Goal: Task Accomplishment & Management: Use online tool/utility

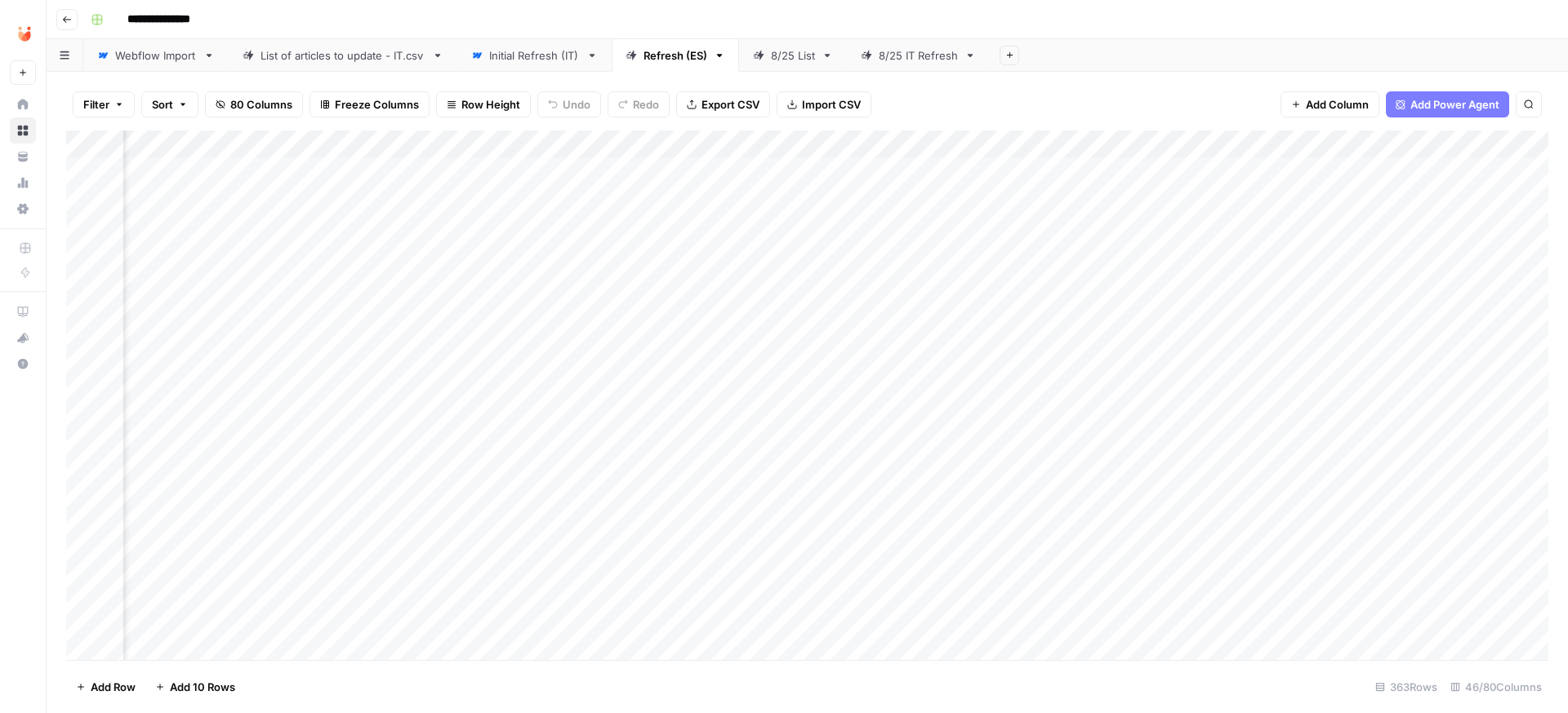
scroll to position [0, 4020]
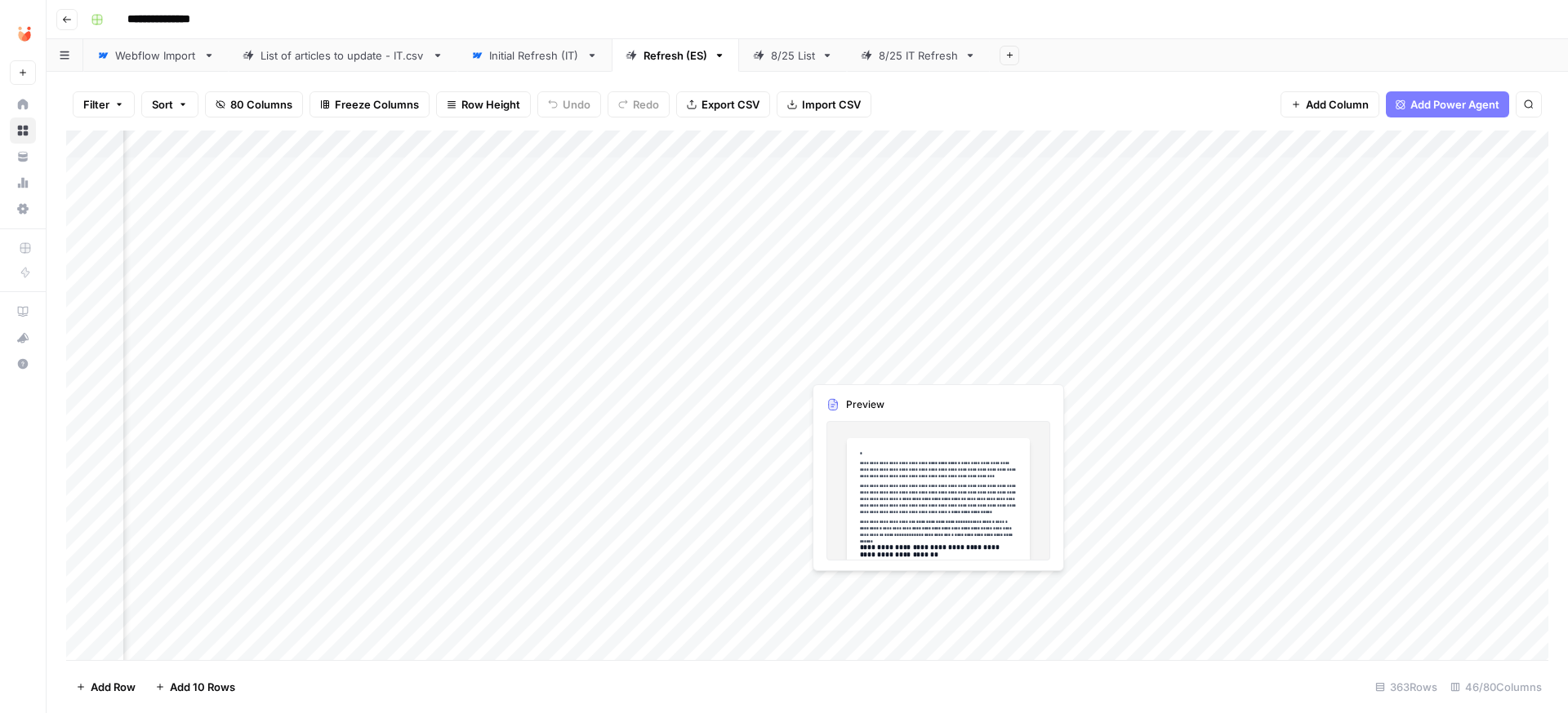
click at [862, 365] on div "Add Column" at bounding box center [807, 395] width 1482 height 530
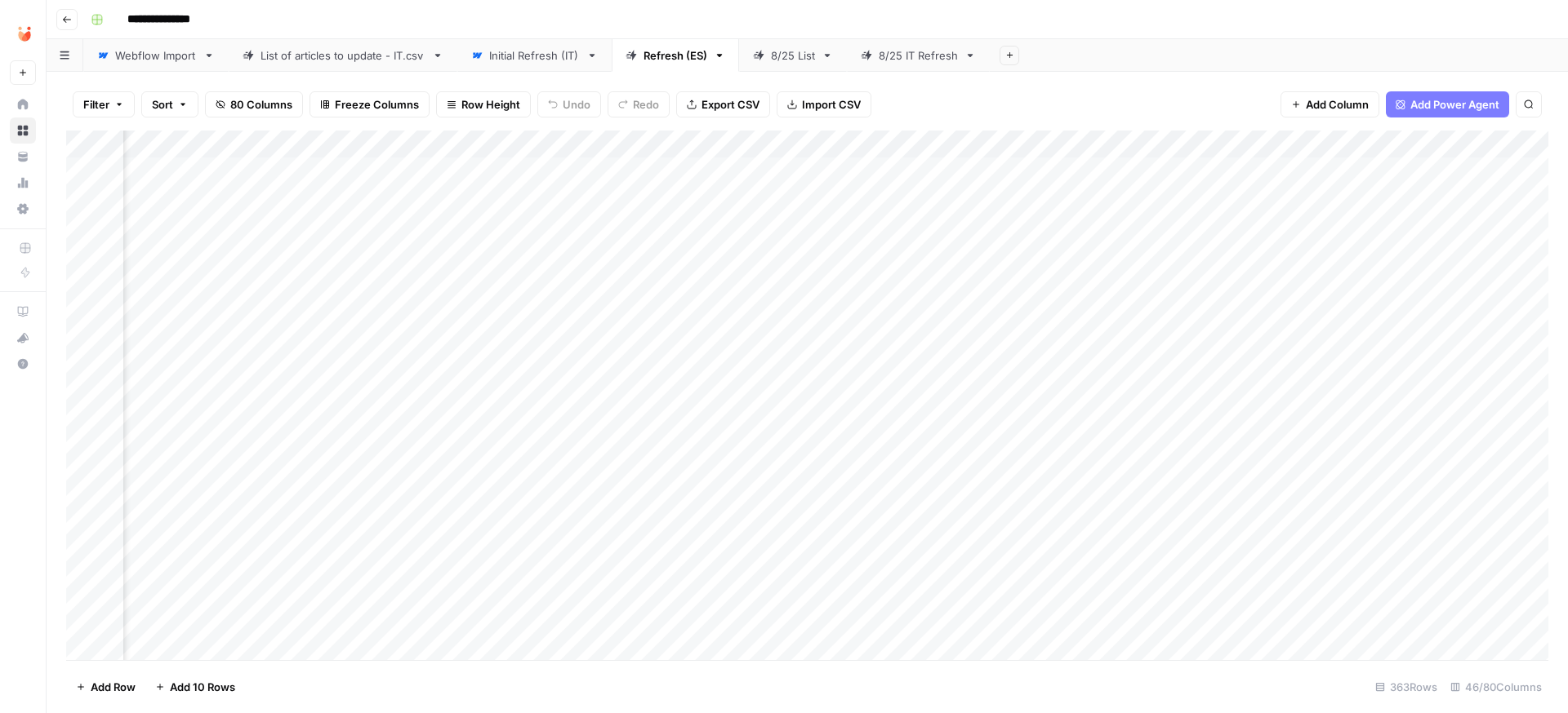
click at [876, 363] on div "Add Column" at bounding box center [807, 395] width 1482 height 530
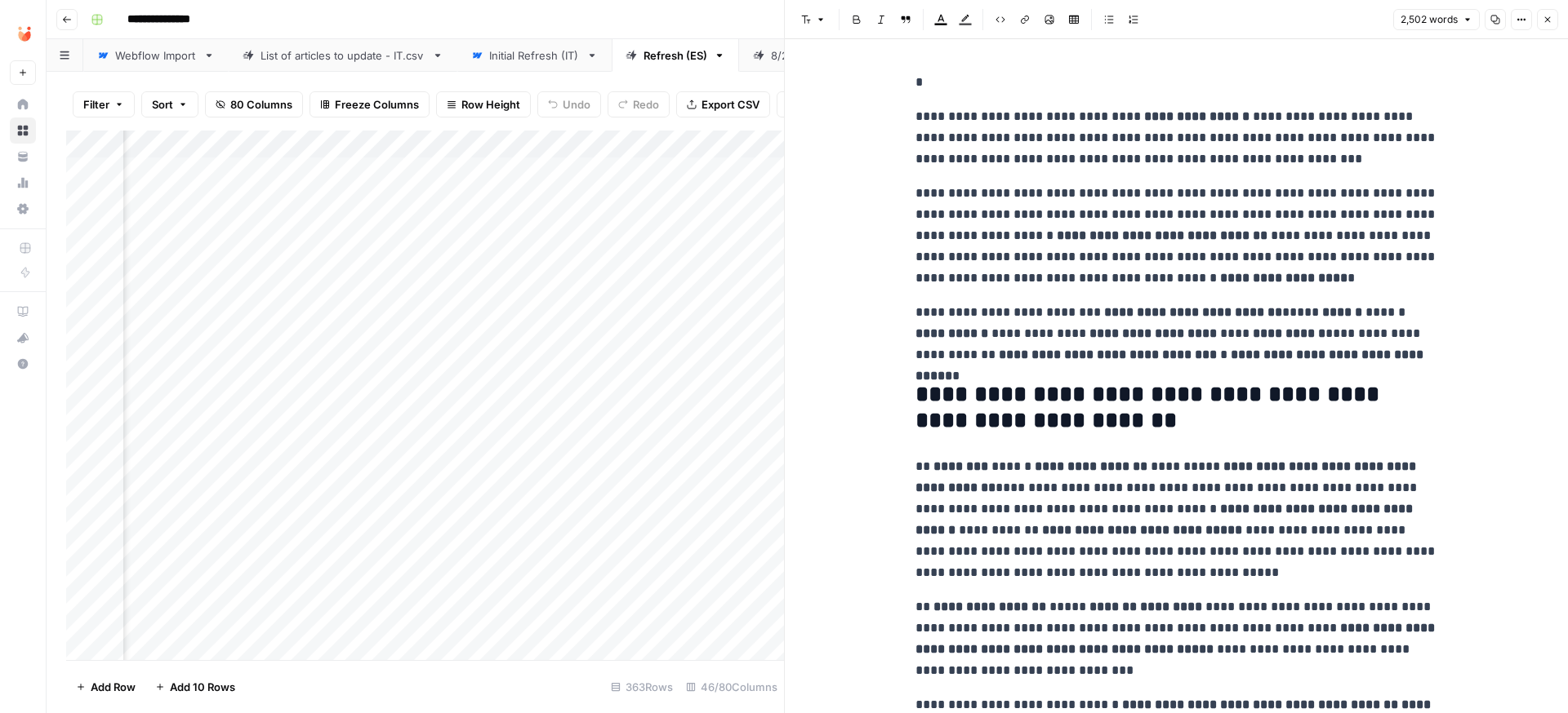
click at [737, 393] on div "Add Column" at bounding box center [425, 395] width 718 height 530
click at [632, 387] on div "Add Column" at bounding box center [425, 395] width 718 height 530
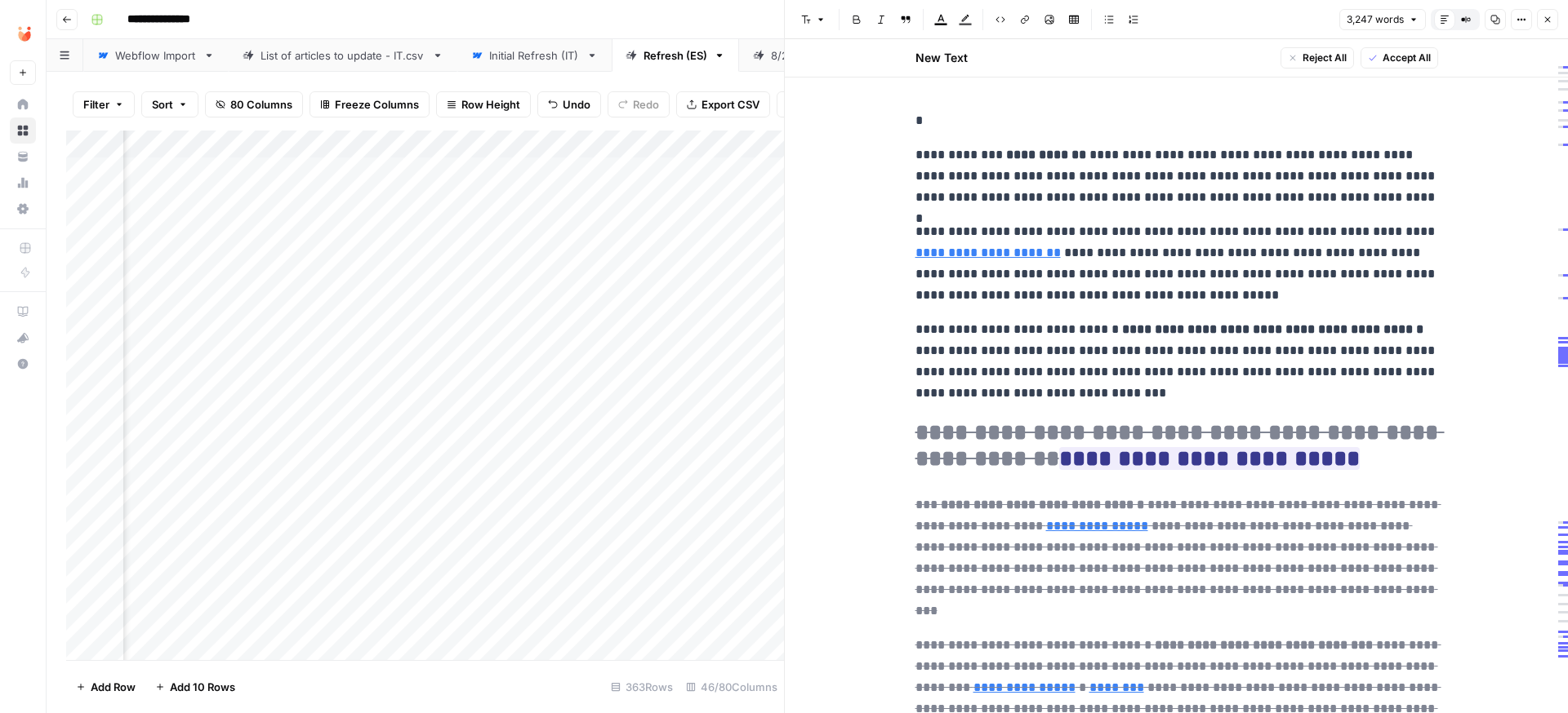
click at [616, 366] on div "Add Column" at bounding box center [425, 395] width 718 height 530
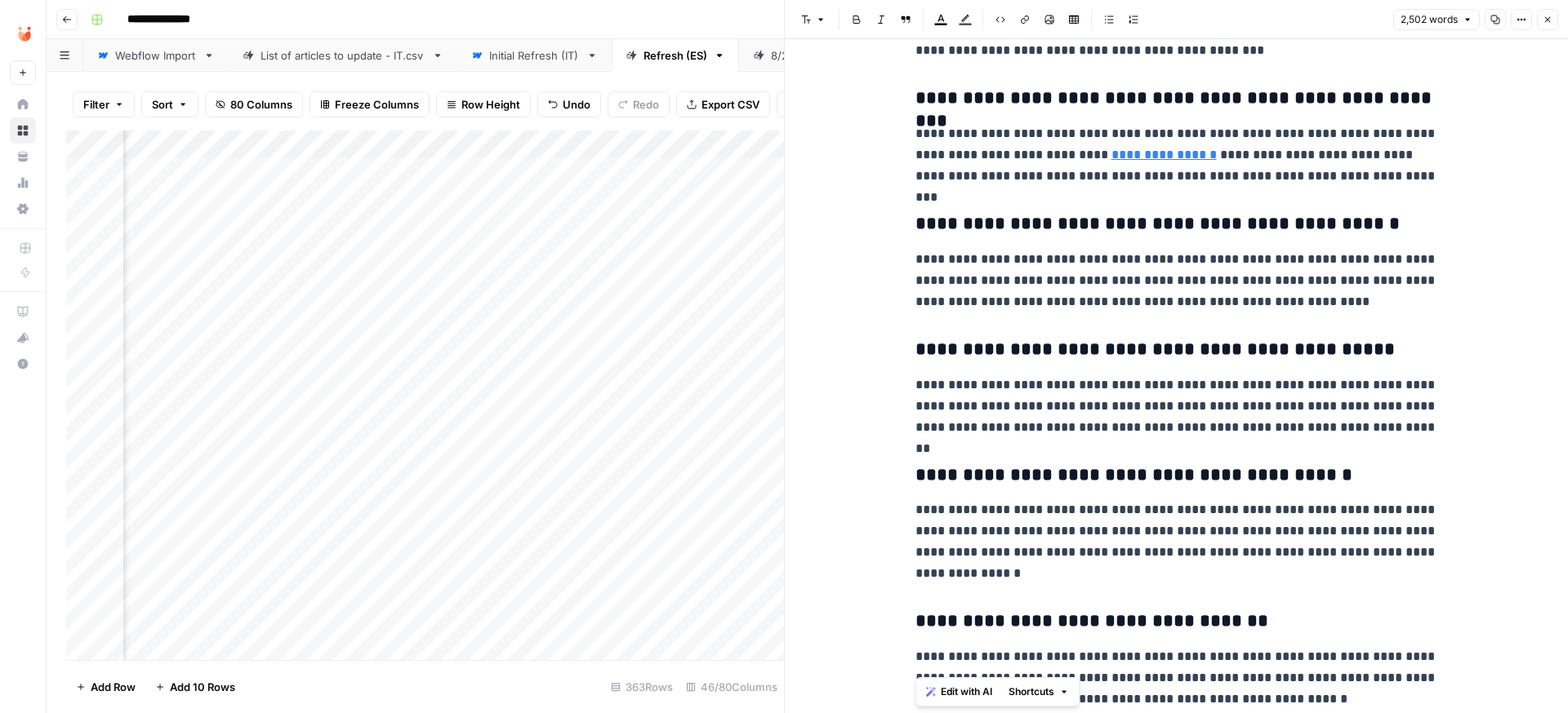
scroll to position [8178, 0]
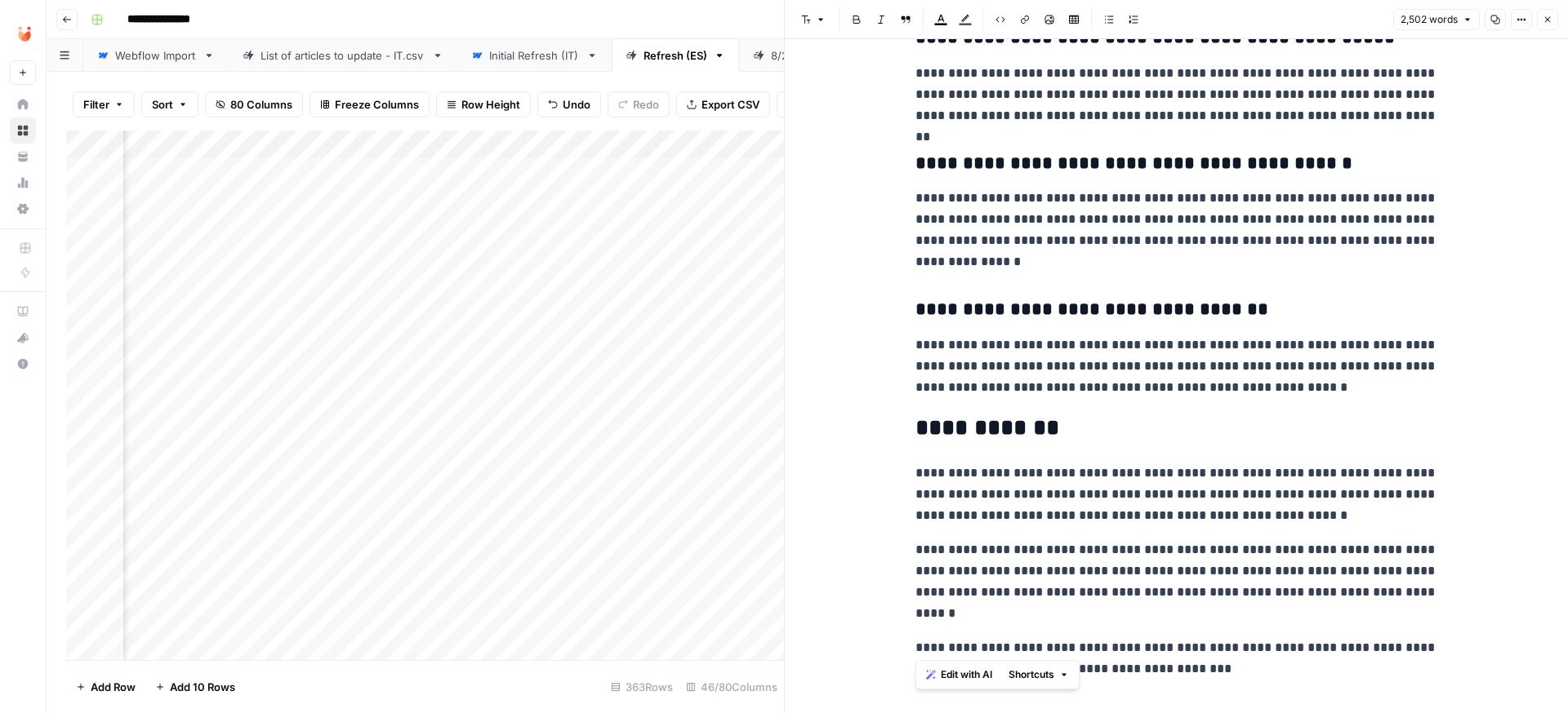
drag, startPoint x: 917, startPoint y: 113, endPoint x: 1407, endPoint y: 653, distance: 729.2
copy div "**********"
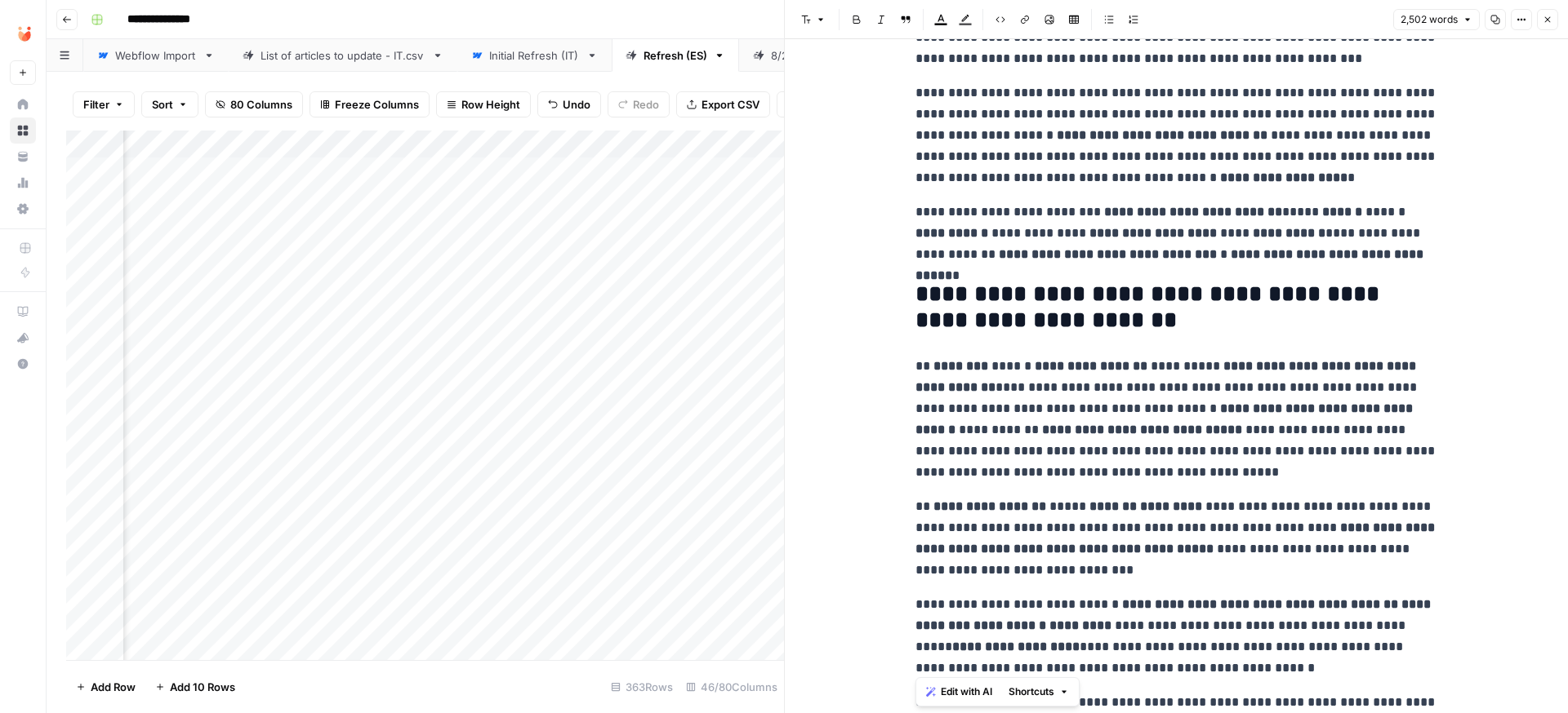
scroll to position [0, 0]
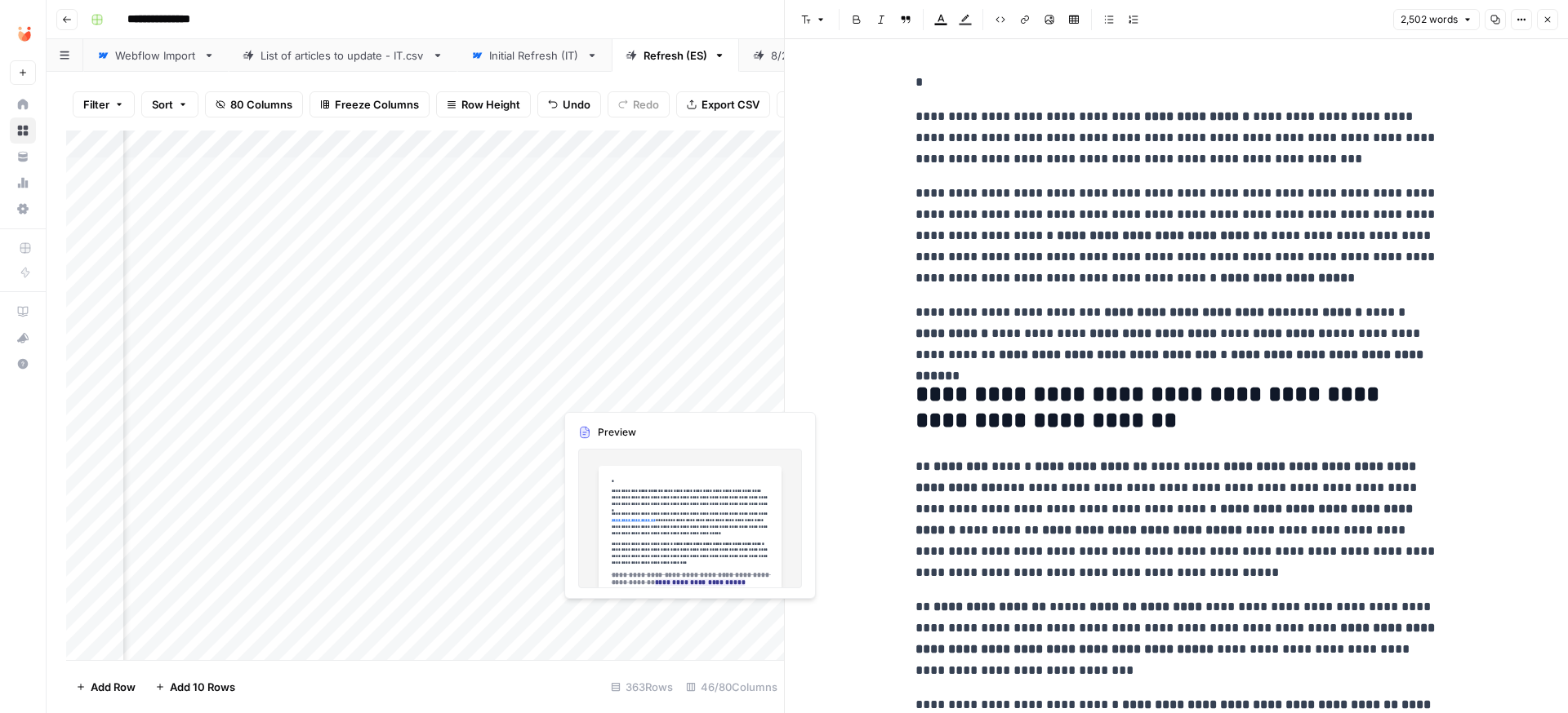
click at [600, 394] on div "Add Column" at bounding box center [425, 395] width 718 height 530
click at [600, 393] on div "Add Column" at bounding box center [425, 395] width 718 height 530
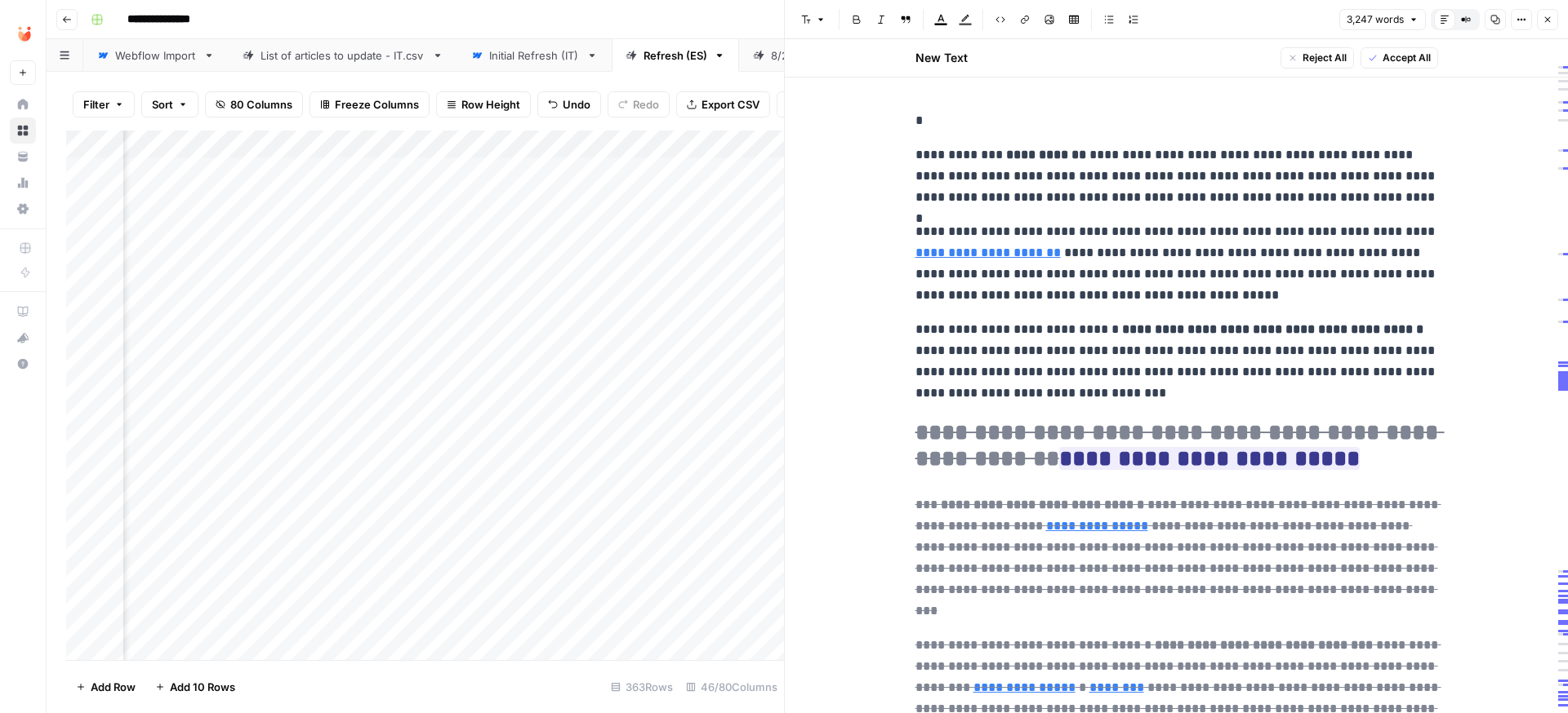
click at [604, 417] on div "Add Column" at bounding box center [425, 395] width 718 height 530
click at [602, 417] on div "Add Column" at bounding box center [425, 395] width 718 height 530
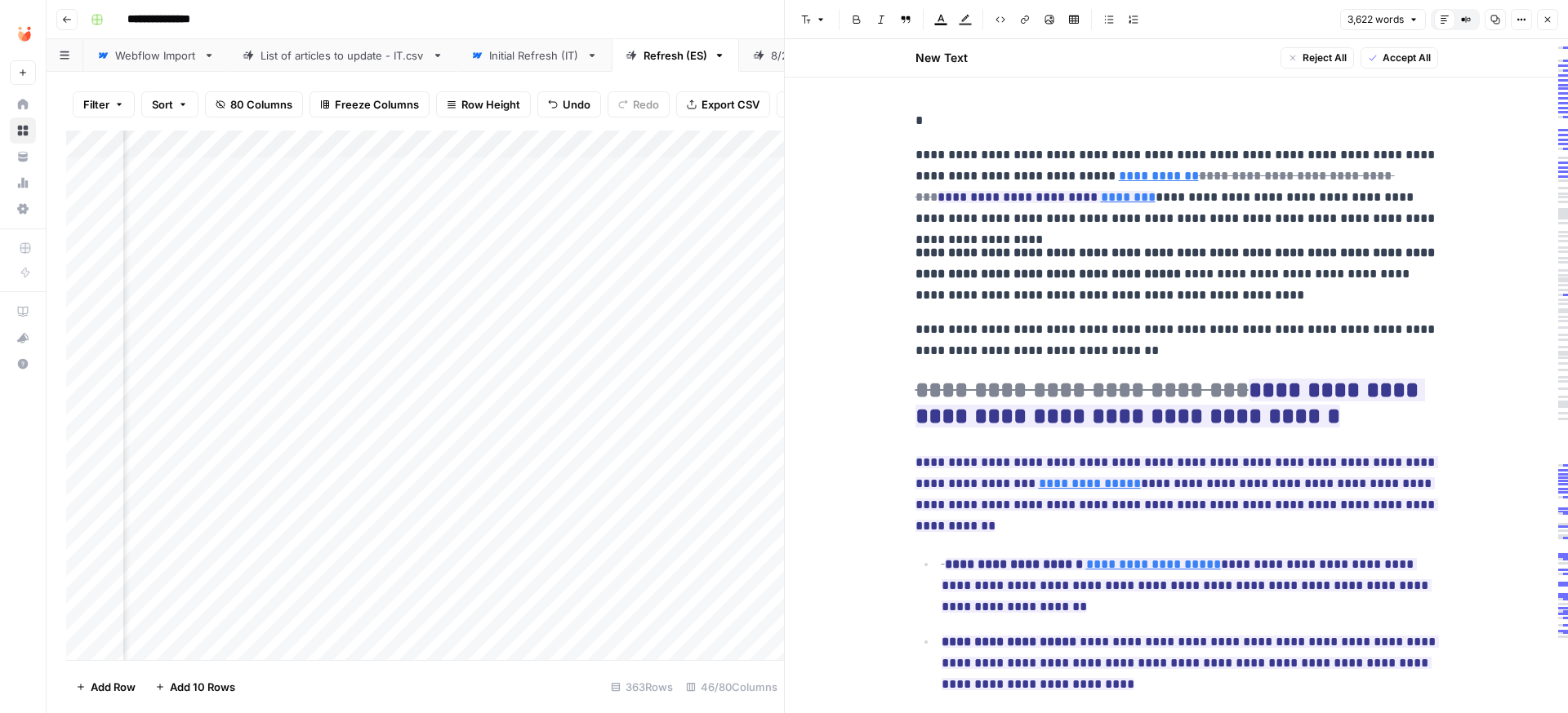
click at [596, 365] on div "Add Column" at bounding box center [425, 395] width 718 height 530
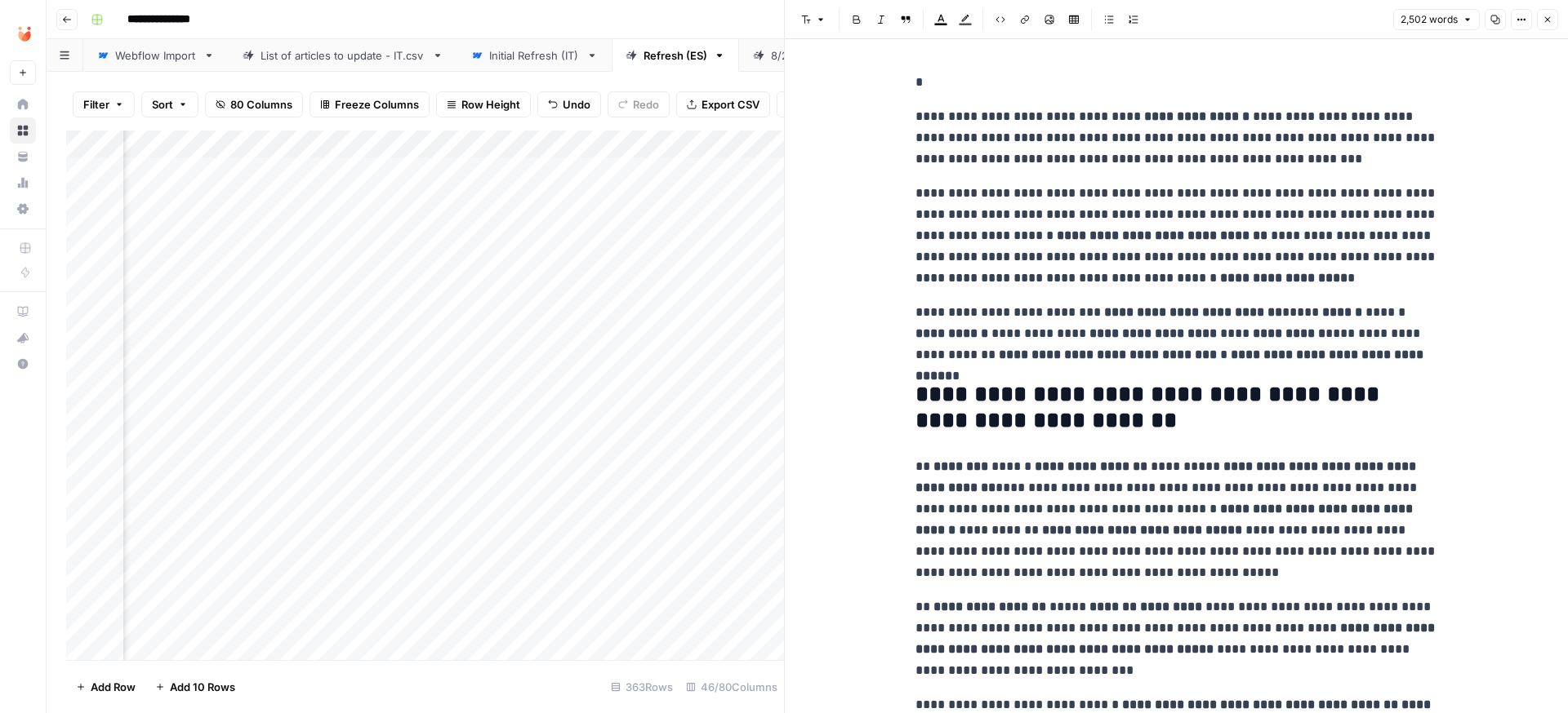
scroll to position [0, 4409]
click at [1549, 20] on icon "button" at bounding box center [1547, 19] width 9 height 9
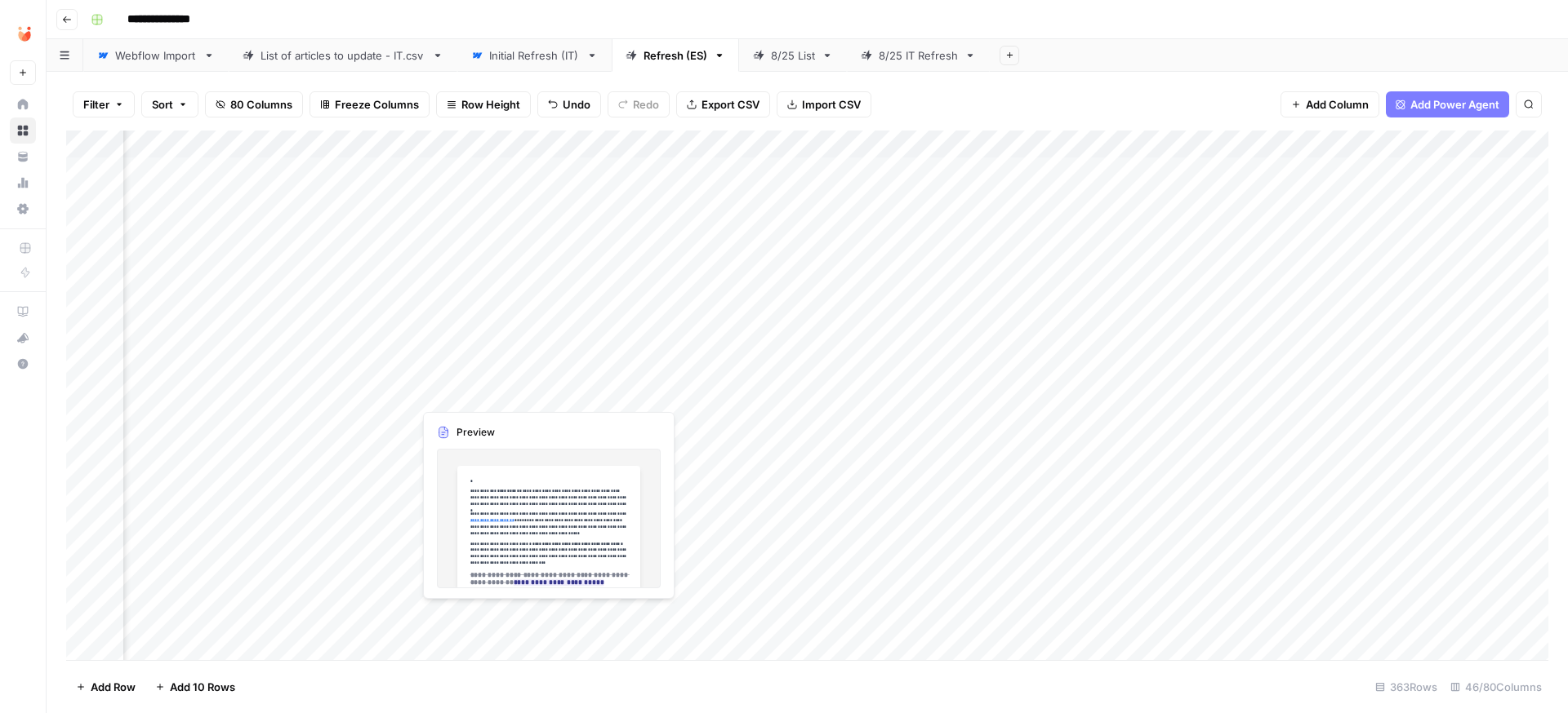
click at [477, 391] on div "Add Column" at bounding box center [807, 395] width 1482 height 530
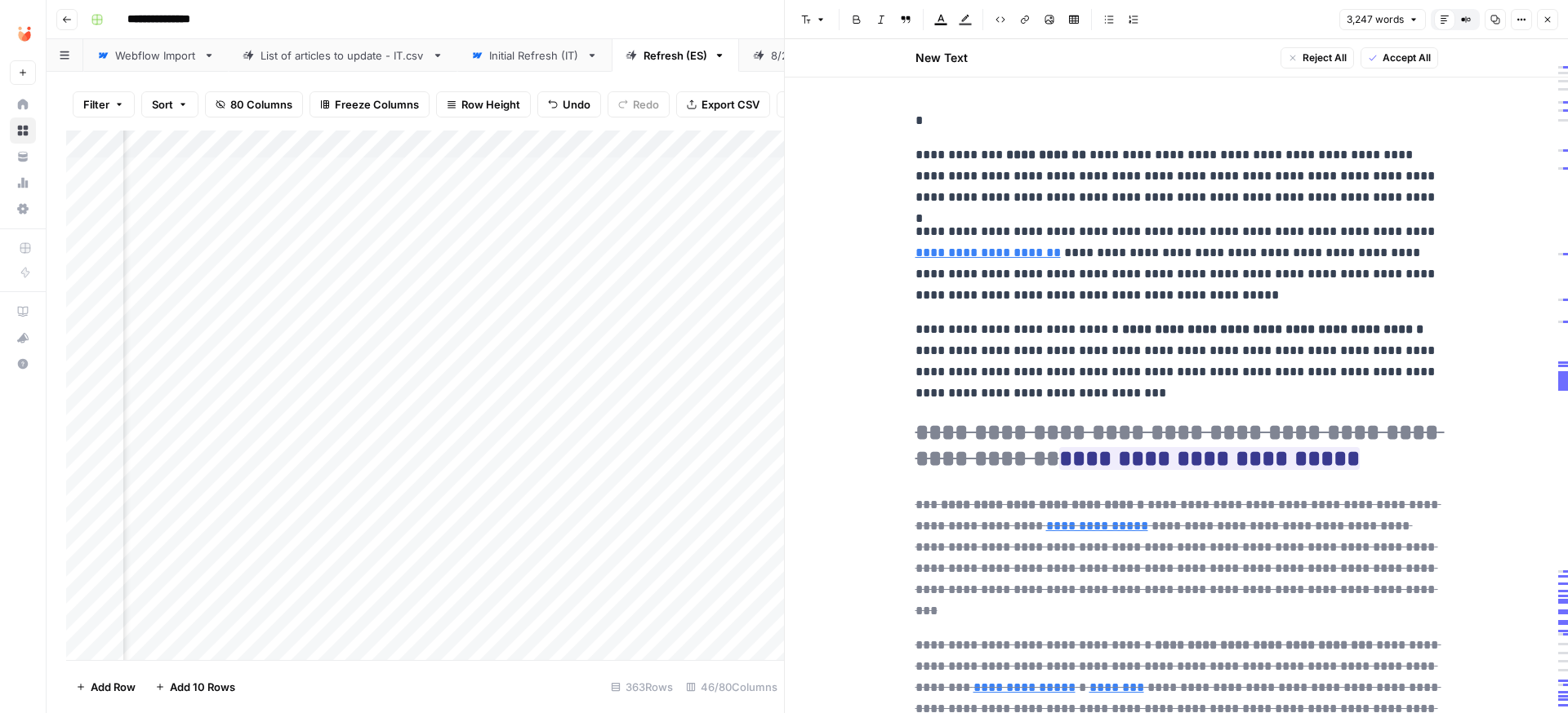
click at [1395, 60] on span "Accept All" at bounding box center [1406, 57] width 49 height 14
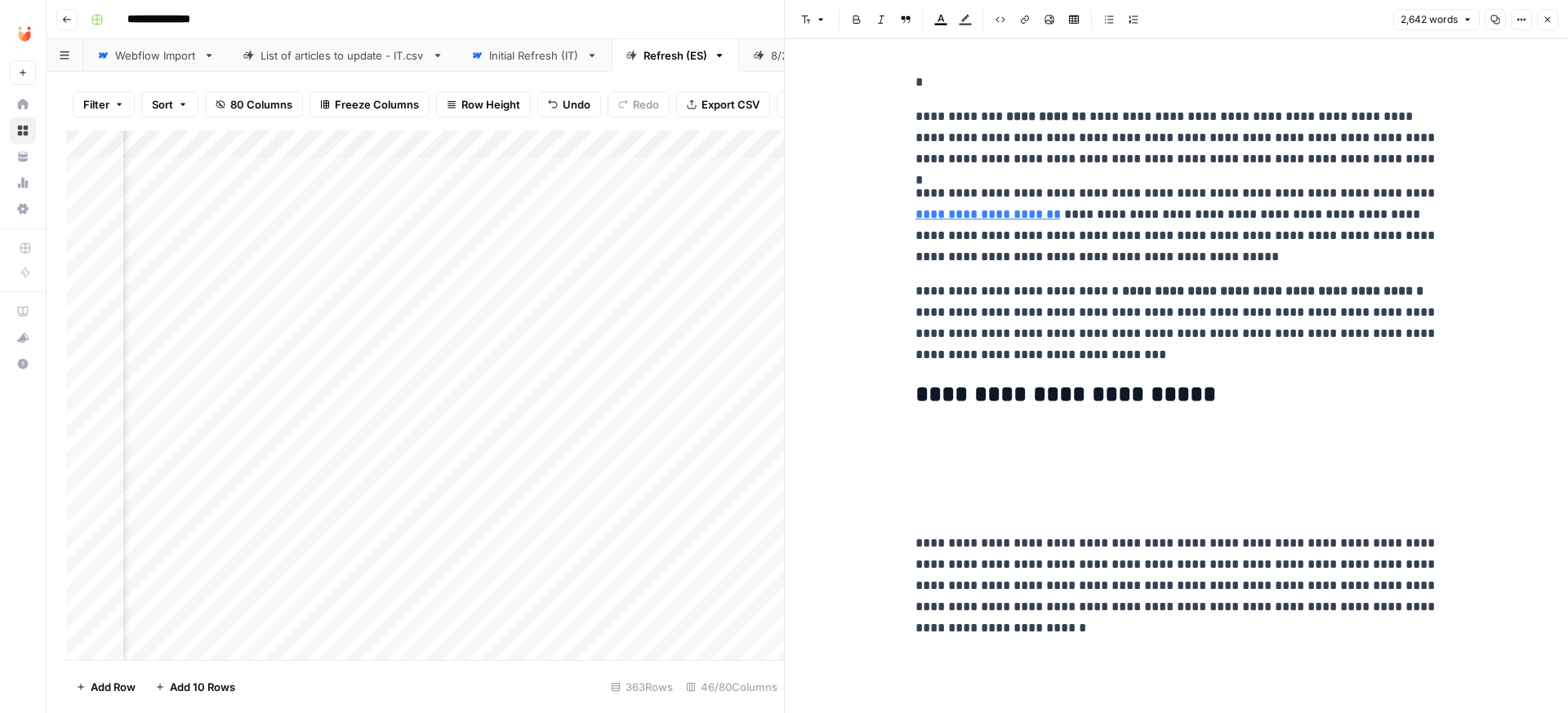
drag, startPoint x: 909, startPoint y: 72, endPoint x: 1144, endPoint y: 91, distance: 235.8
copy div "**********"
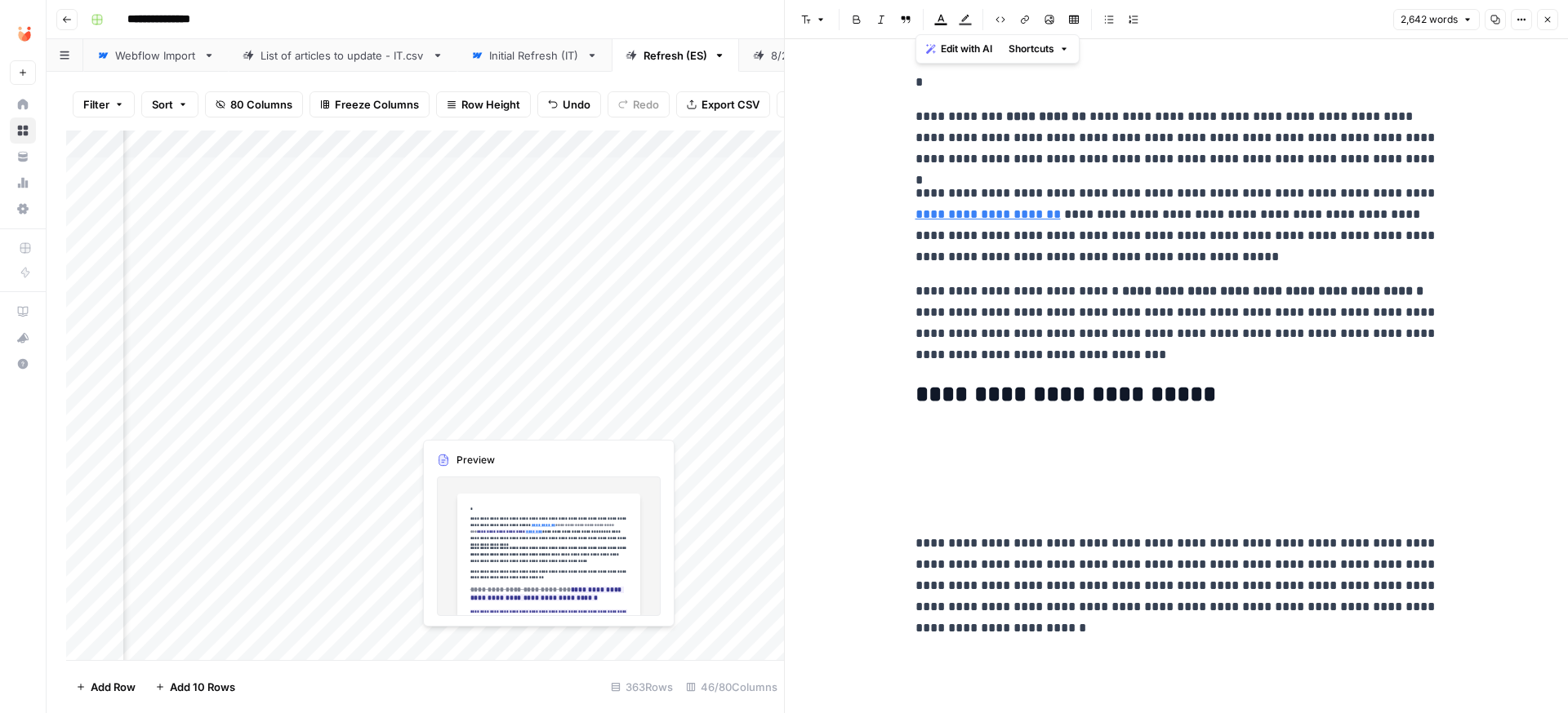
click at [441, 421] on div "Add Column" at bounding box center [425, 395] width 718 height 530
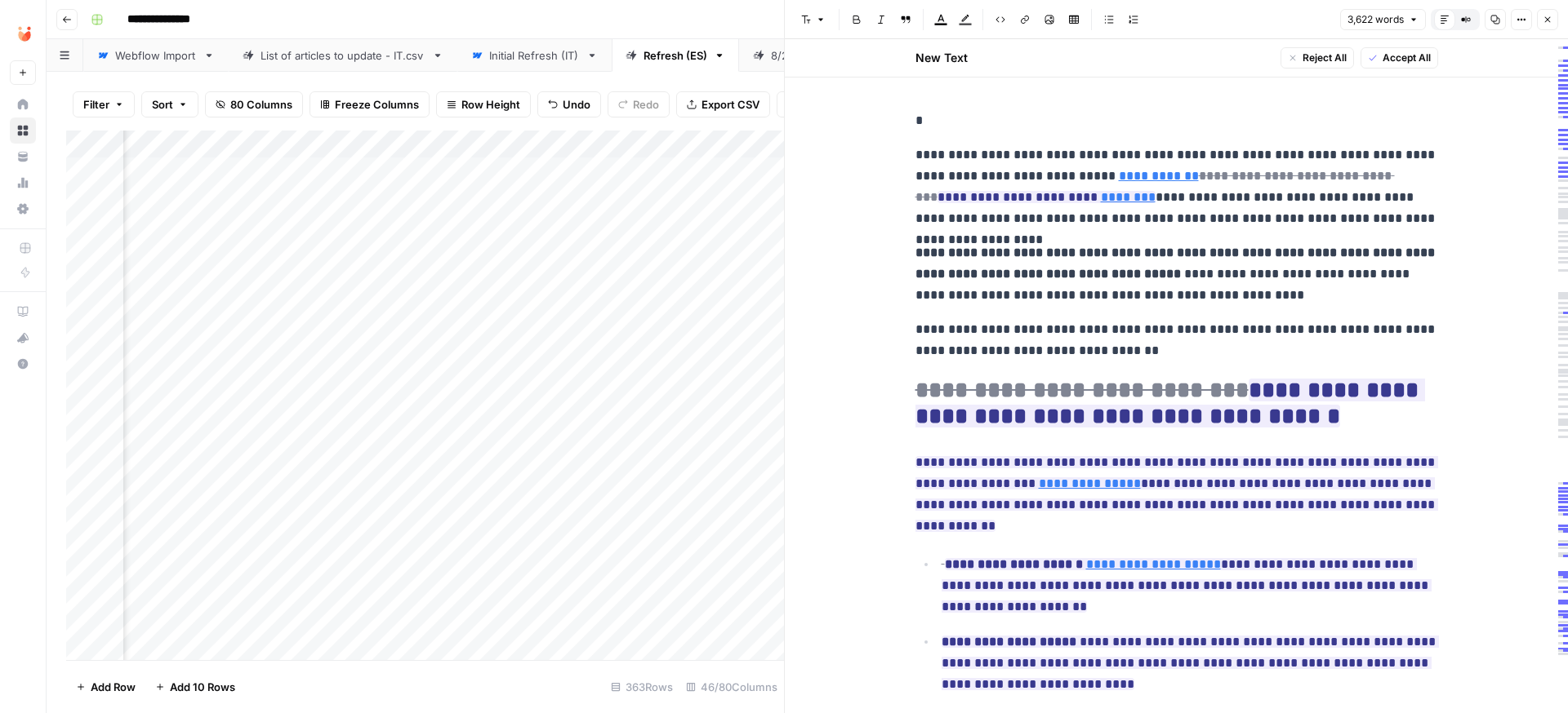
click at [1386, 55] on span "Accept All" at bounding box center [1406, 57] width 49 height 14
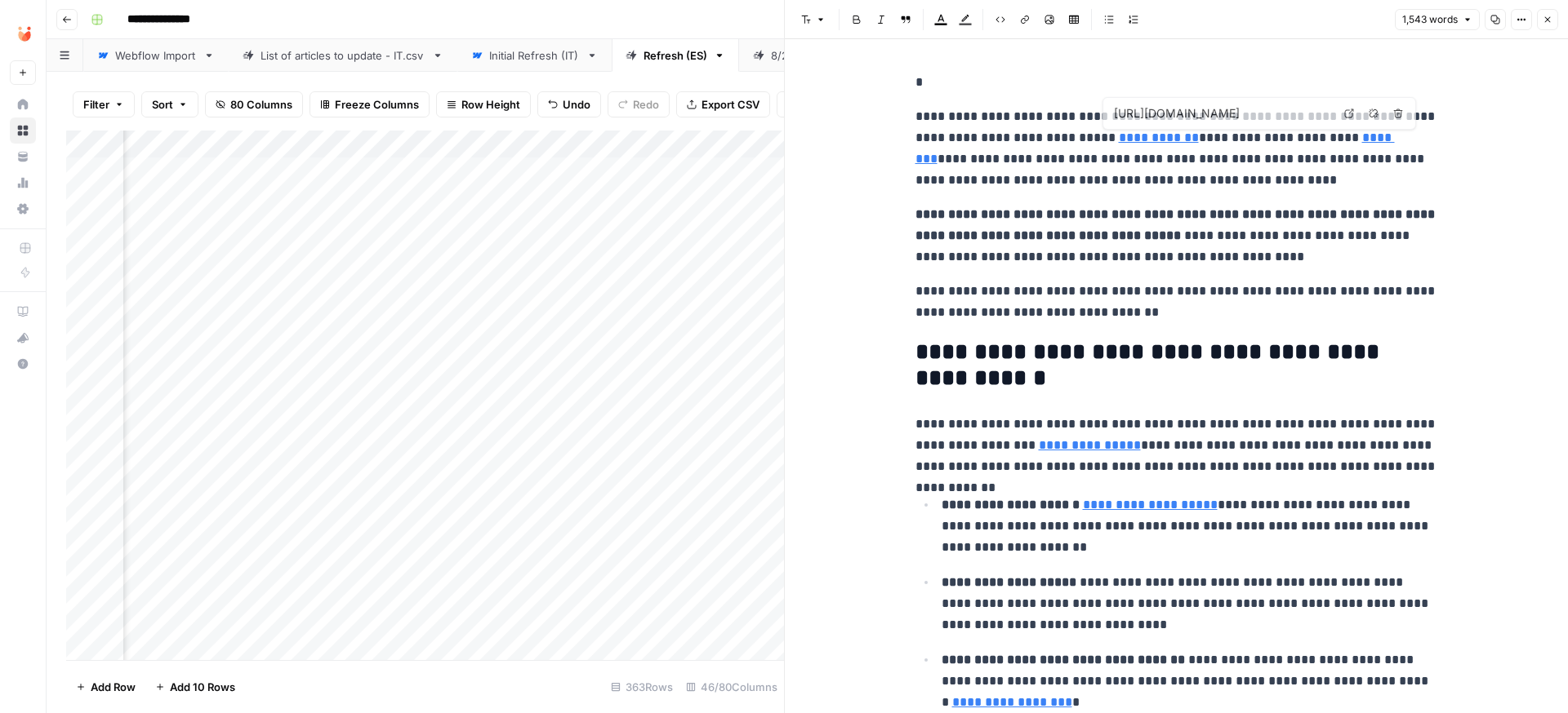
click at [1072, 91] on p "*" at bounding box center [1176, 82] width 522 height 21
copy div "**********"
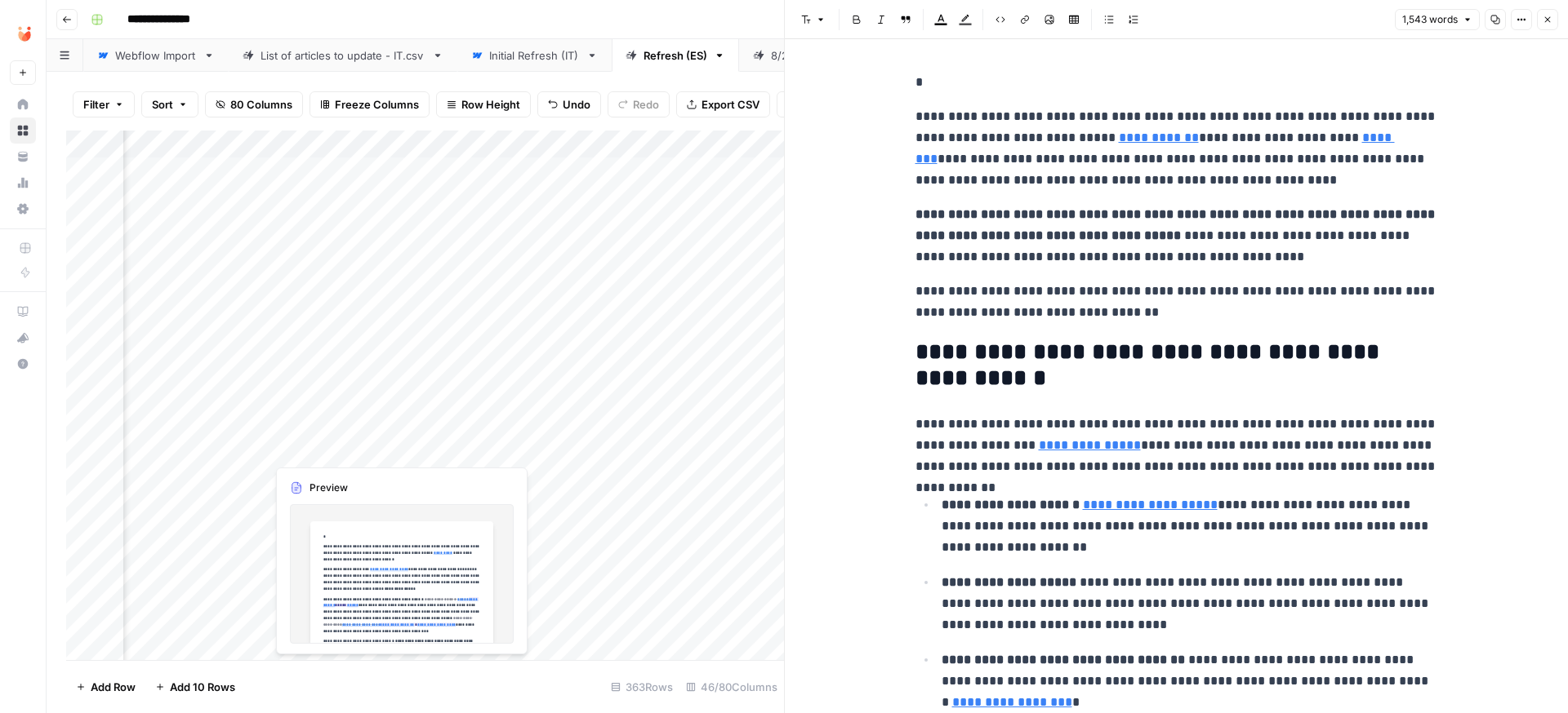
click at [290, 444] on div "Add Column" at bounding box center [425, 395] width 718 height 530
click at [323, 445] on div "Add Column" at bounding box center [425, 395] width 718 height 530
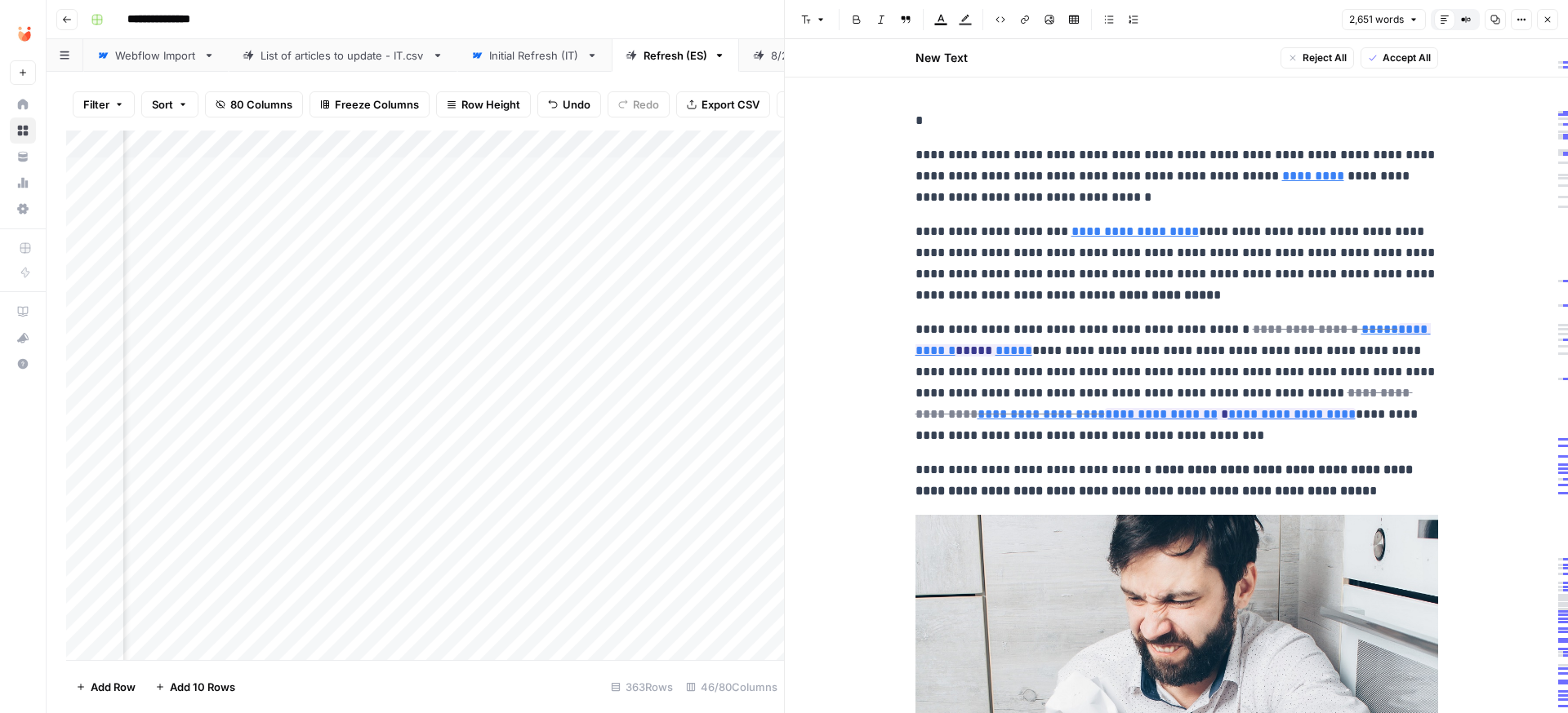
click at [1379, 61] on button "Accept All" at bounding box center [1398, 58] width 78 height 21
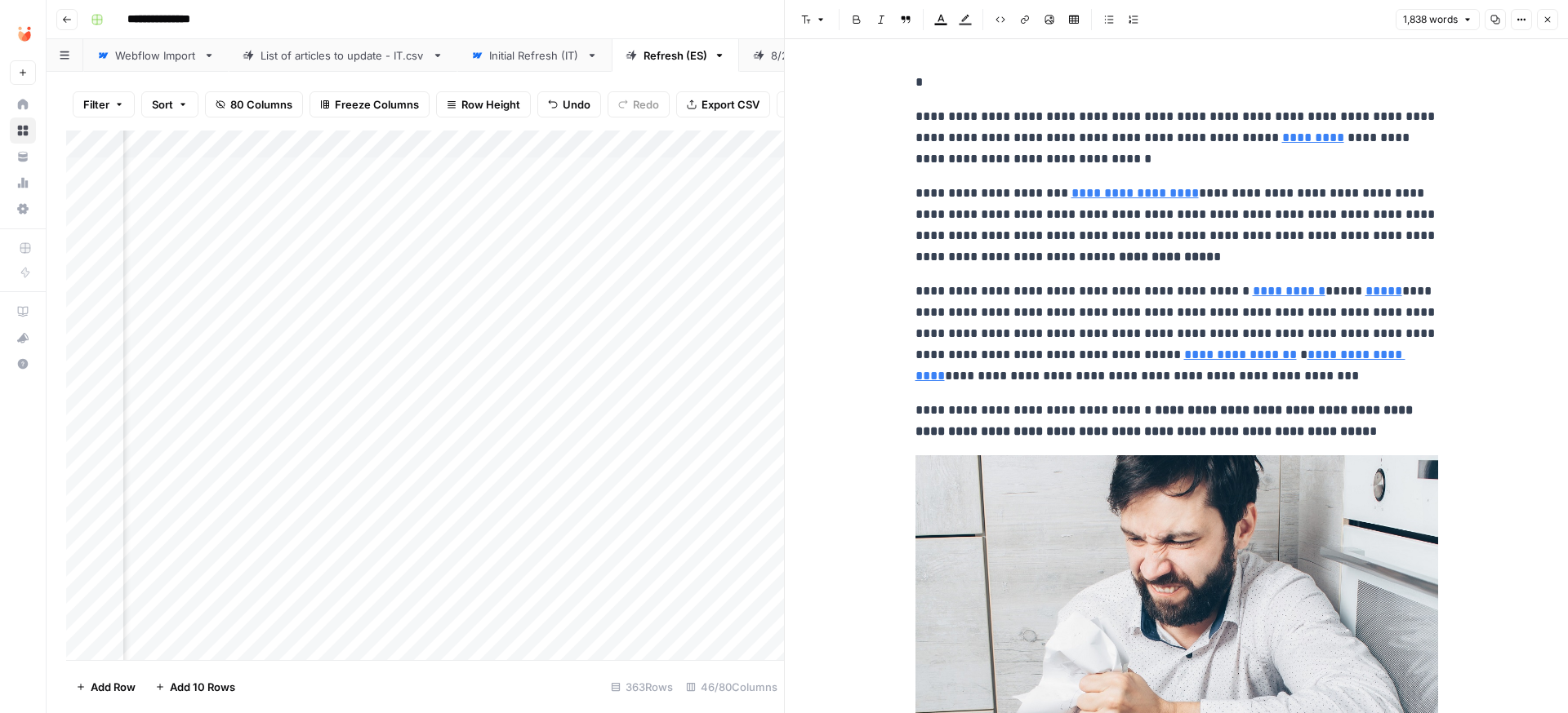
click at [997, 89] on p "*" at bounding box center [1176, 82] width 522 height 21
copy div "**********"
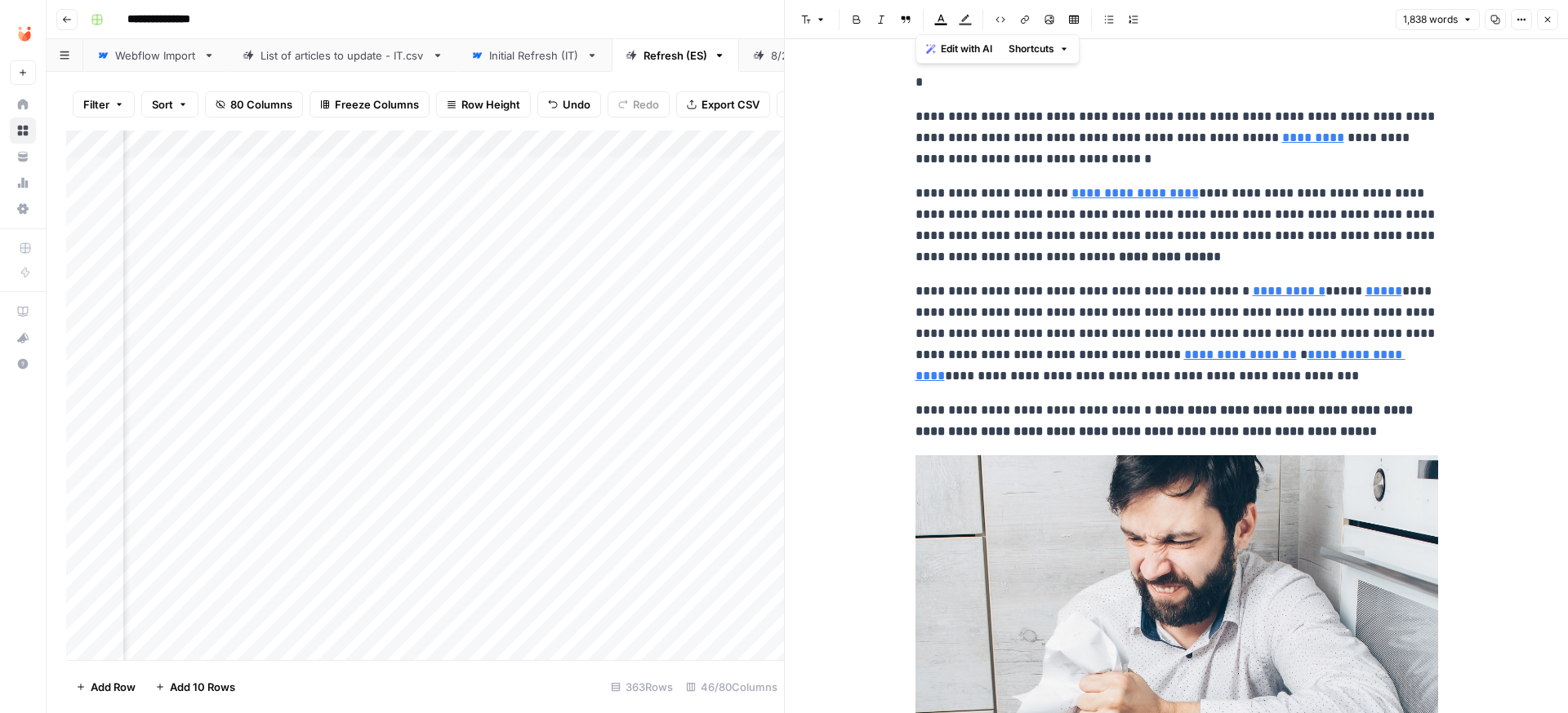
scroll to position [0, 4386]
click at [1549, 20] on icon "button" at bounding box center [1547, 19] width 9 height 9
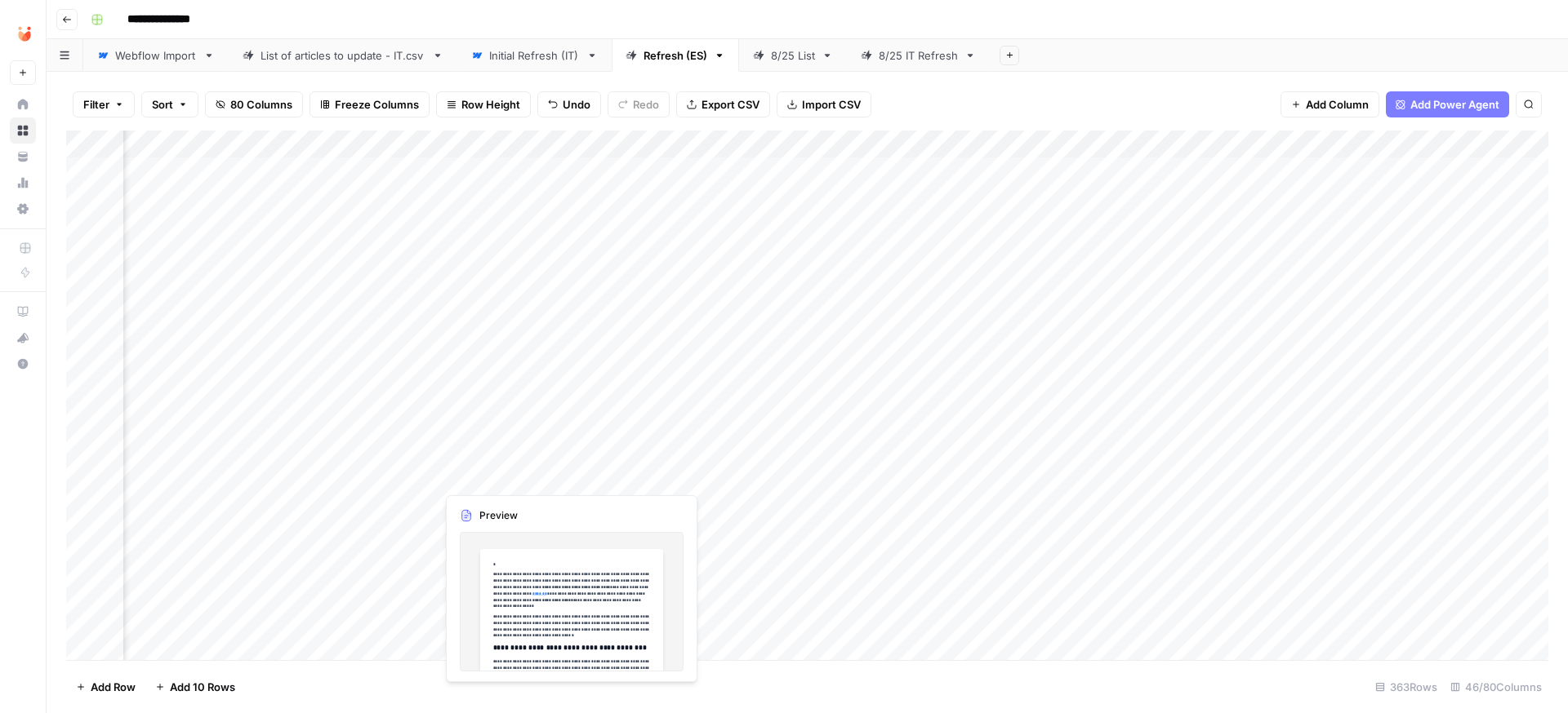
click at [494, 474] on div "Add Column" at bounding box center [807, 395] width 1482 height 530
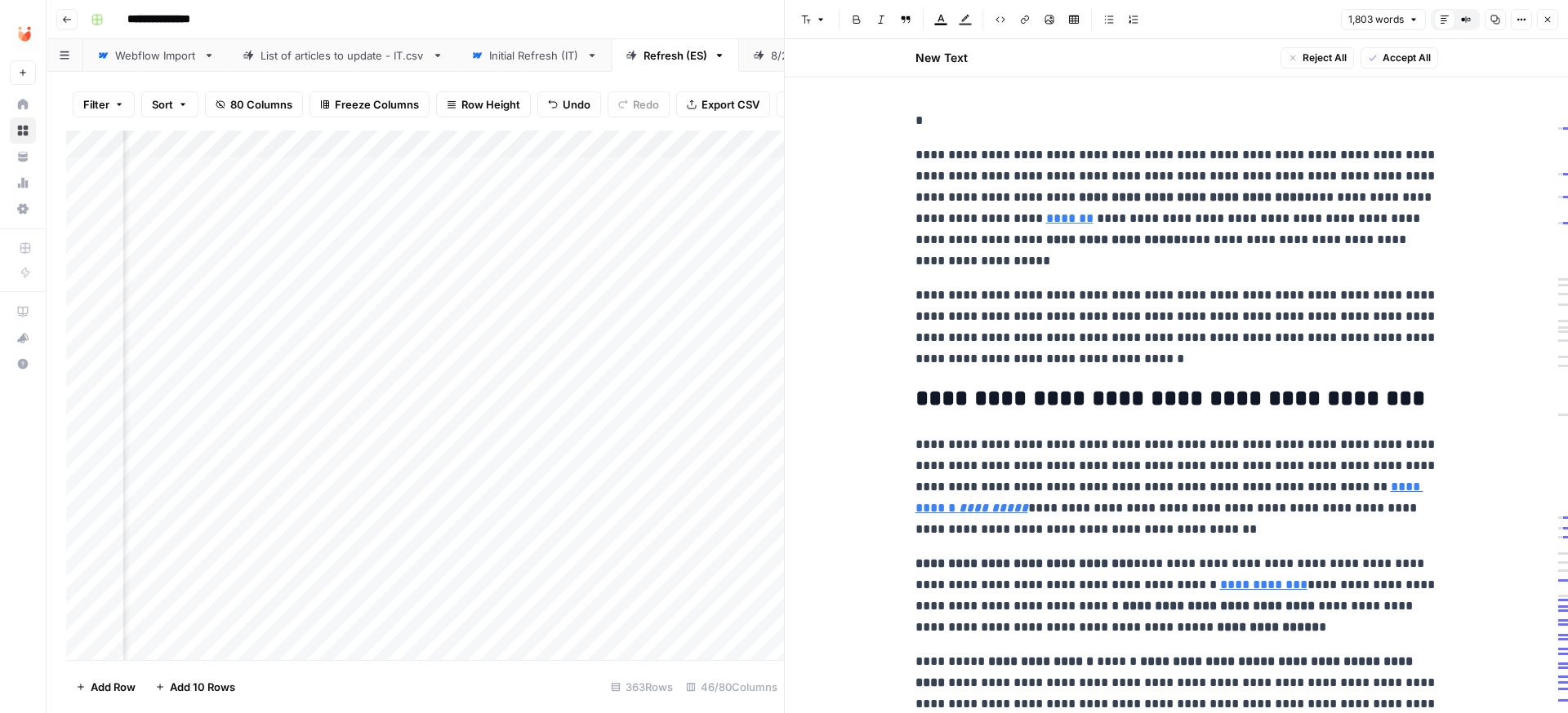
scroll to position [0, 4332]
click at [937, 110] on p "*" at bounding box center [1176, 120] width 522 height 21
copy div "**********"
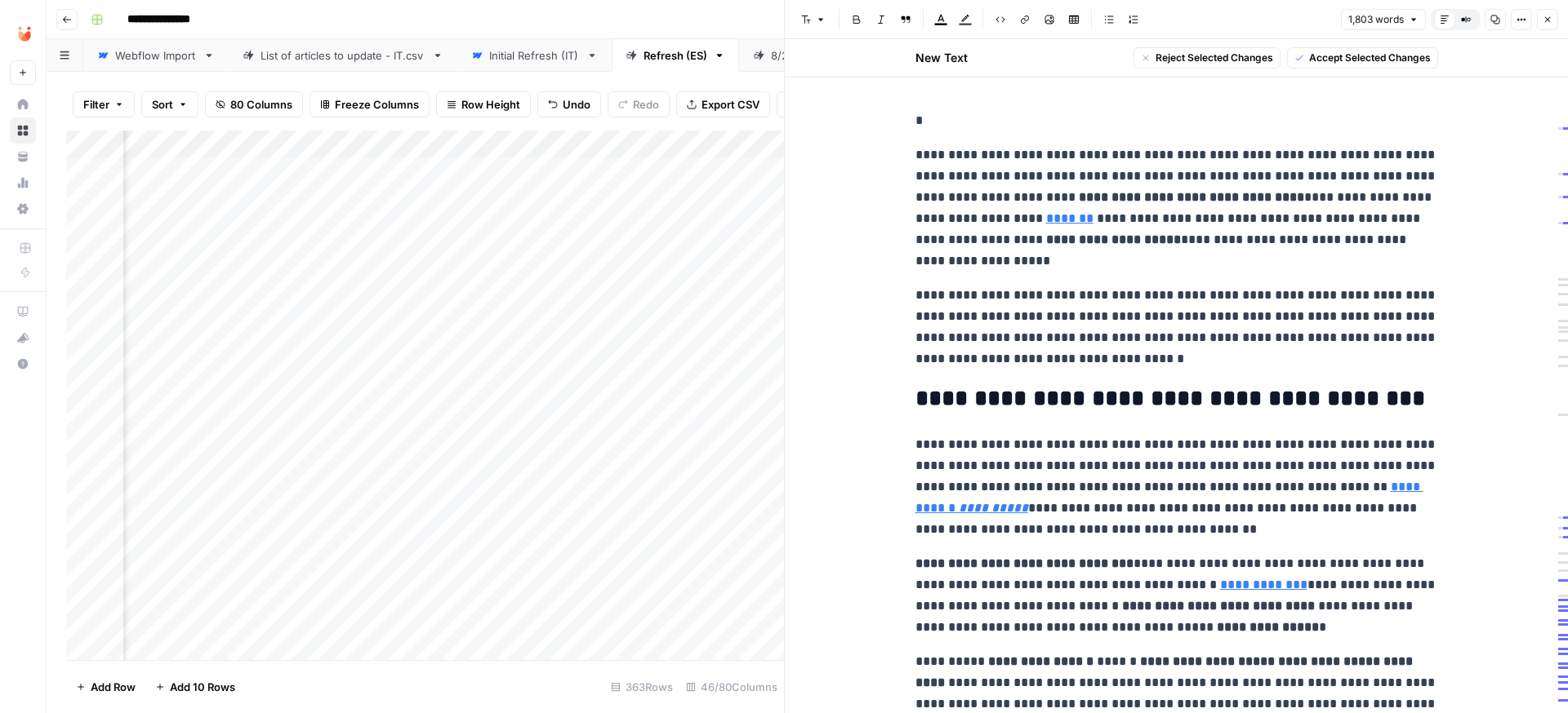
scroll to position [0, 4342]
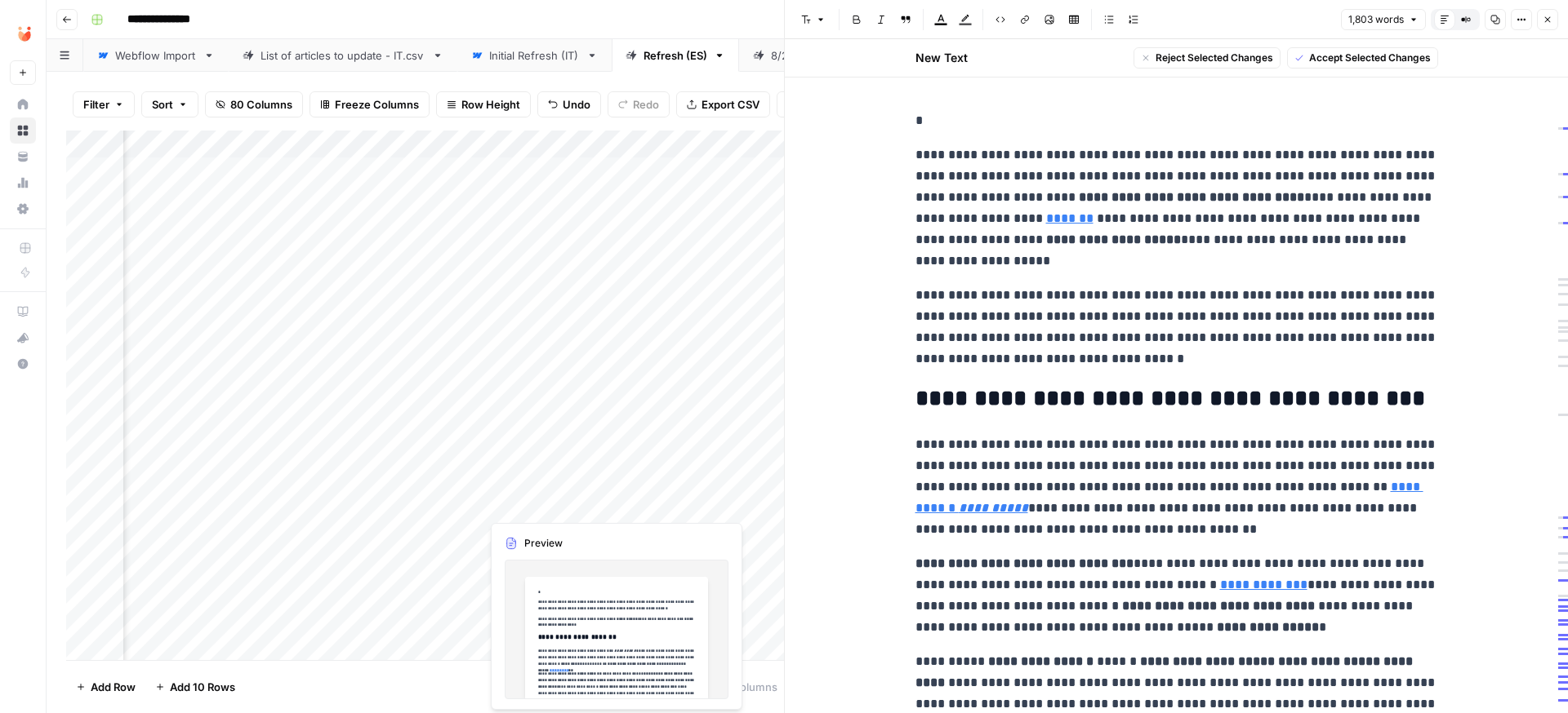
click at [525, 499] on div "Add Column" at bounding box center [425, 395] width 718 height 530
click at [517, 502] on div "Add Column" at bounding box center [425, 395] width 718 height 530
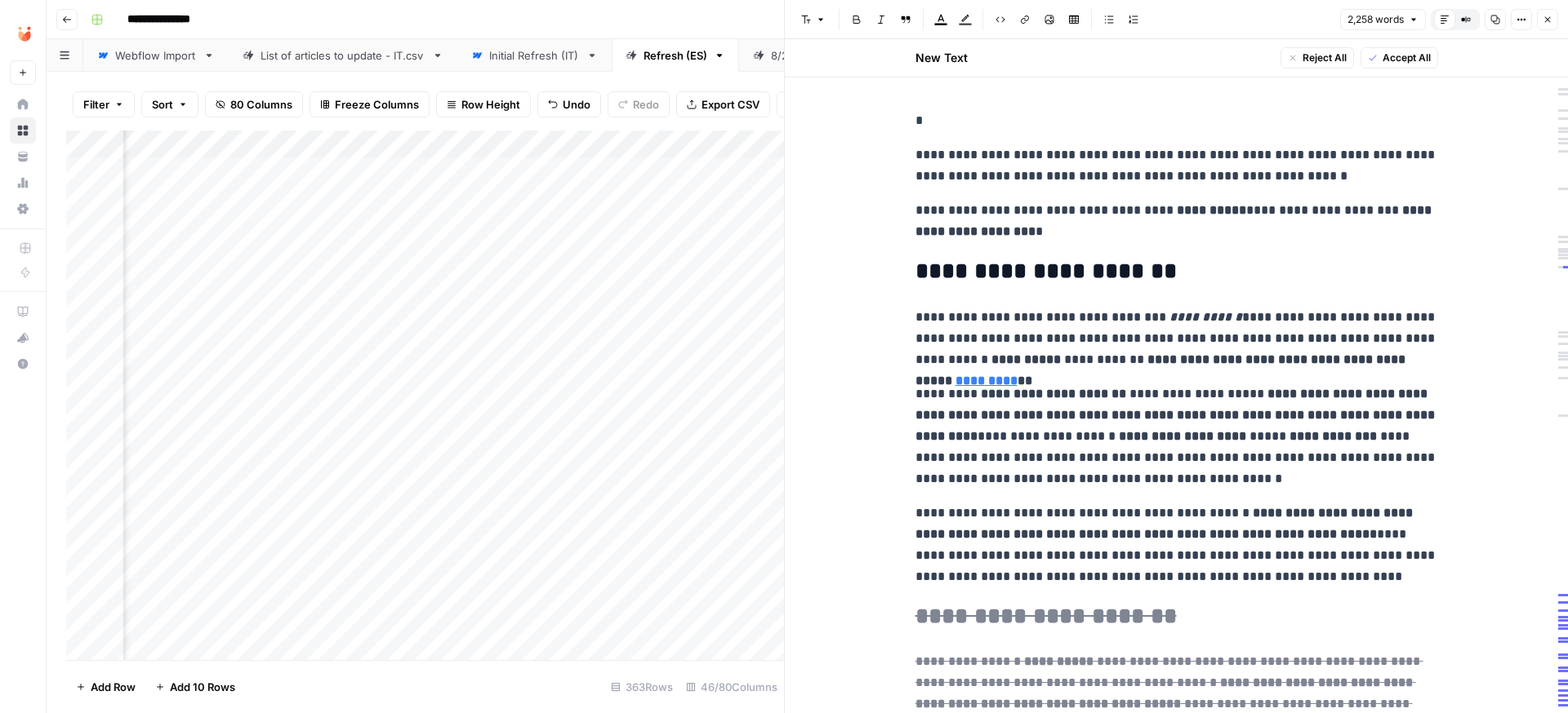
click at [1065, 124] on p "*" at bounding box center [1176, 120] width 522 height 21
drag, startPoint x: 1410, startPoint y: 62, endPoint x: 1368, endPoint y: 72, distance: 43.2
click at [1410, 62] on span "Accept All" at bounding box center [1406, 57] width 49 height 14
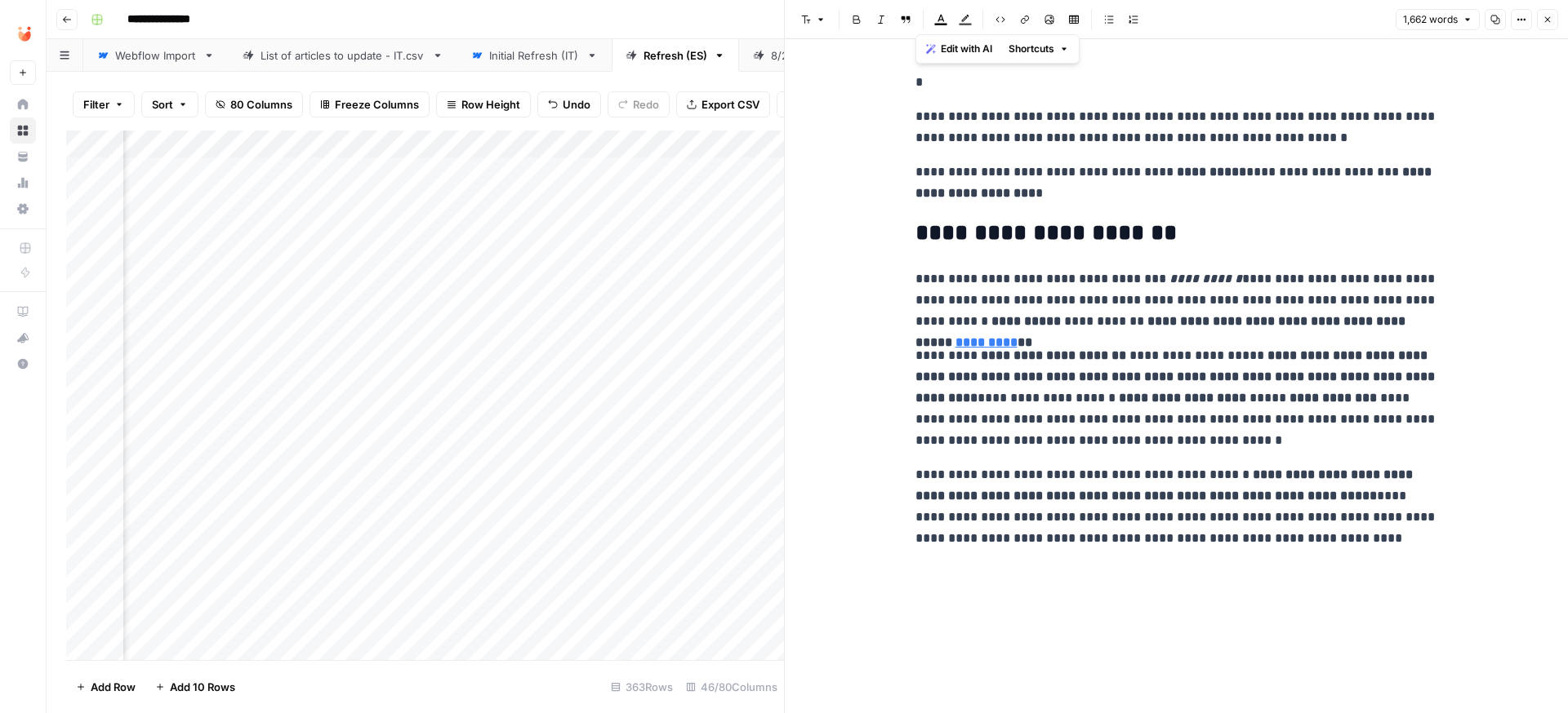
copy div "**********"
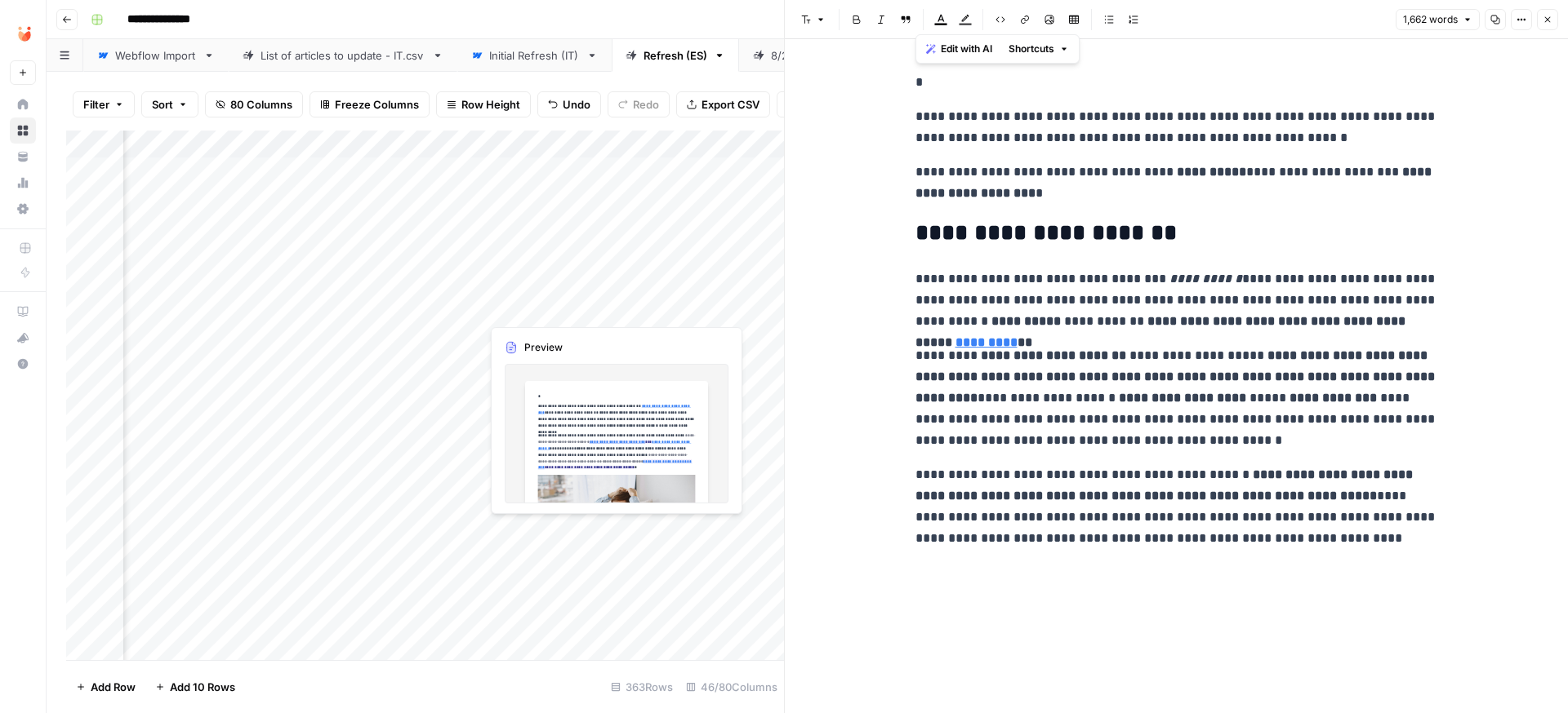
click at [541, 532] on div "Add Column" at bounding box center [425, 395] width 718 height 530
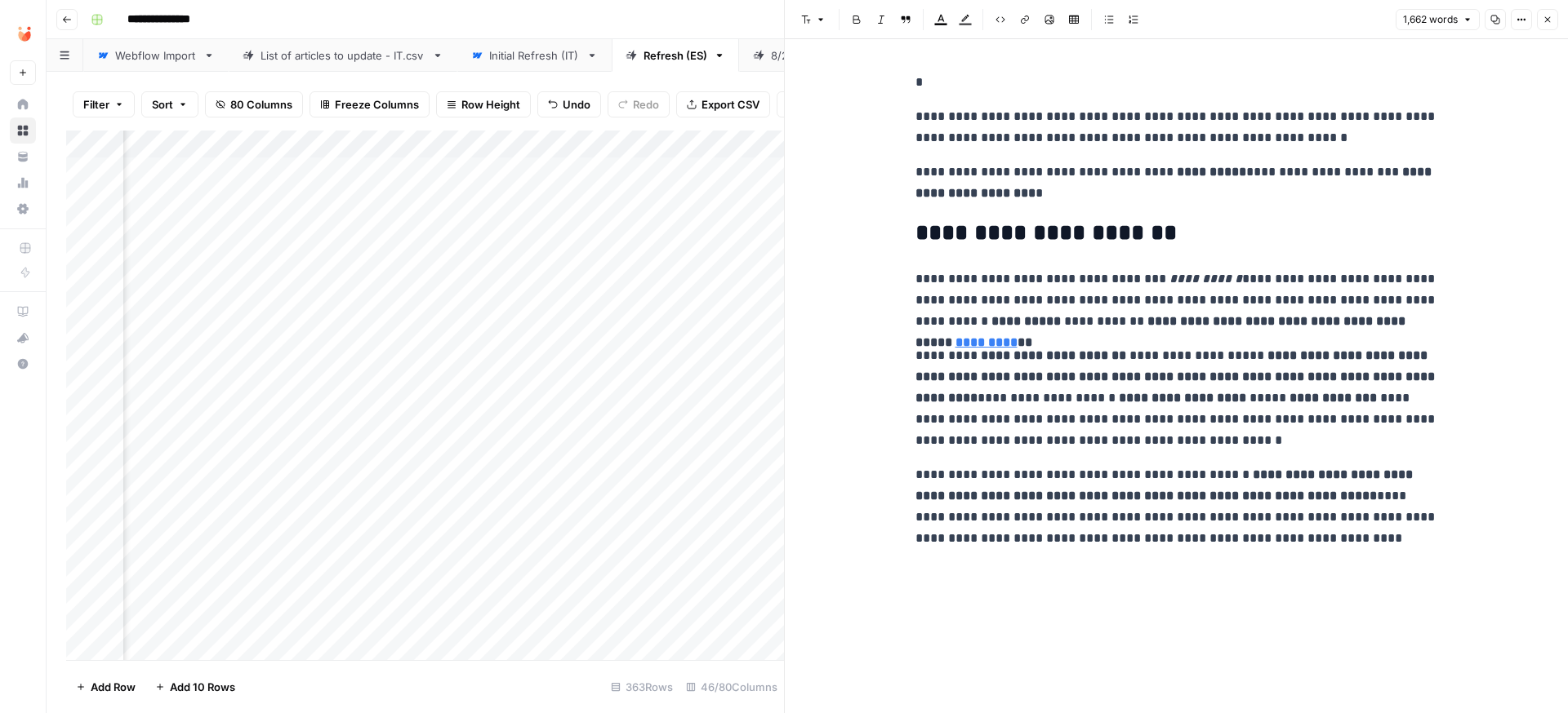
scroll to position [0, 4476]
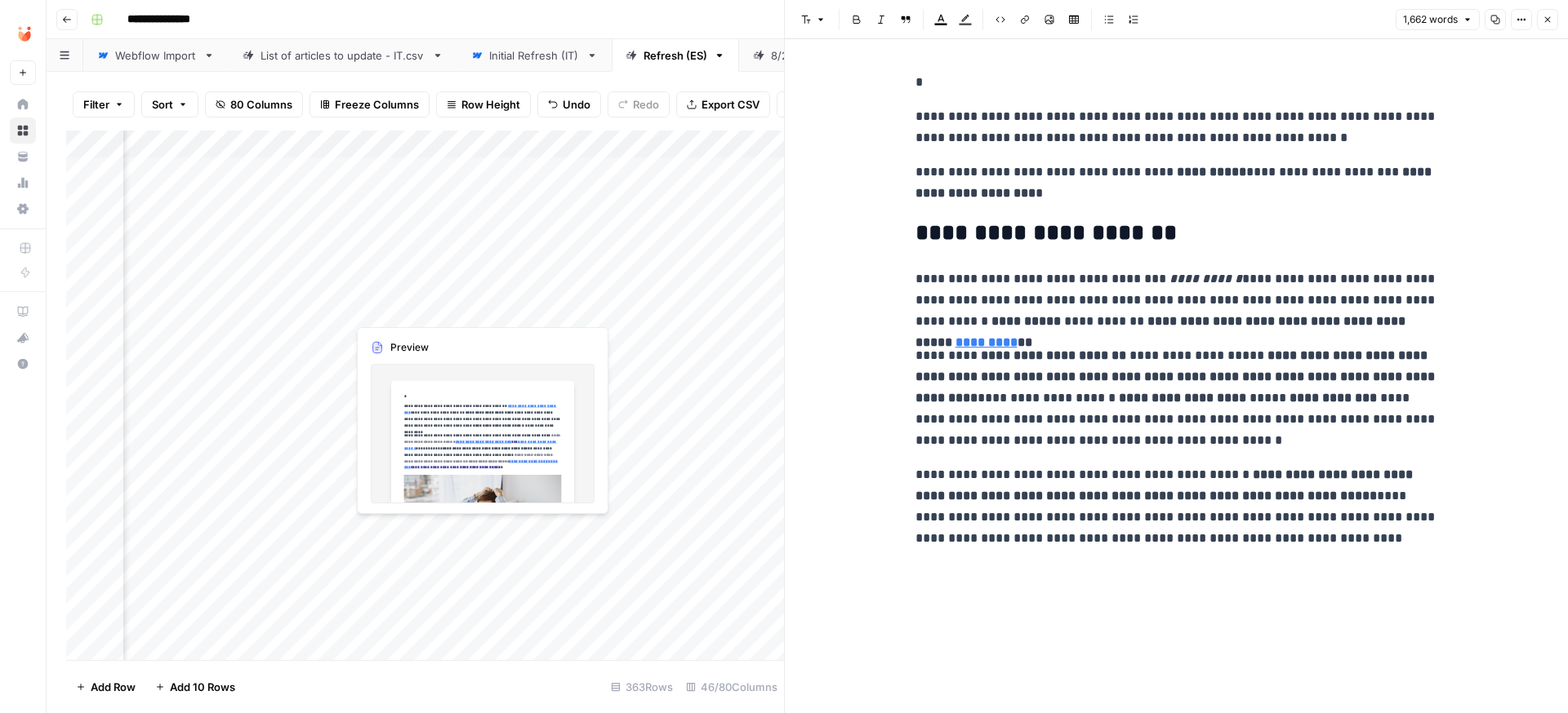
click at [389, 523] on div "Add Column" at bounding box center [425, 395] width 718 height 530
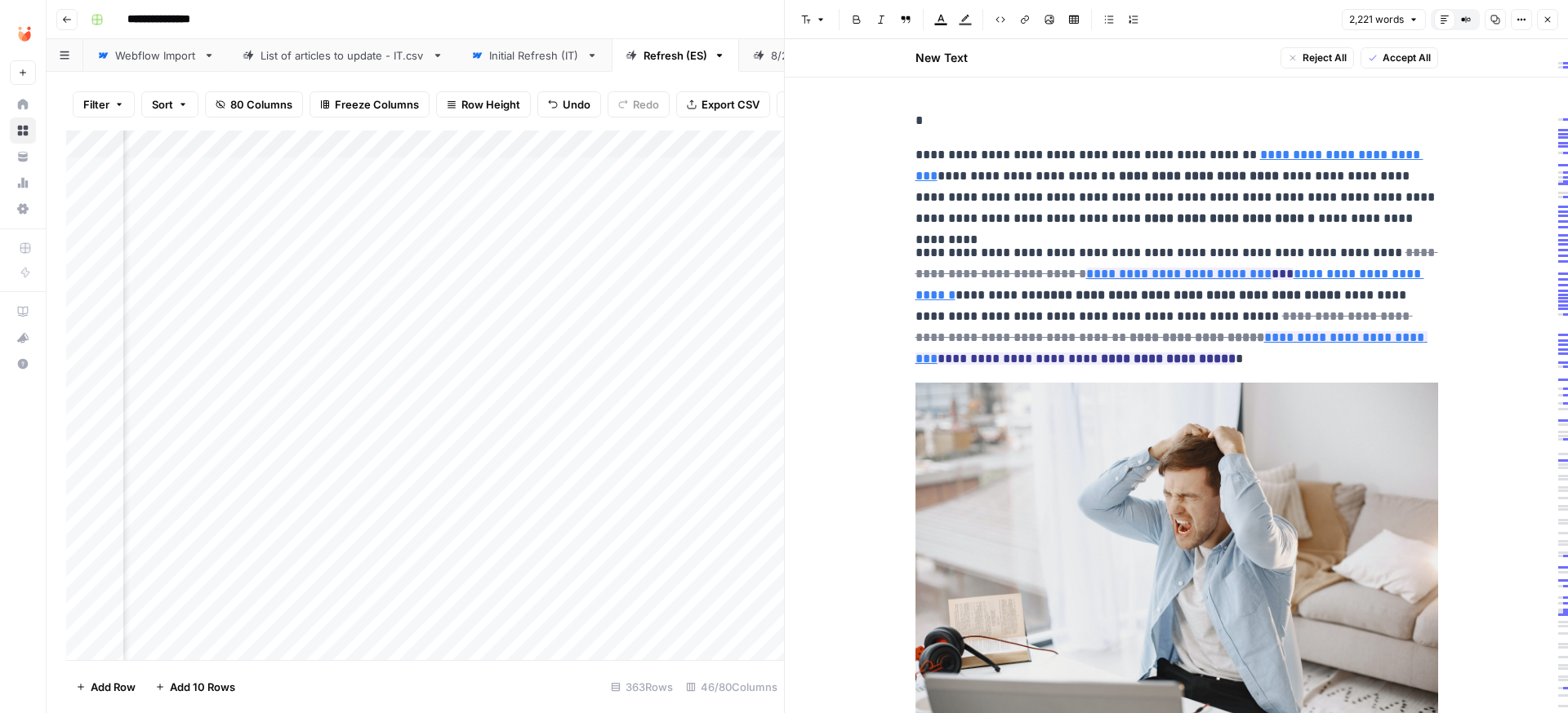
click at [1376, 60] on icon "button" at bounding box center [1372, 57] width 9 height 9
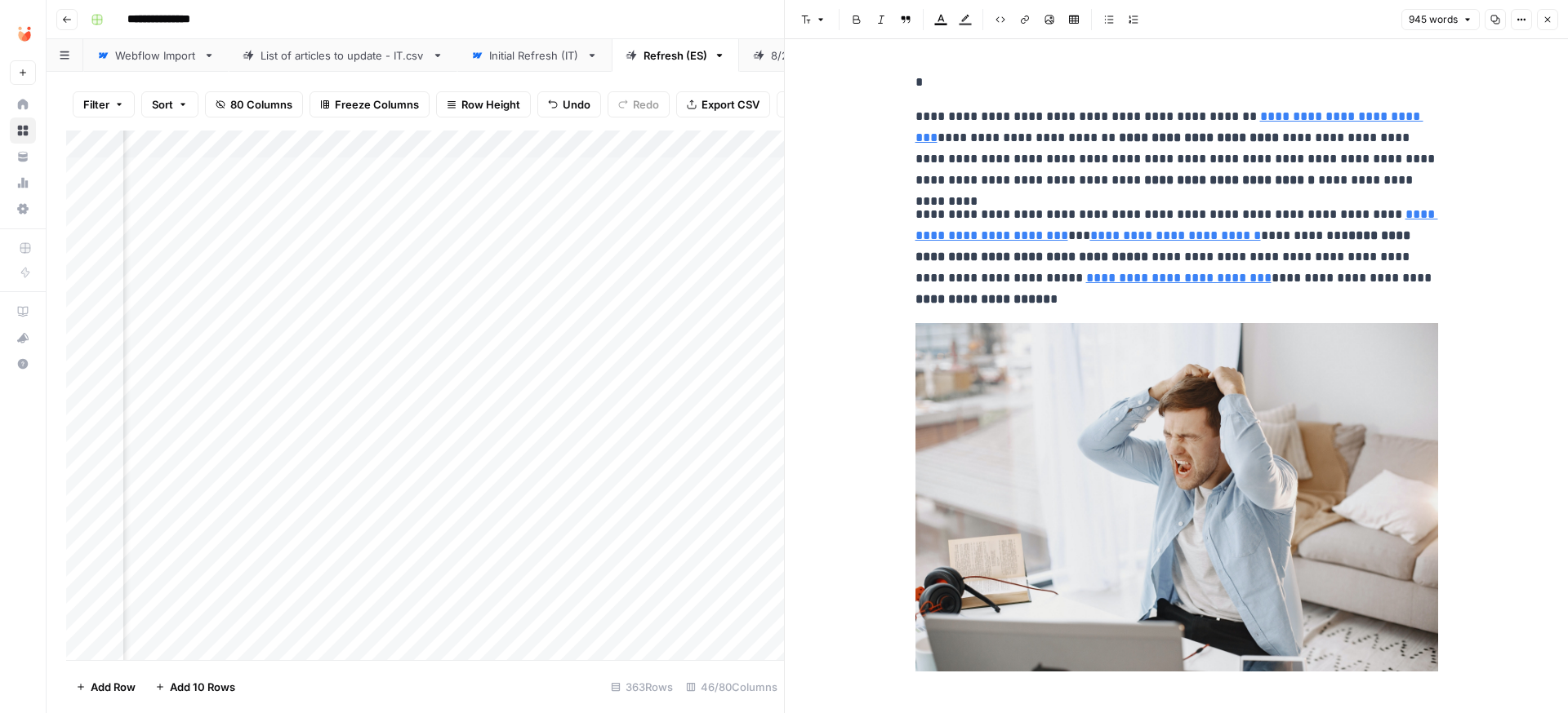
click at [961, 85] on p "*" at bounding box center [1176, 82] width 522 height 21
copy div "**********"
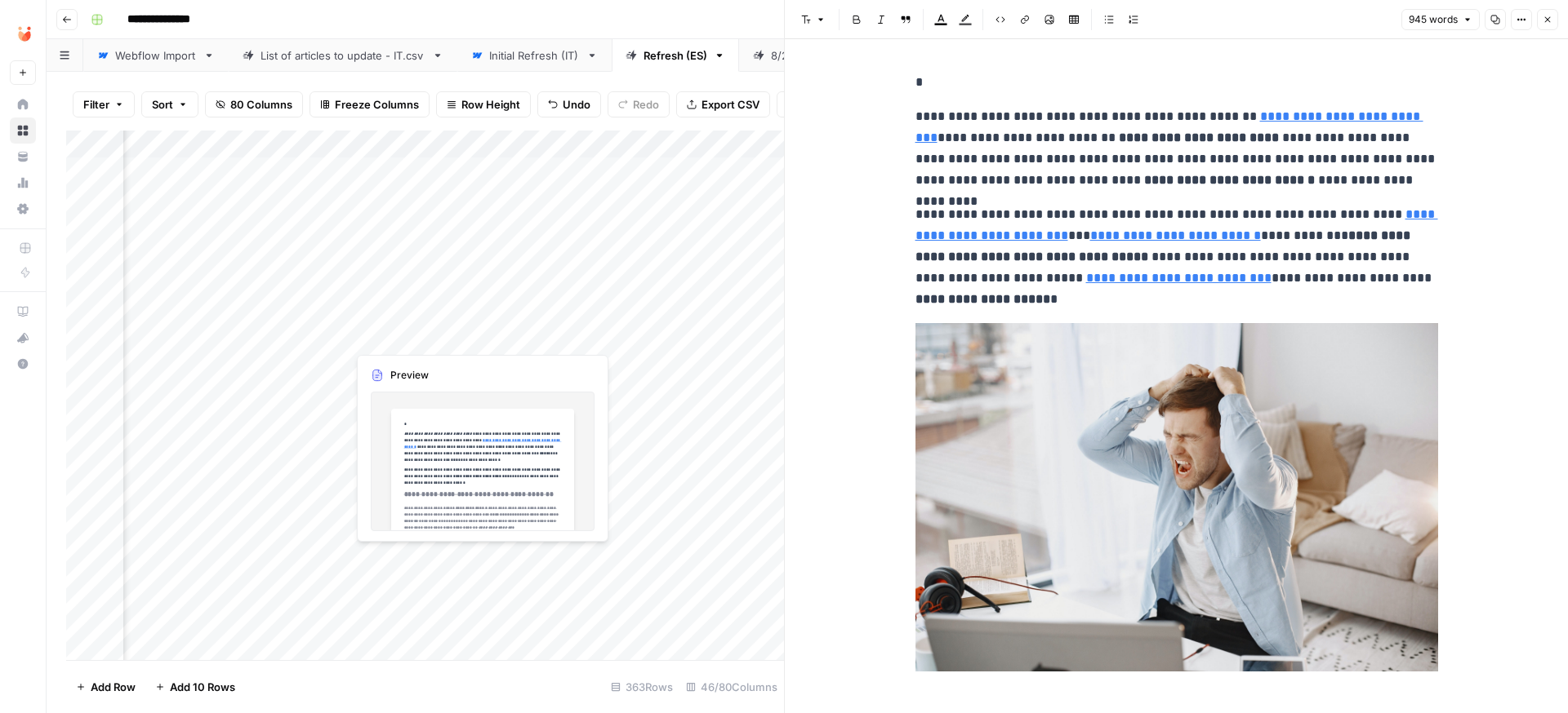
click at [385, 557] on div "Add Column" at bounding box center [425, 395] width 718 height 530
click at [386, 558] on div "Add Column" at bounding box center [425, 395] width 718 height 530
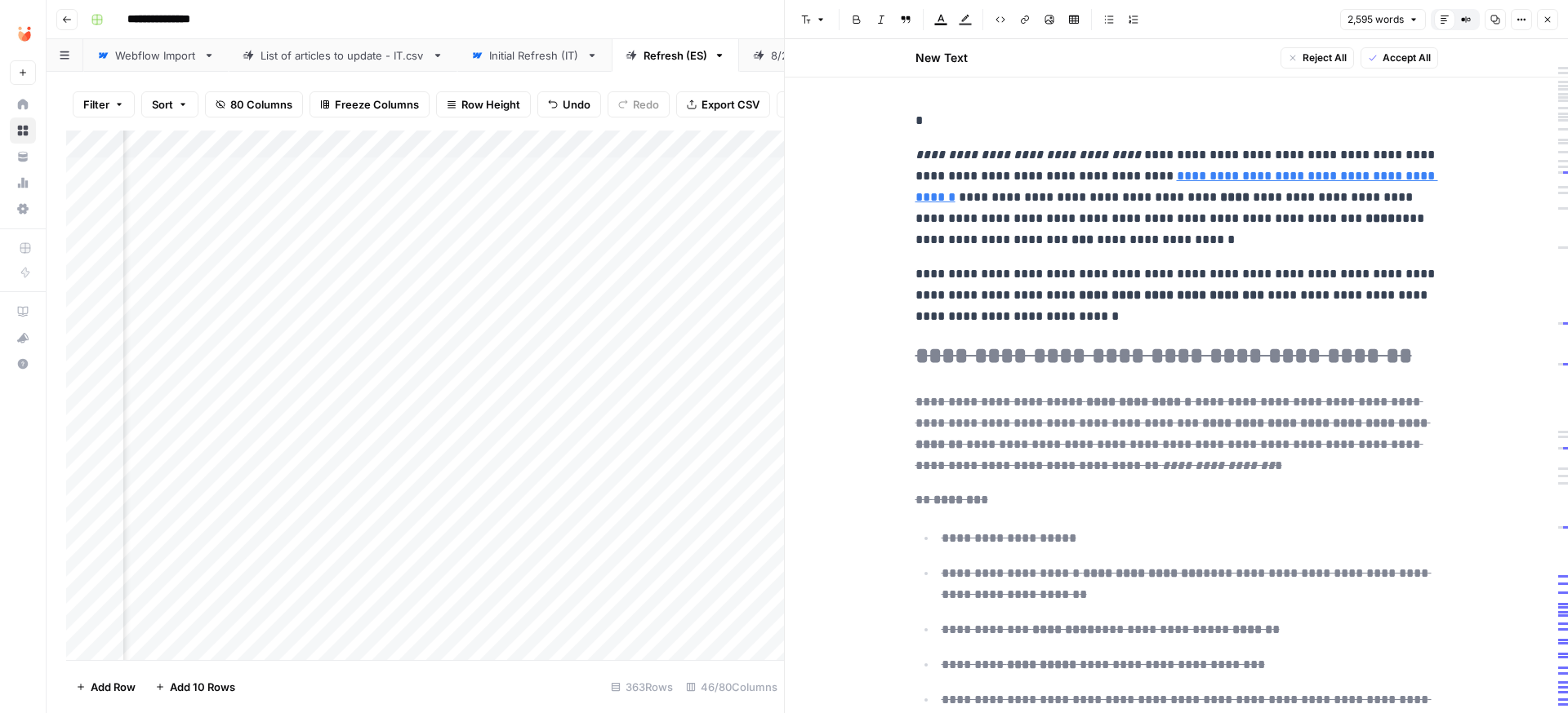
scroll to position [0, 3787]
click at [976, 125] on p "*" at bounding box center [1176, 120] width 522 height 21
click at [1403, 60] on span "Accept All" at bounding box center [1406, 57] width 49 height 14
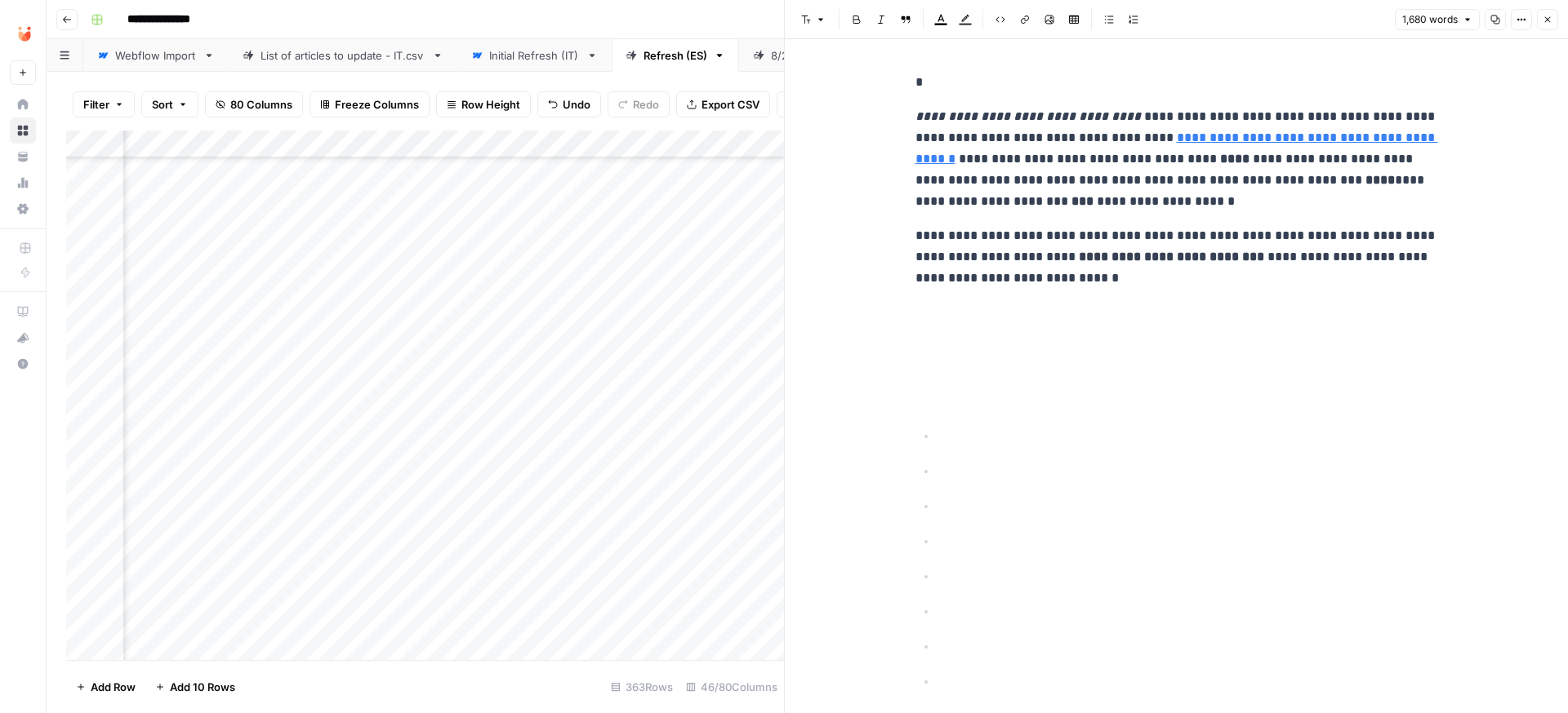
click at [938, 80] on p "*" at bounding box center [1176, 82] width 522 height 21
copy div "**********"
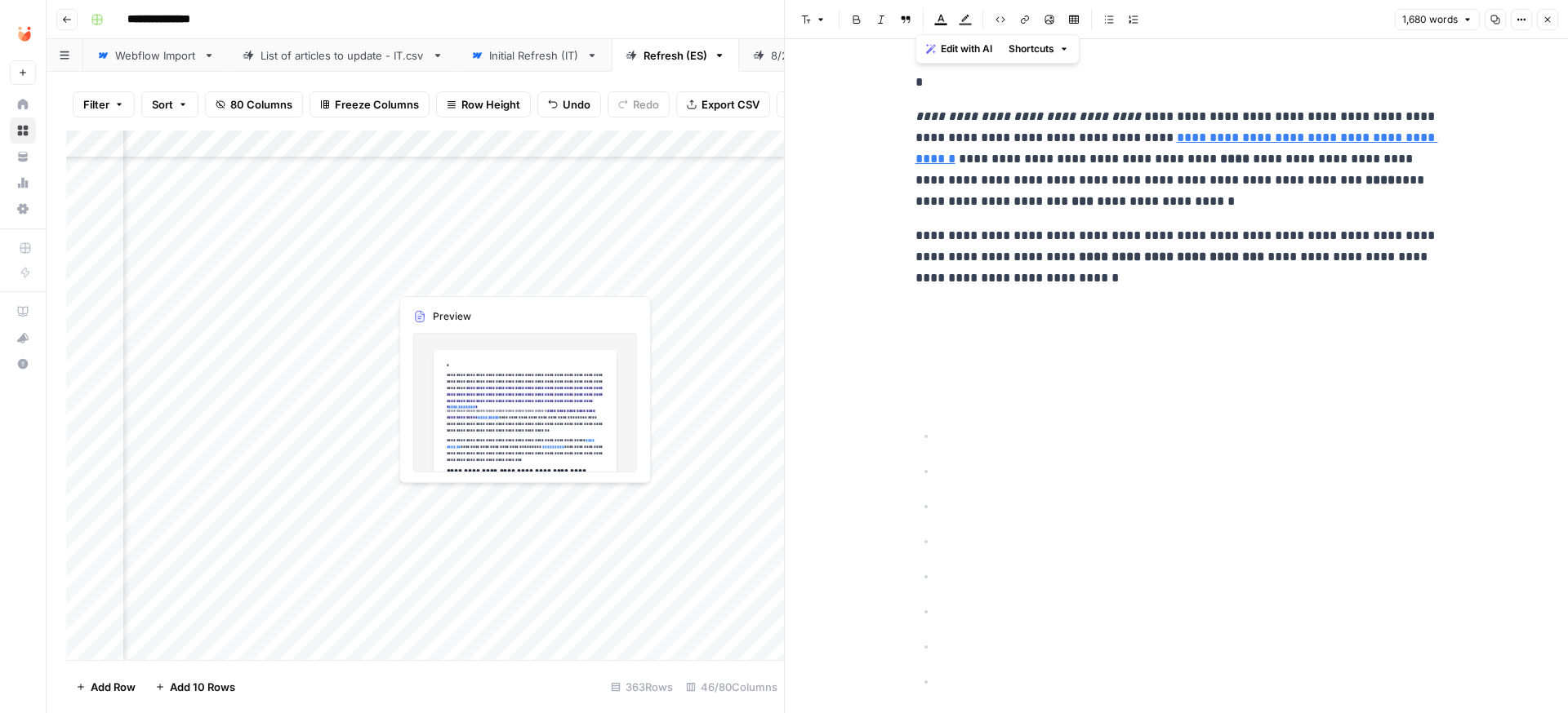
click at [446, 247] on div "Add Column" at bounding box center [425, 395] width 718 height 530
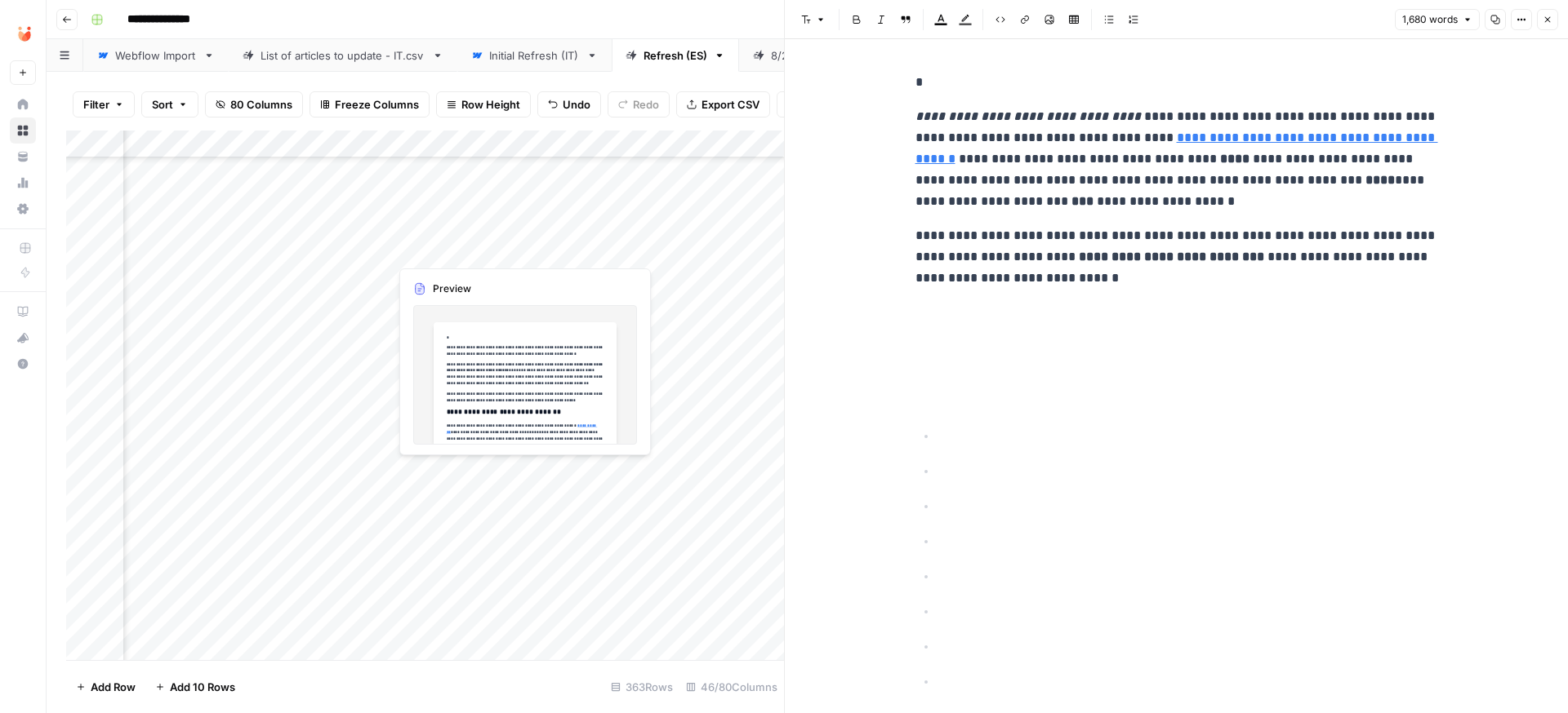
click at [446, 247] on div "Add Column" at bounding box center [425, 395] width 718 height 530
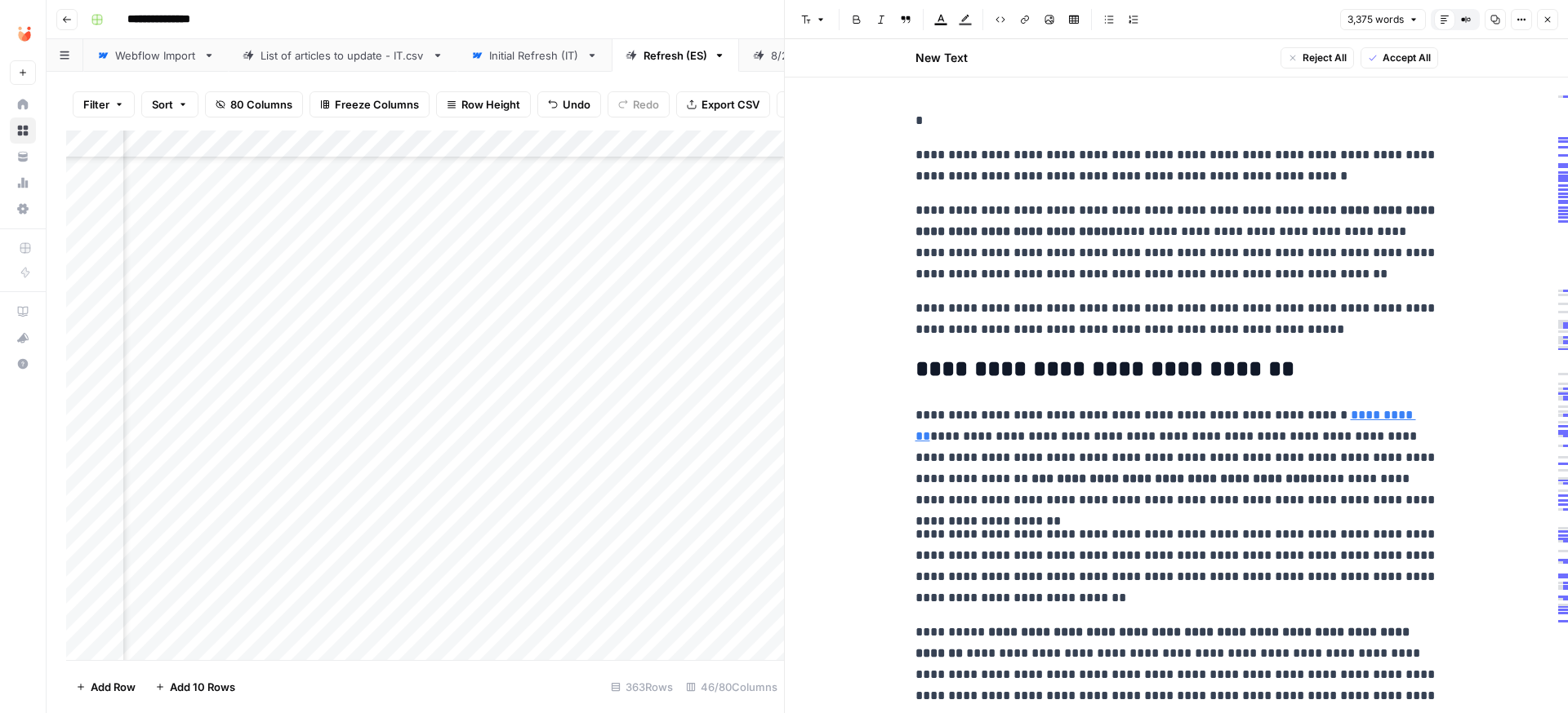
click at [439, 252] on div at bounding box center [463, 249] width 149 height 30
click at [474, 251] on div at bounding box center [463, 249] width 149 height 30
click at [412, 248] on div at bounding box center [463, 249] width 149 height 30
click at [412, 247] on div at bounding box center [463, 249] width 149 height 30
click at [449, 9] on div "**********" at bounding box center [818, 20] width 1467 height 26
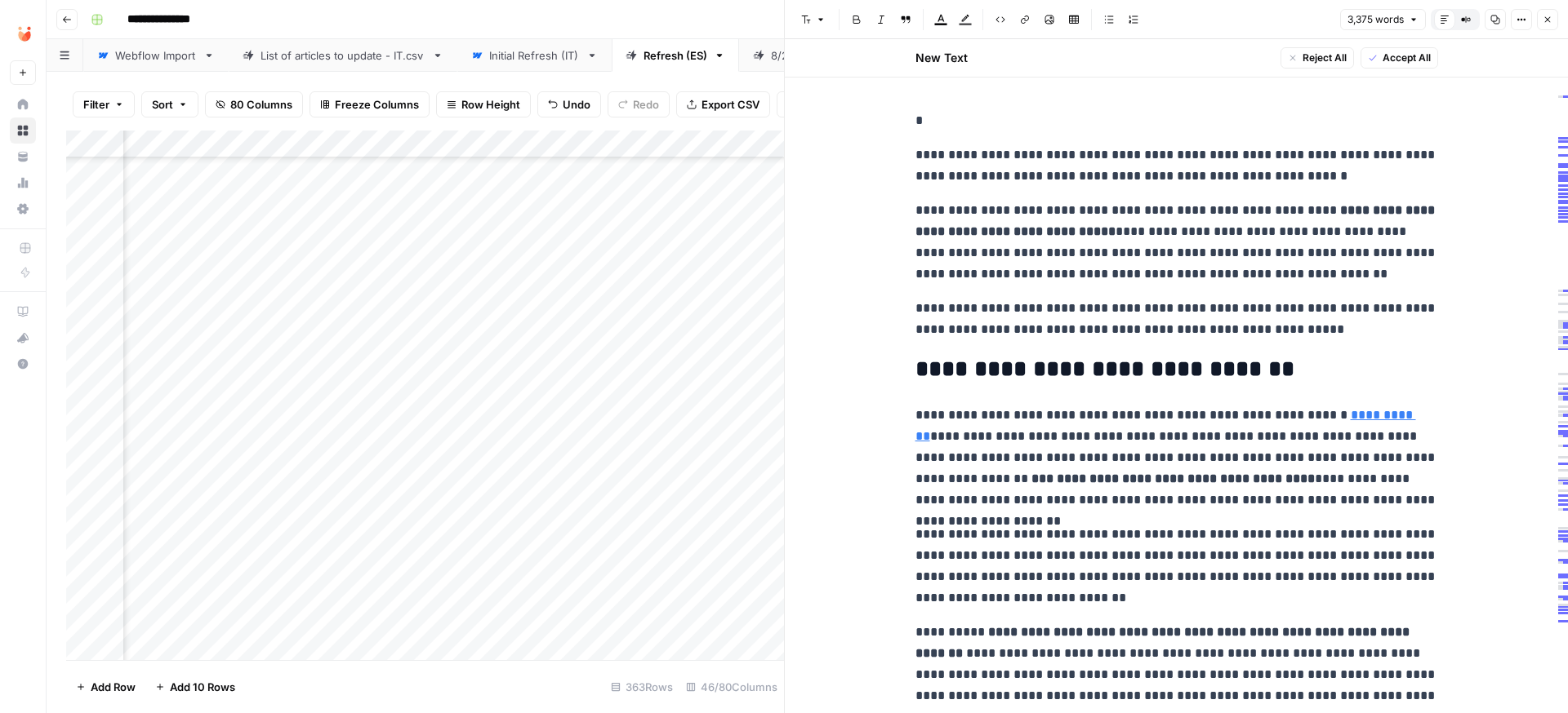
scroll to position [338, 4436]
click at [985, 115] on p "*" at bounding box center [1176, 120] width 522 height 21
click at [1403, 65] on span "Accept All" at bounding box center [1406, 57] width 49 height 14
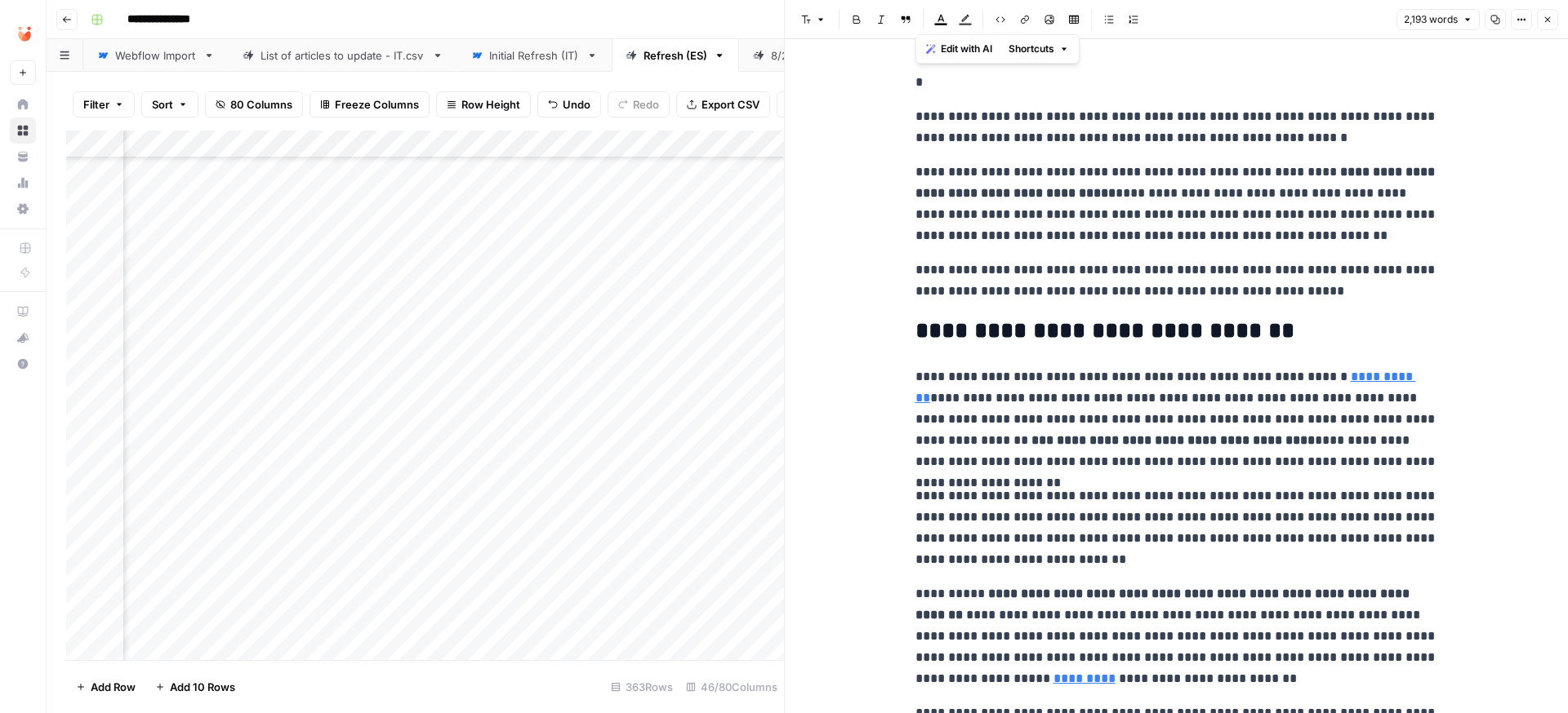
copy div "**********"
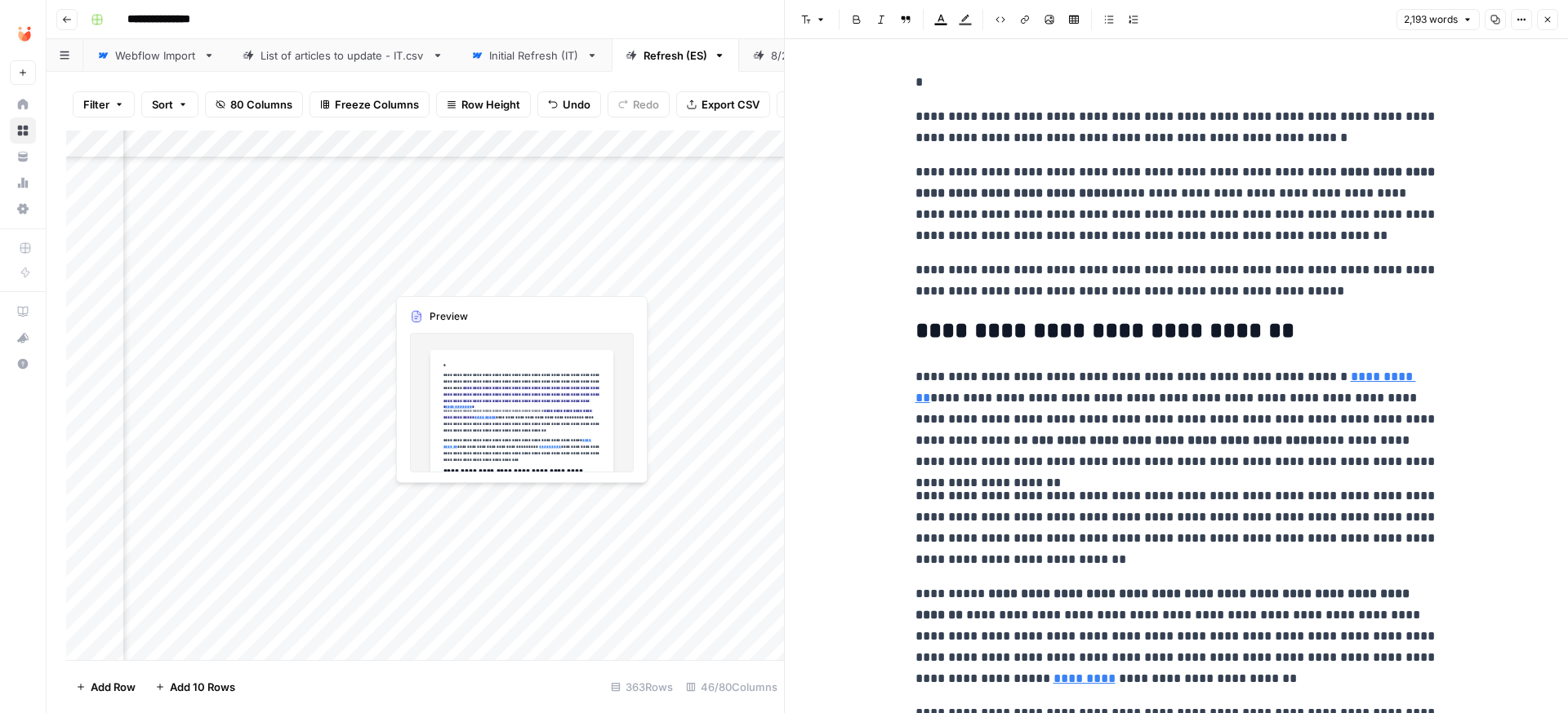
click at [444, 278] on div "Add Column" at bounding box center [425, 395] width 718 height 530
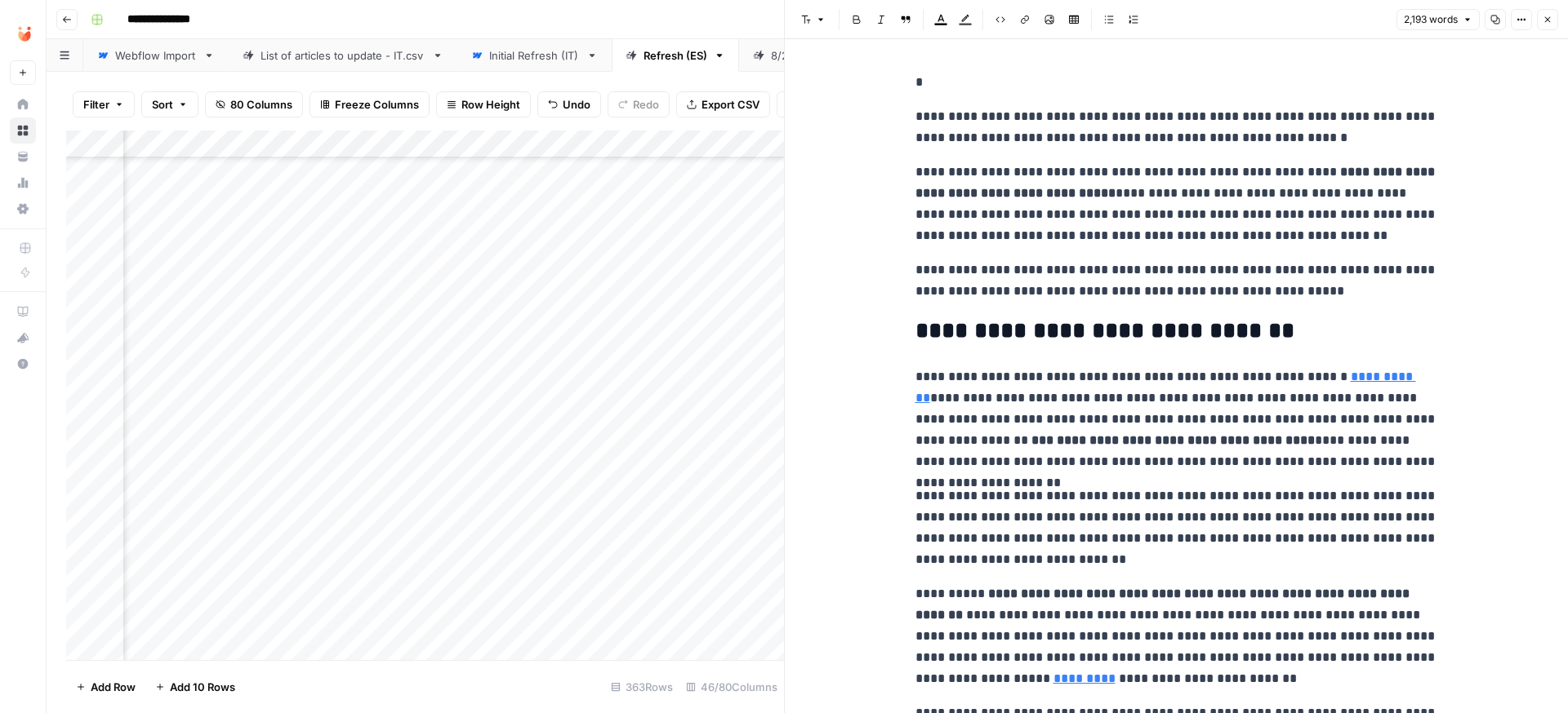
scroll to position [338, 4413]
click at [444, 278] on div "Add Column" at bounding box center [425, 395] width 718 height 530
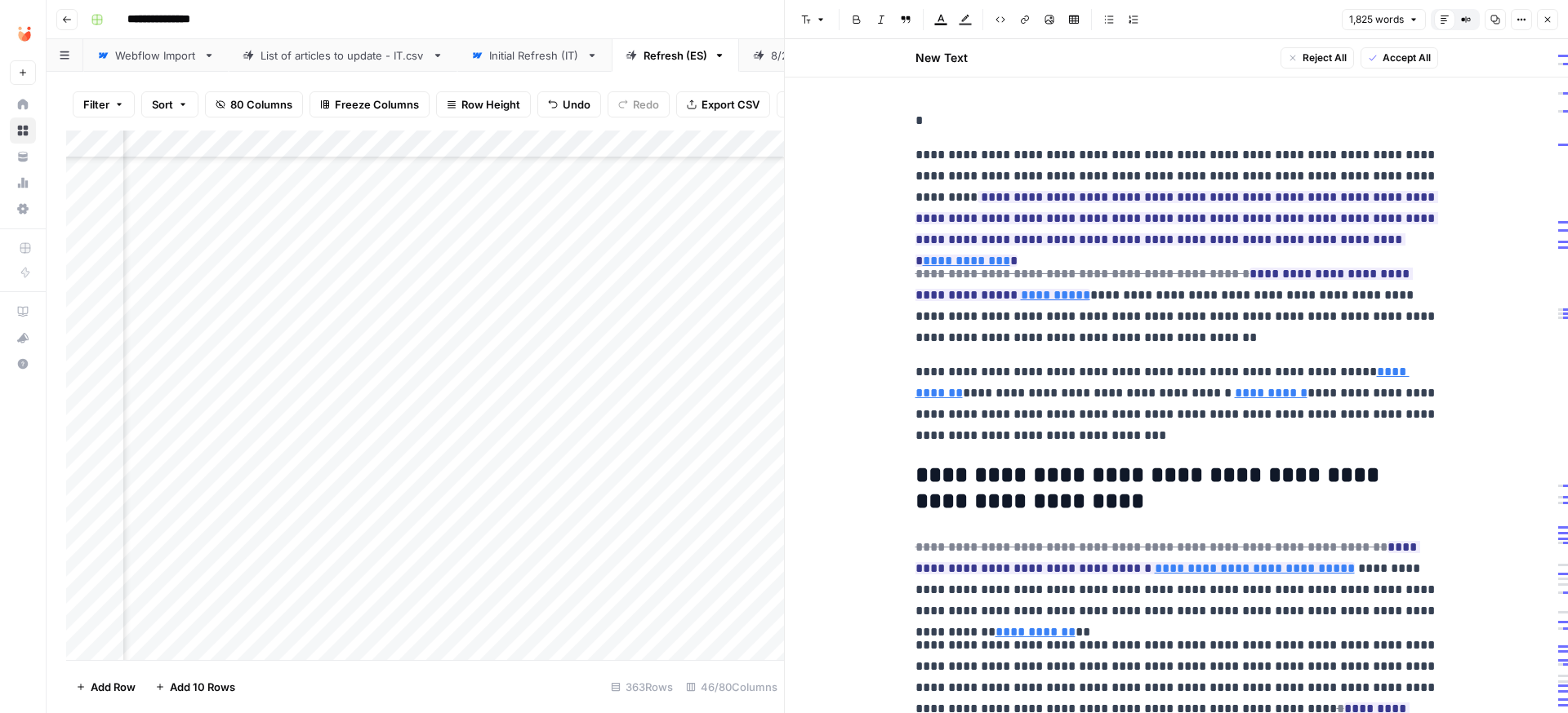
click at [1415, 62] on span "Accept All" at bounding box center [1406, 57] width 49 height 14
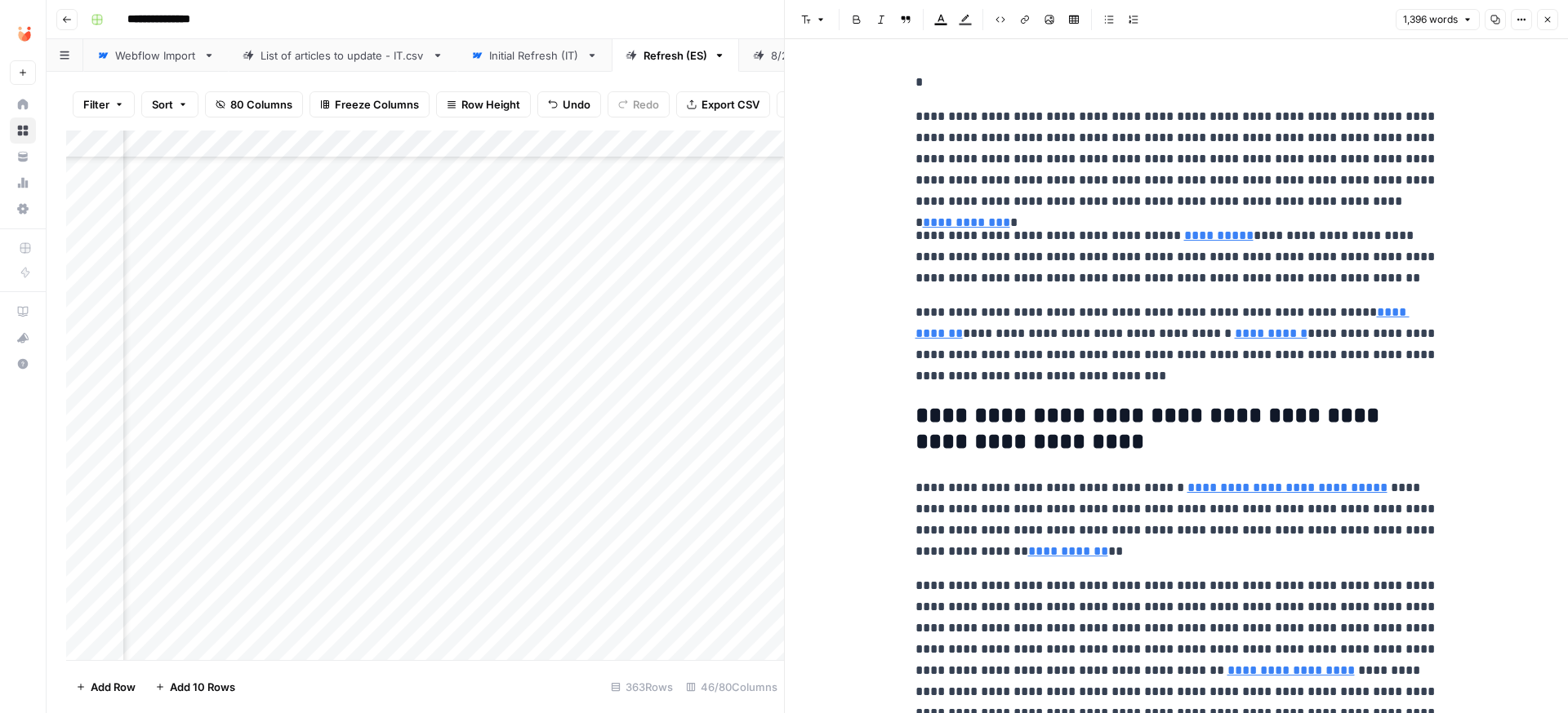
click at [933, 77] on p "*" at bounding box center [1176, 82] width 522 height 21
copy div "**********"
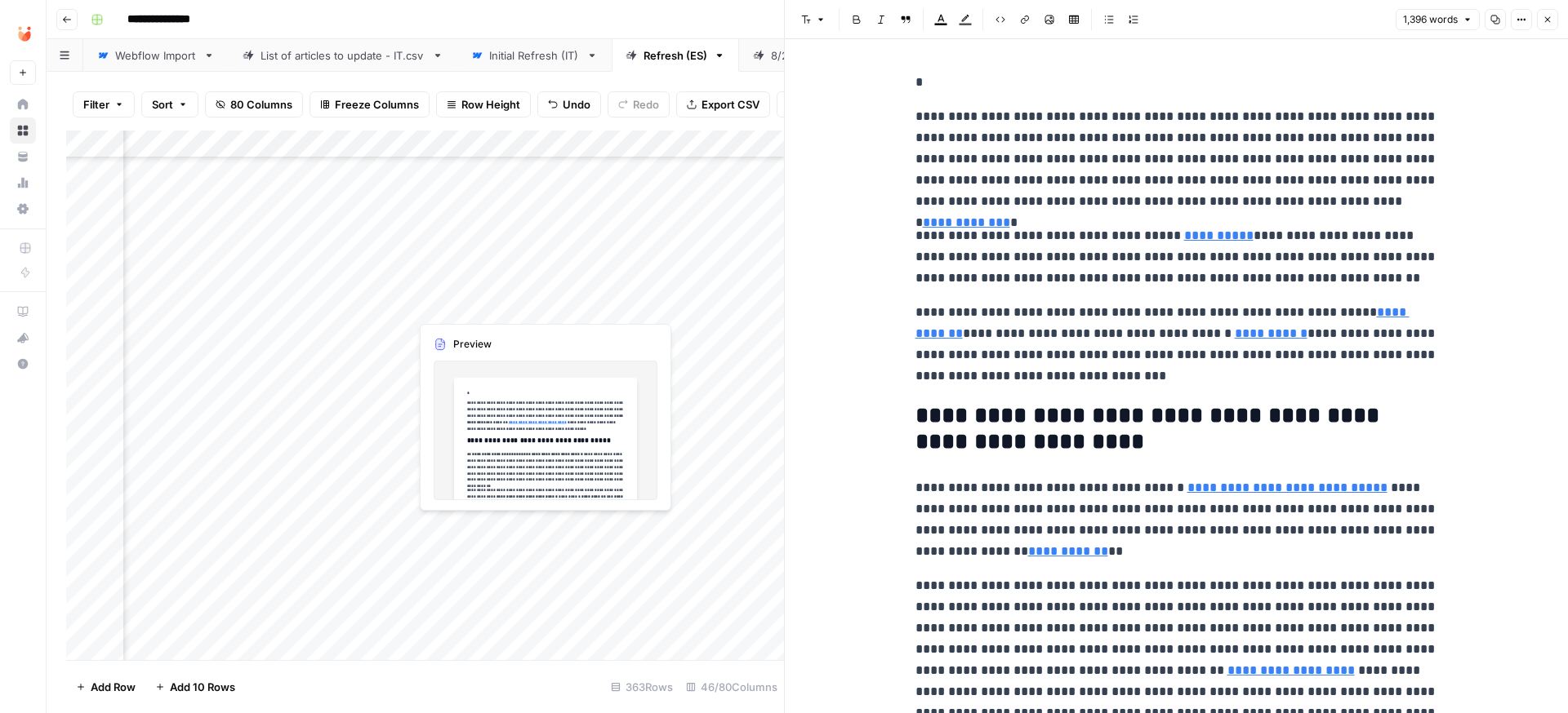
click at [470, 302] on div "Add Column" at bounding box center [425, 395] width 718 height 530
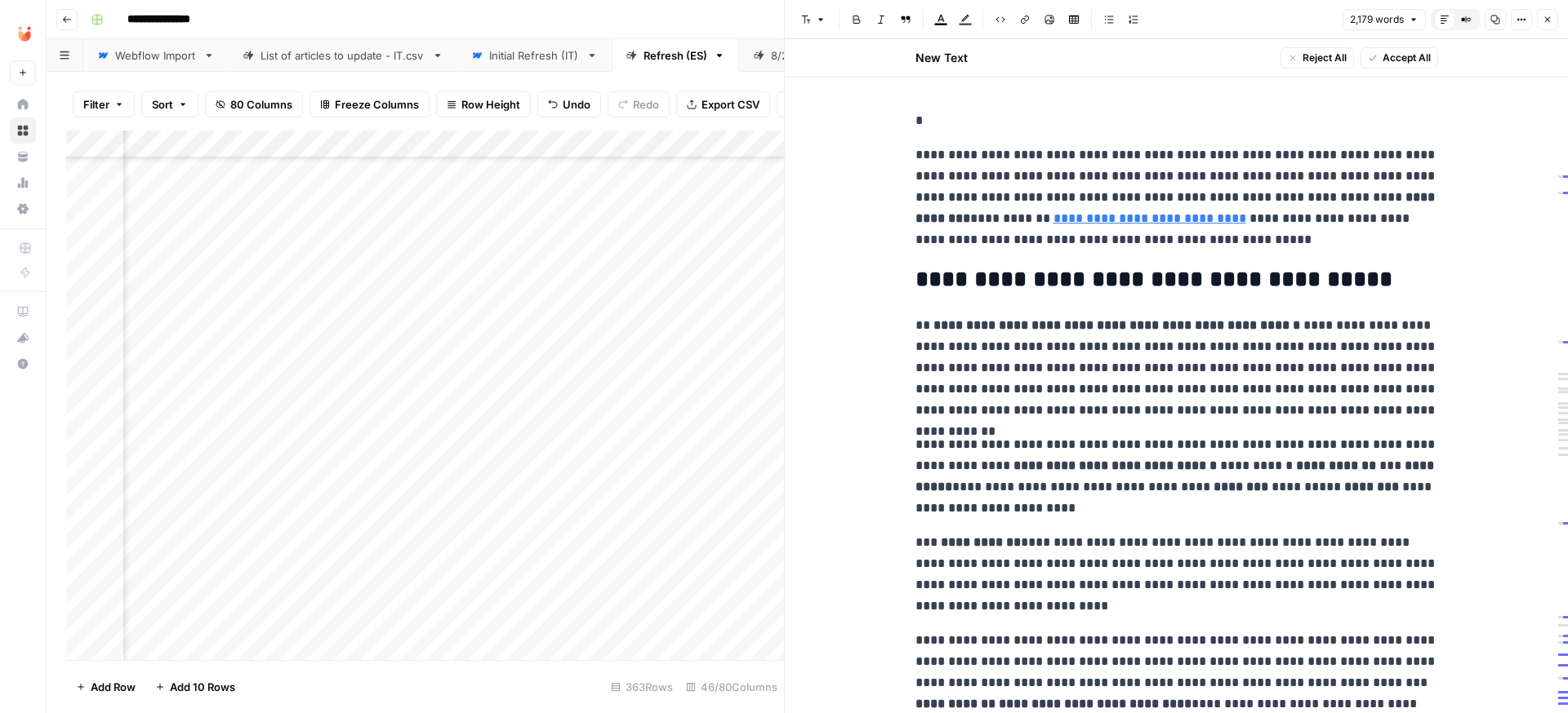
click at [470, 303] on div at bounding box center [483, 304] width 149 height 30
click at [441, 308] on div at bounding box center [483, 304] width 149 height 30
click at [463, 305] on div at bounding box center [483, 304] width 149 height 30
click at [468, 27] on div "**********" at bounding box center [818, 20] width 1467 height 26
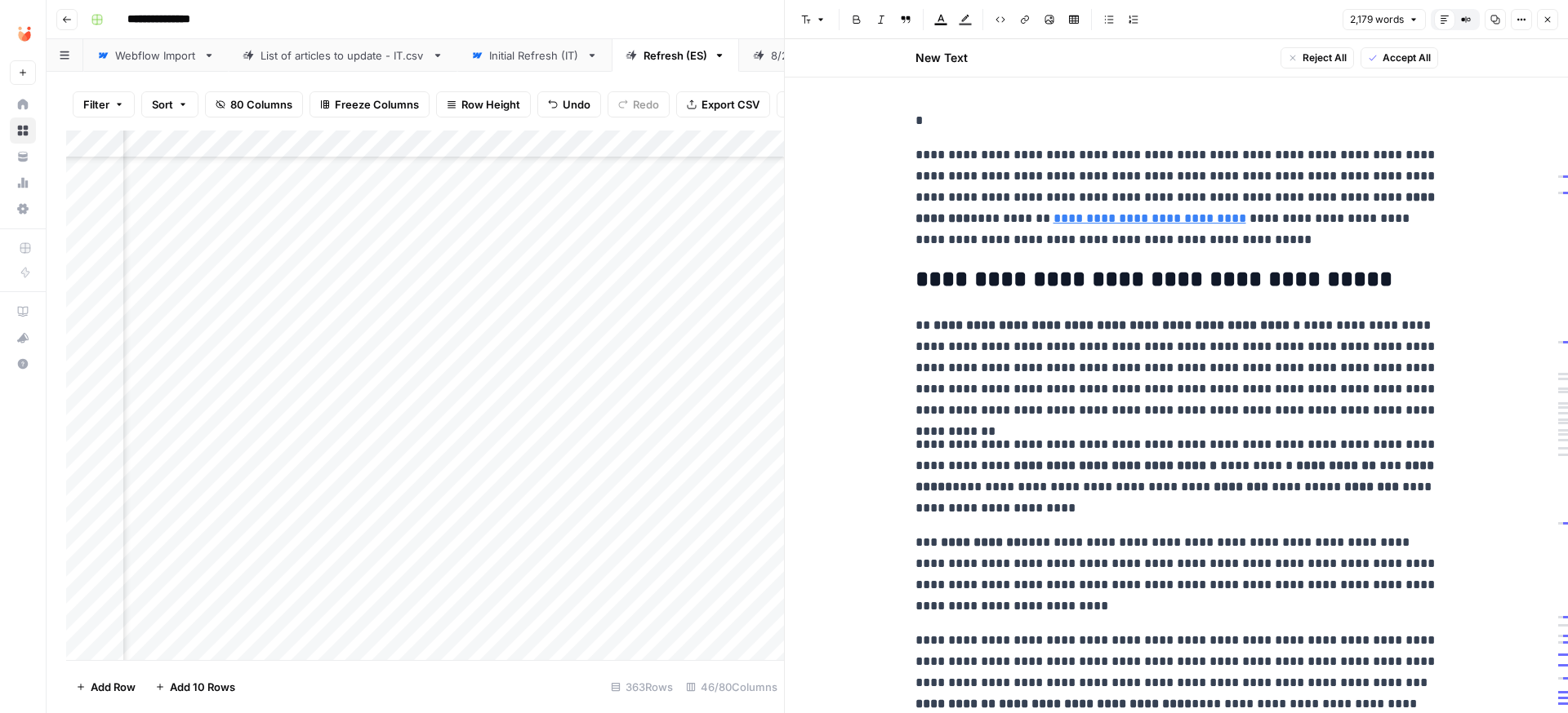
scroll to position [338, 4378]
drag, startPoint x: 1407, startPoint y: 65, endPoint x: 1355, endPoint y: 78, distance: 53.6
click at [1407, 65] on span "Accept All" at bounding box center [1406, 57] width 49 height 14
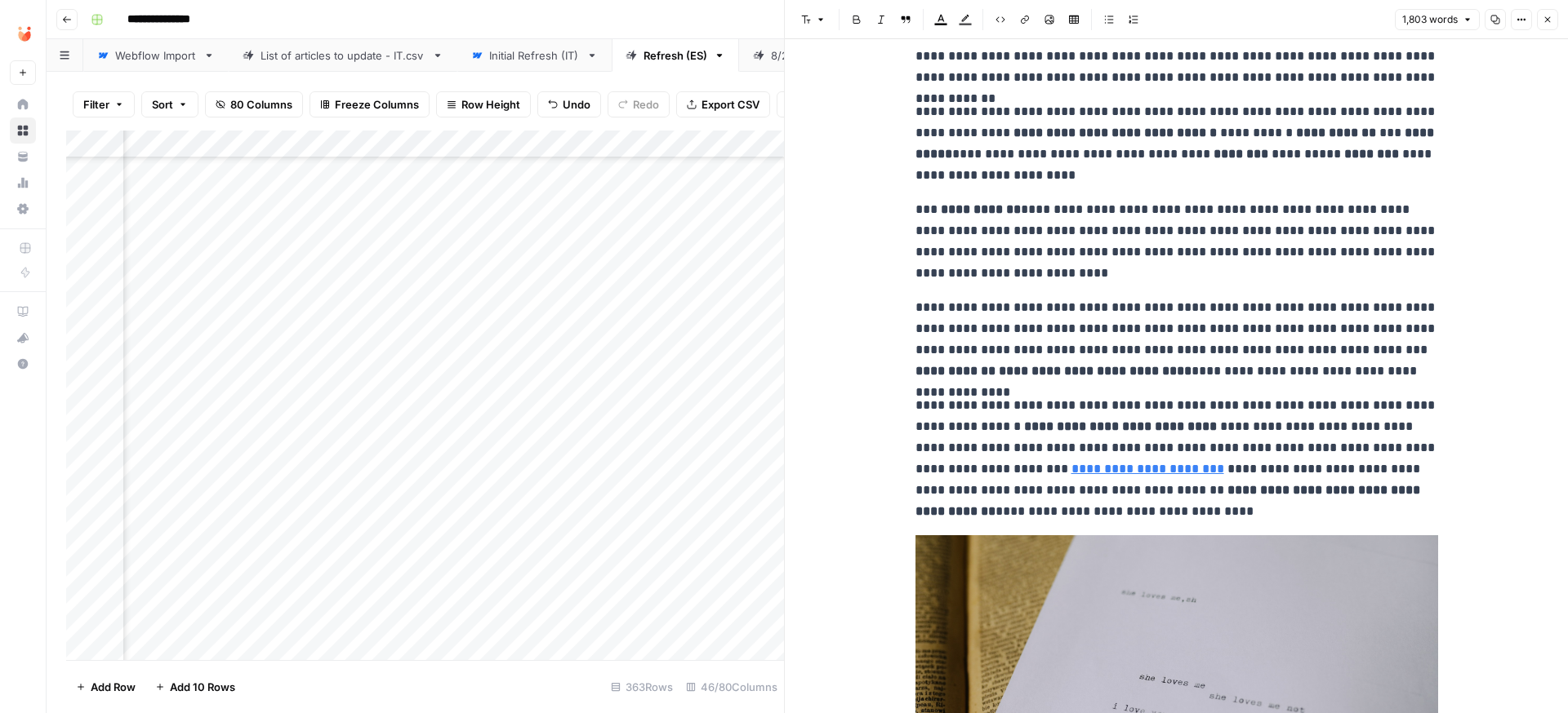
scroll to position [0, 0]
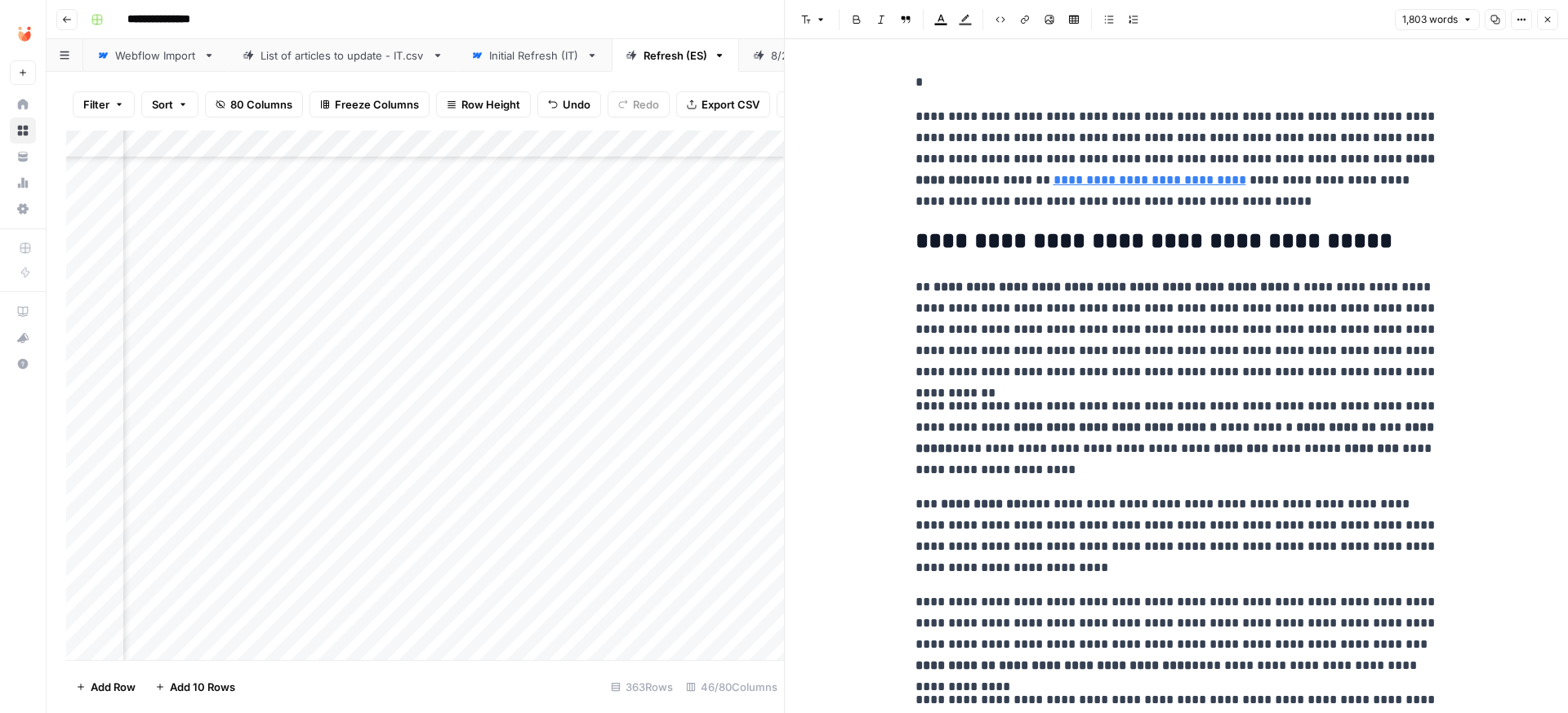
click at [953, 83] on p "*" at bounding box center [1176, 82] width 522 height 21
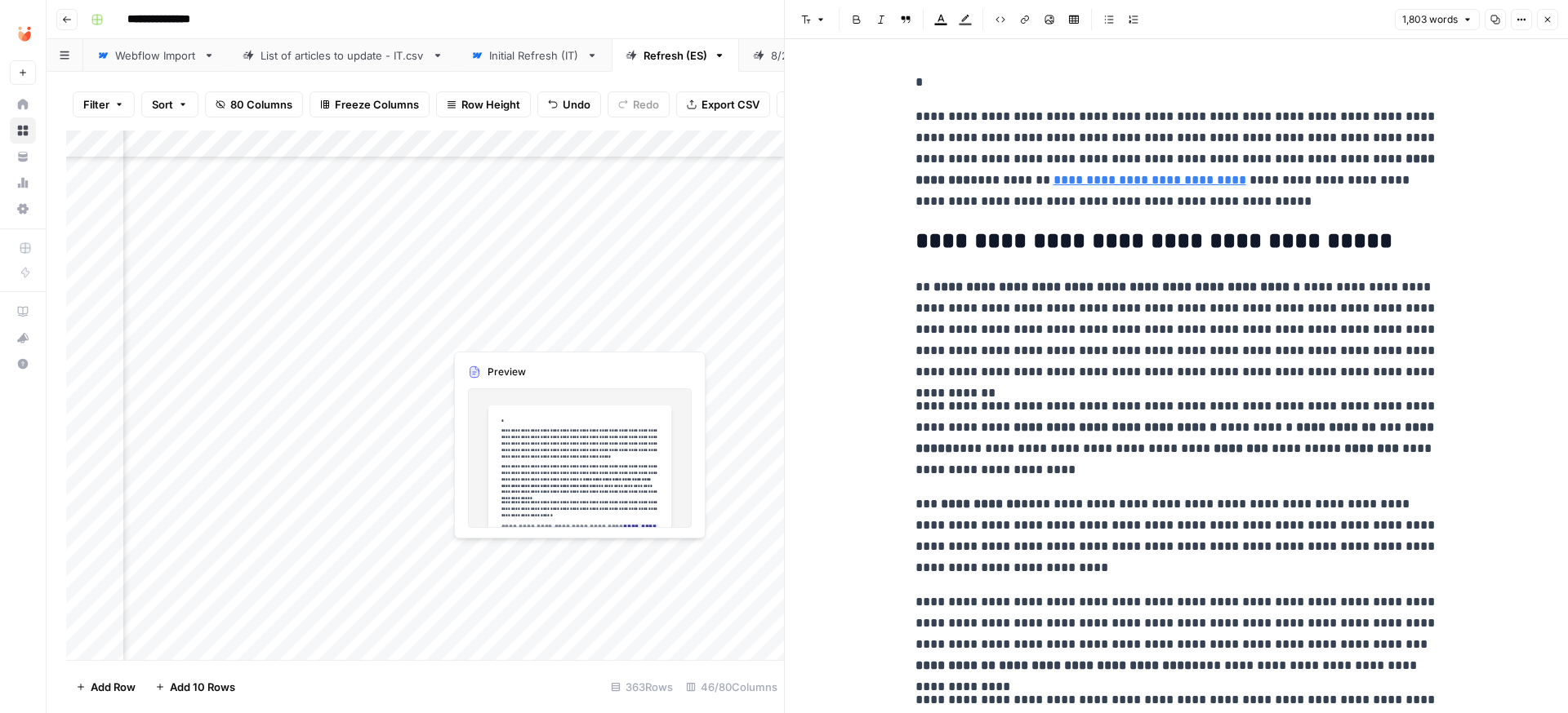
click at [481, 331] on div "Add Column" at bounding box center [425, 395] width 718 height 530
click at [466, 328] on div "Add Column" at bounding box center [425, 395] width 718 height 530
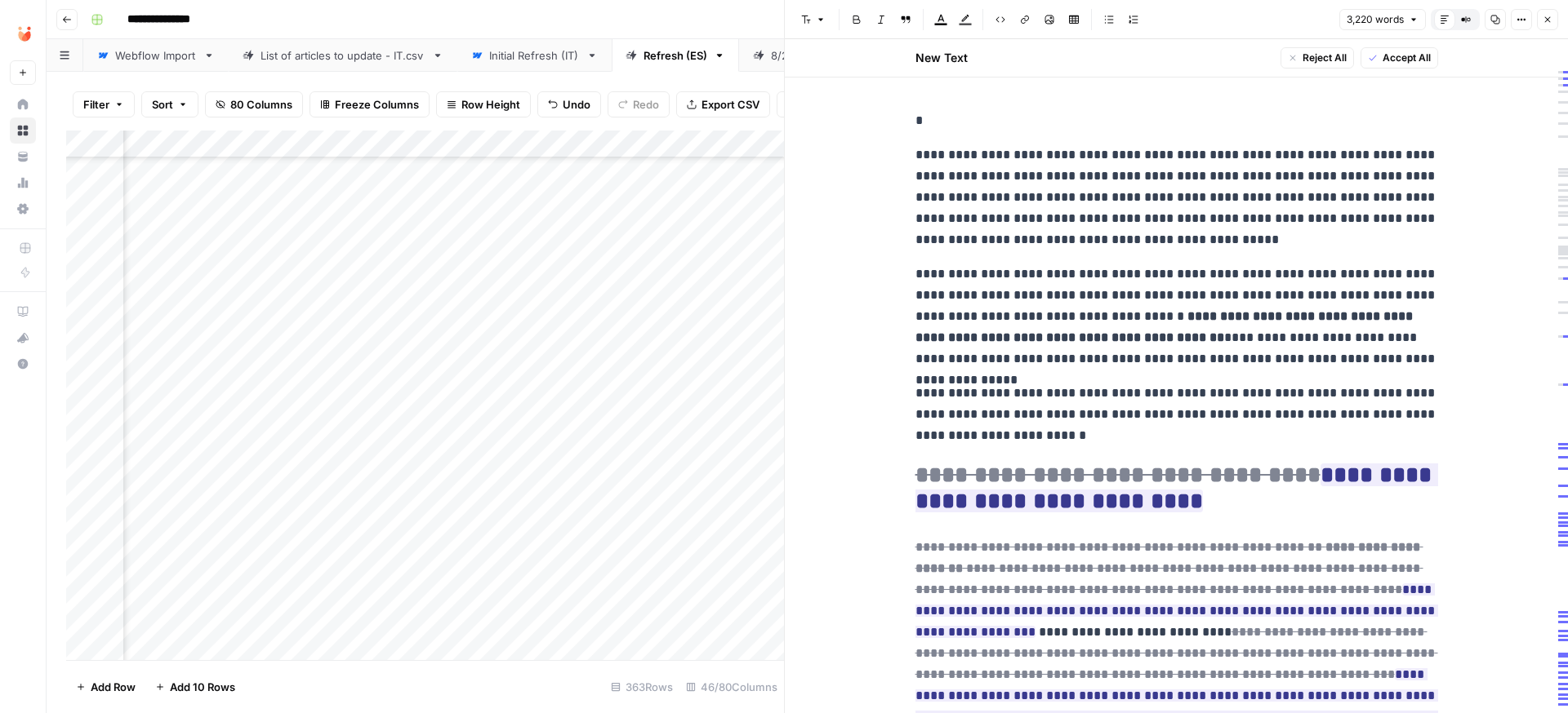
click at [467, 328] on div at bounding box center [517, 332] width 149 height 30
click at [472, 337] on div at bounding box center [517, 332] width 149 height 30
click at [494, 312] on div "Add Column" at bounding box center [425, 395] width 718 height 530
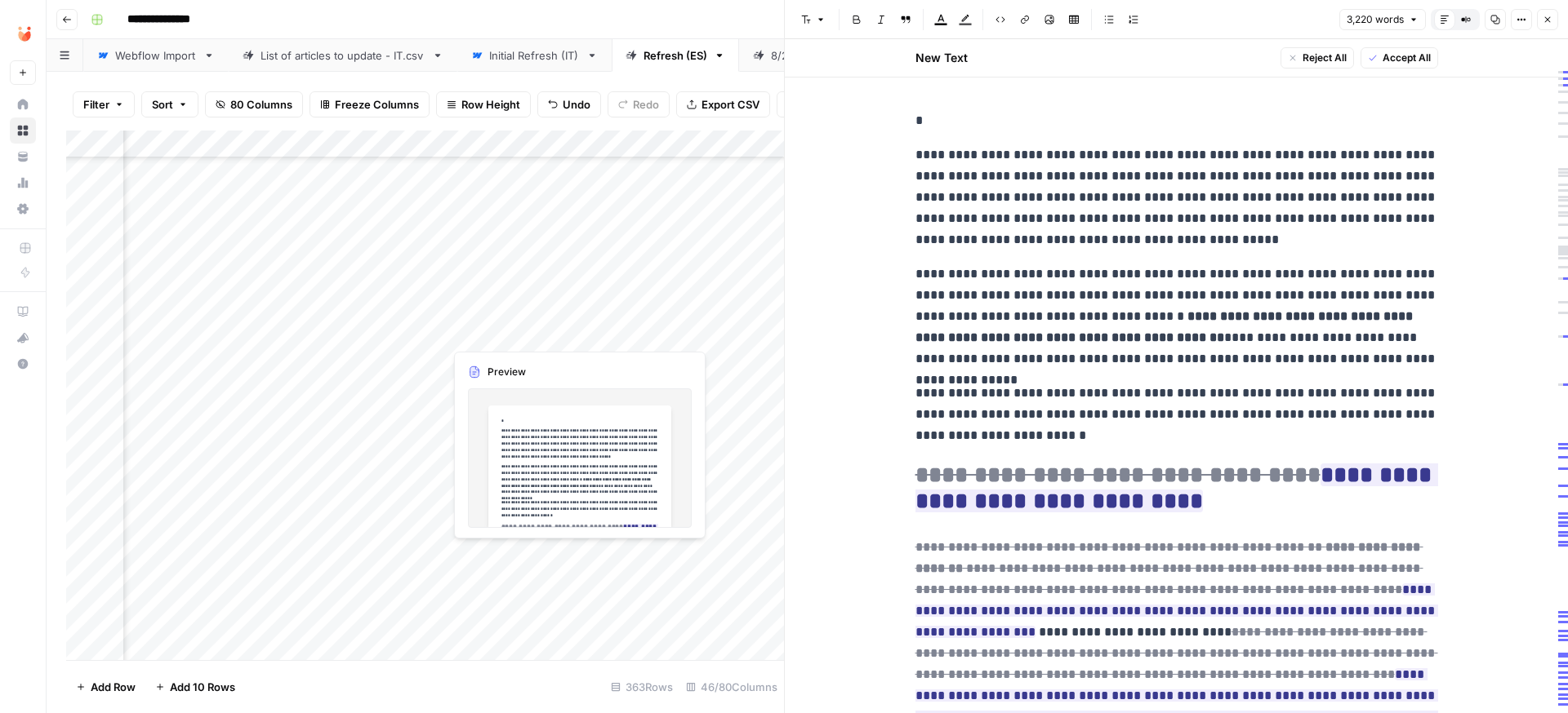
click at [490, 326] on div "Add Column" at bounding box center [425, 395] width 718 height 530
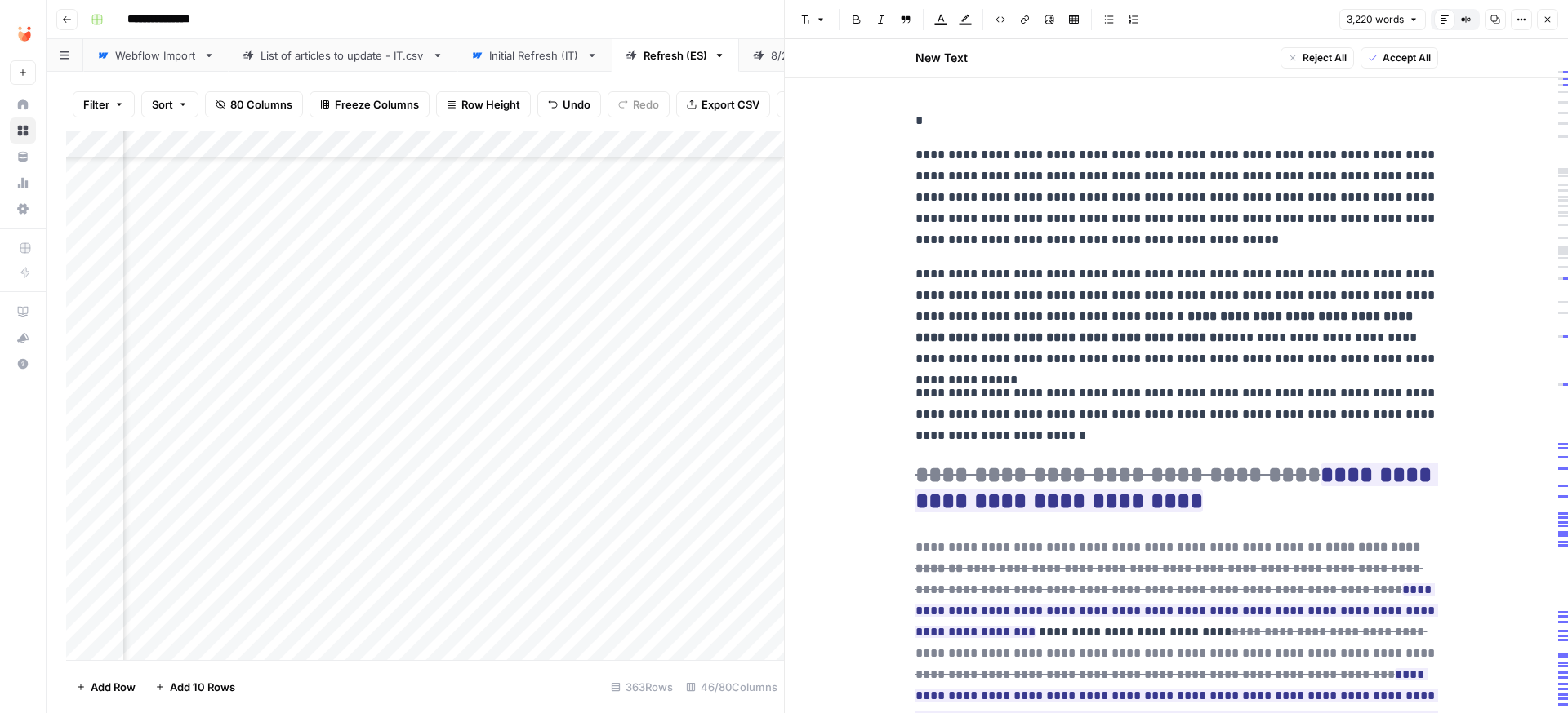
scroll to position [338, 4368]
click at [1387, 55] on span "Accept All" at bounding box center [1406, 57] width 49 height 14
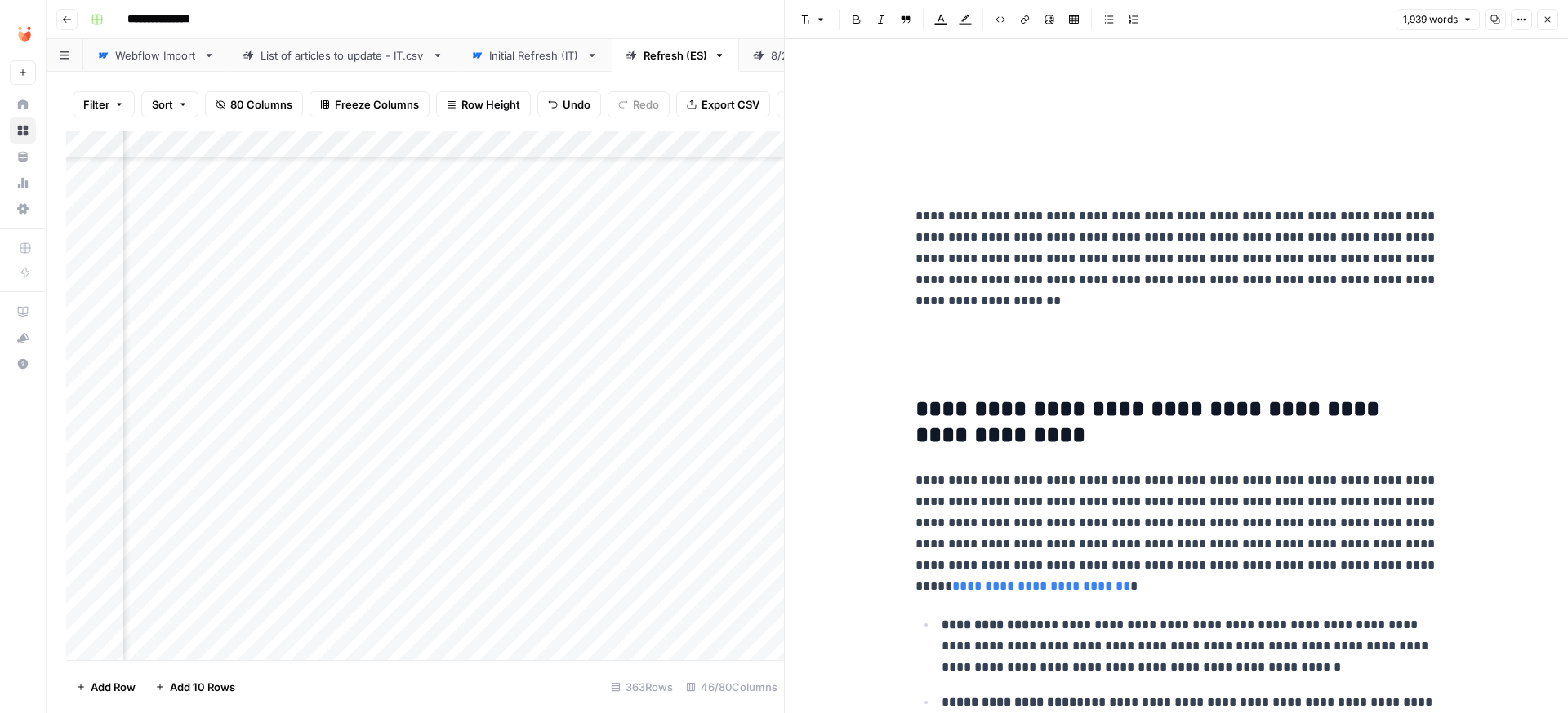
scroll to position [0, 0]
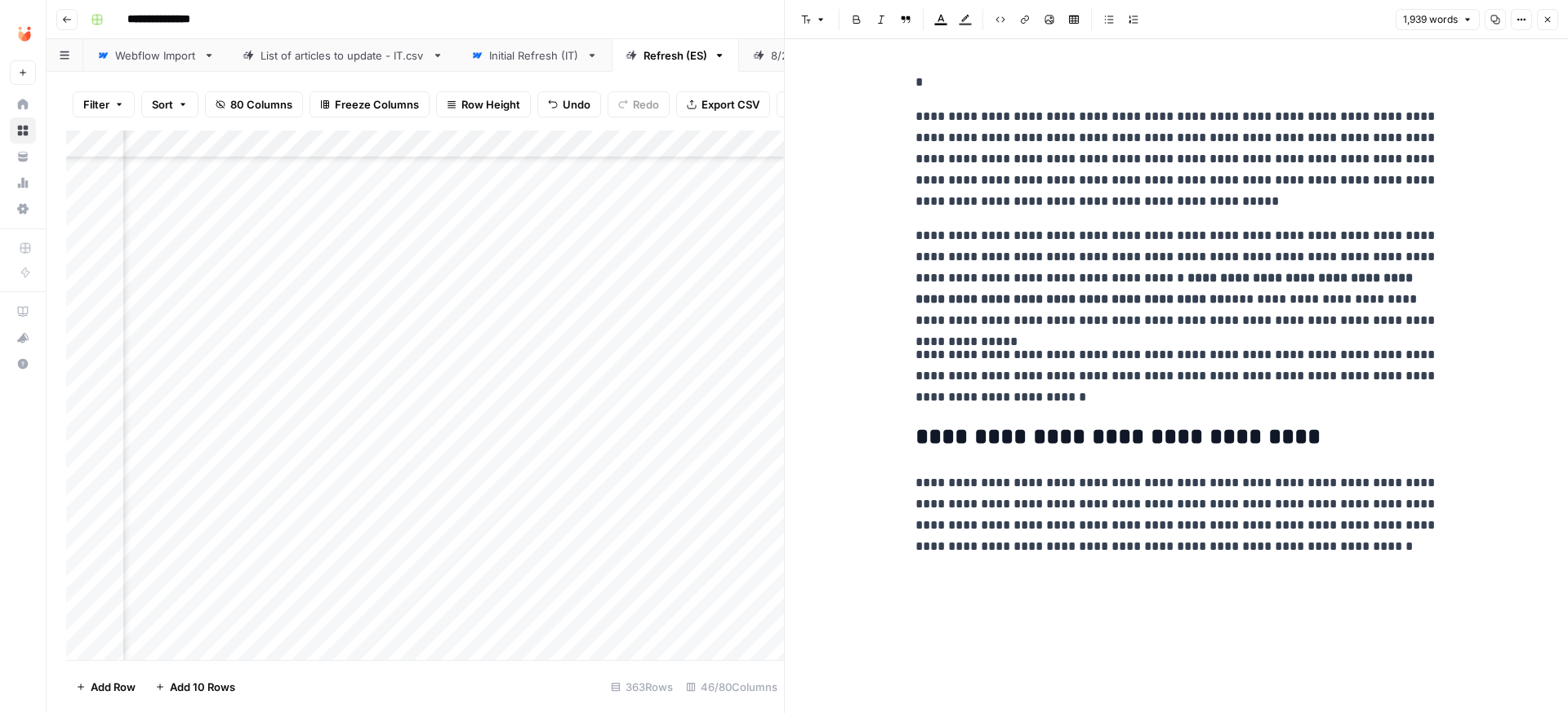
click at [957, 92] on p "*" at bounding box center [1176, 82] width 522 height 21
click at [502, 361] on div "Add Column" at bounding box center [425, 395] width 718 height 530
click at [504, 361] on div "Add Column" at bounding box center [425, 395] width 718 height 530
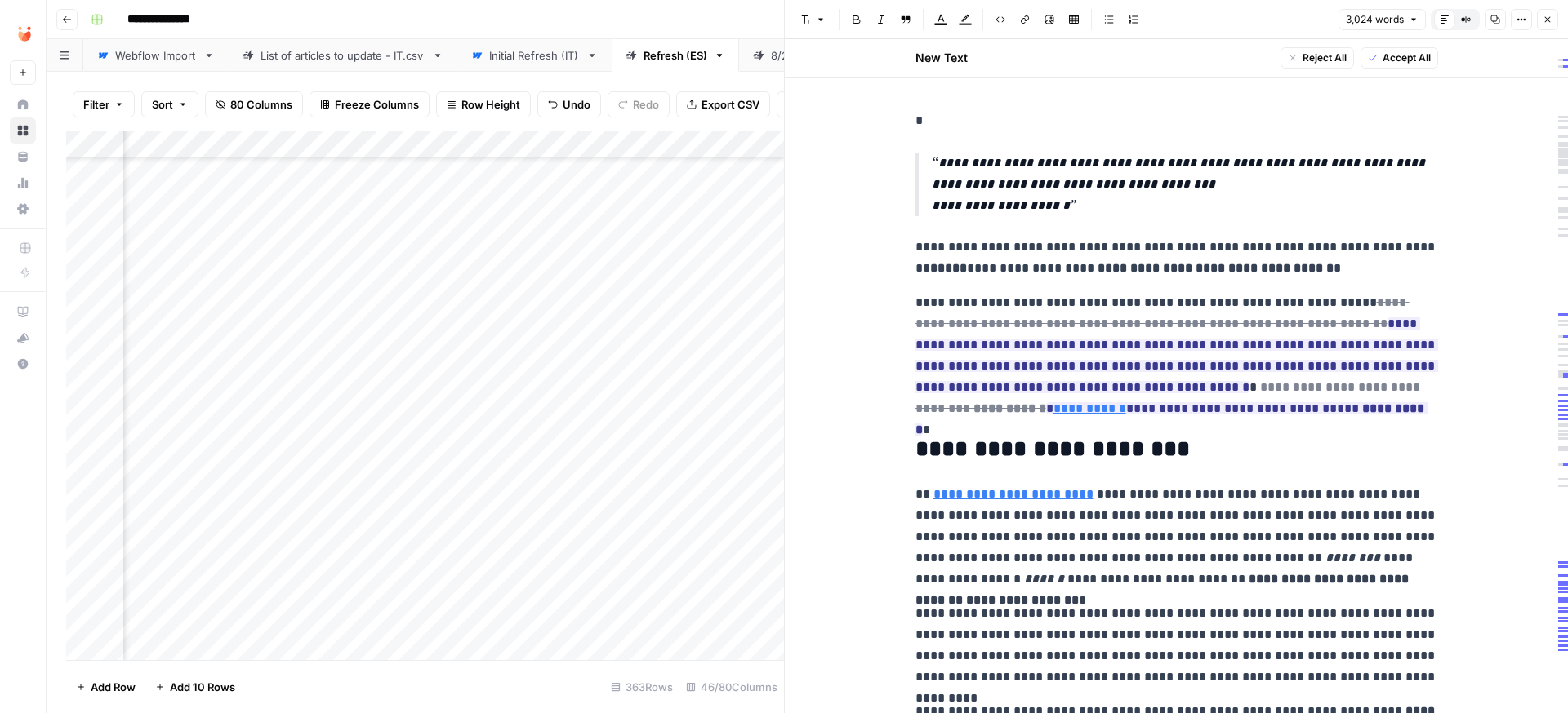
click at [1382, 61] on span "Accept All" at bounding box center [1406, 57] width 49 height 14
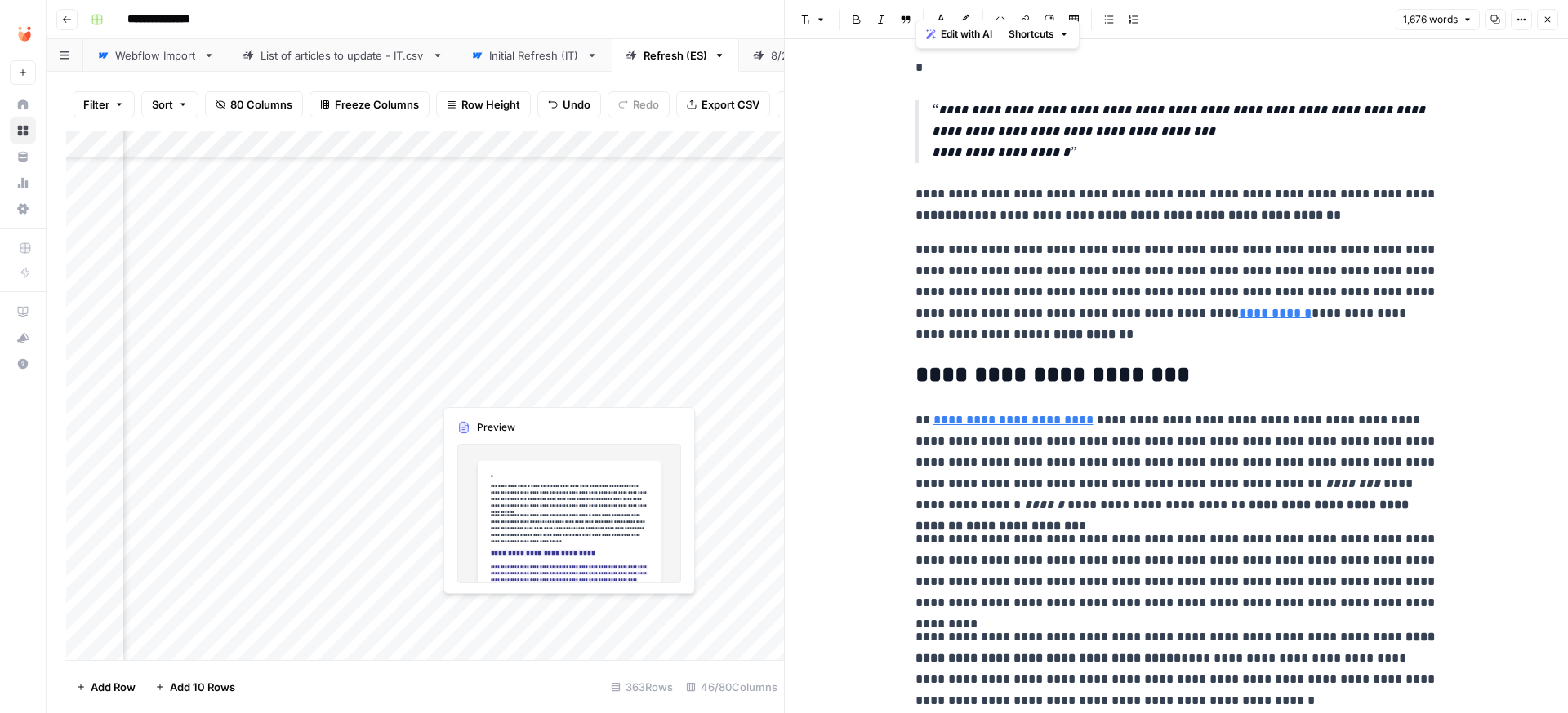
click at [472, 394] on div "Add Column" at bounding box center [425, 395] width 718 height 530
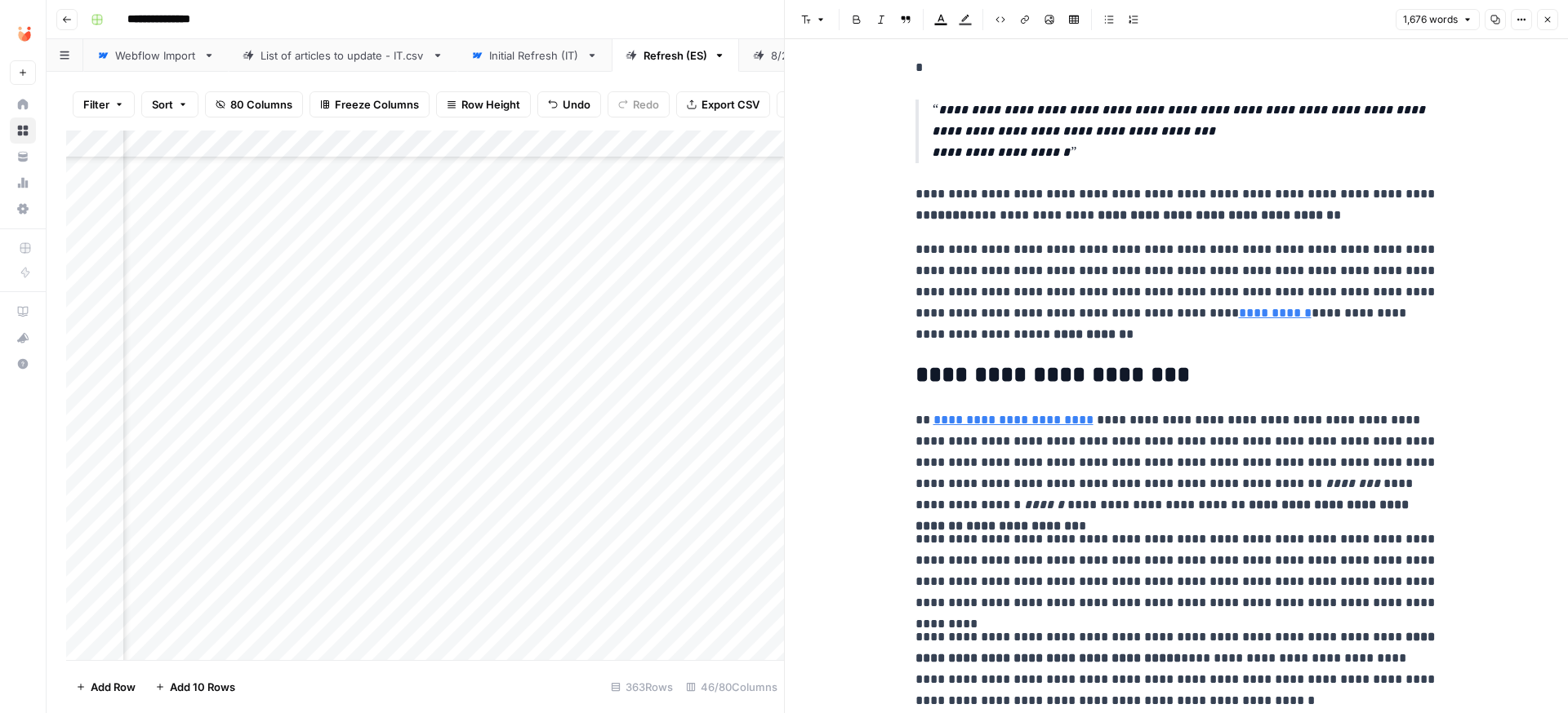
scroll to position [338, 4558]
click at [326, 383] on div "Add Column" at bounding box center [425, 395] width 718 height 530
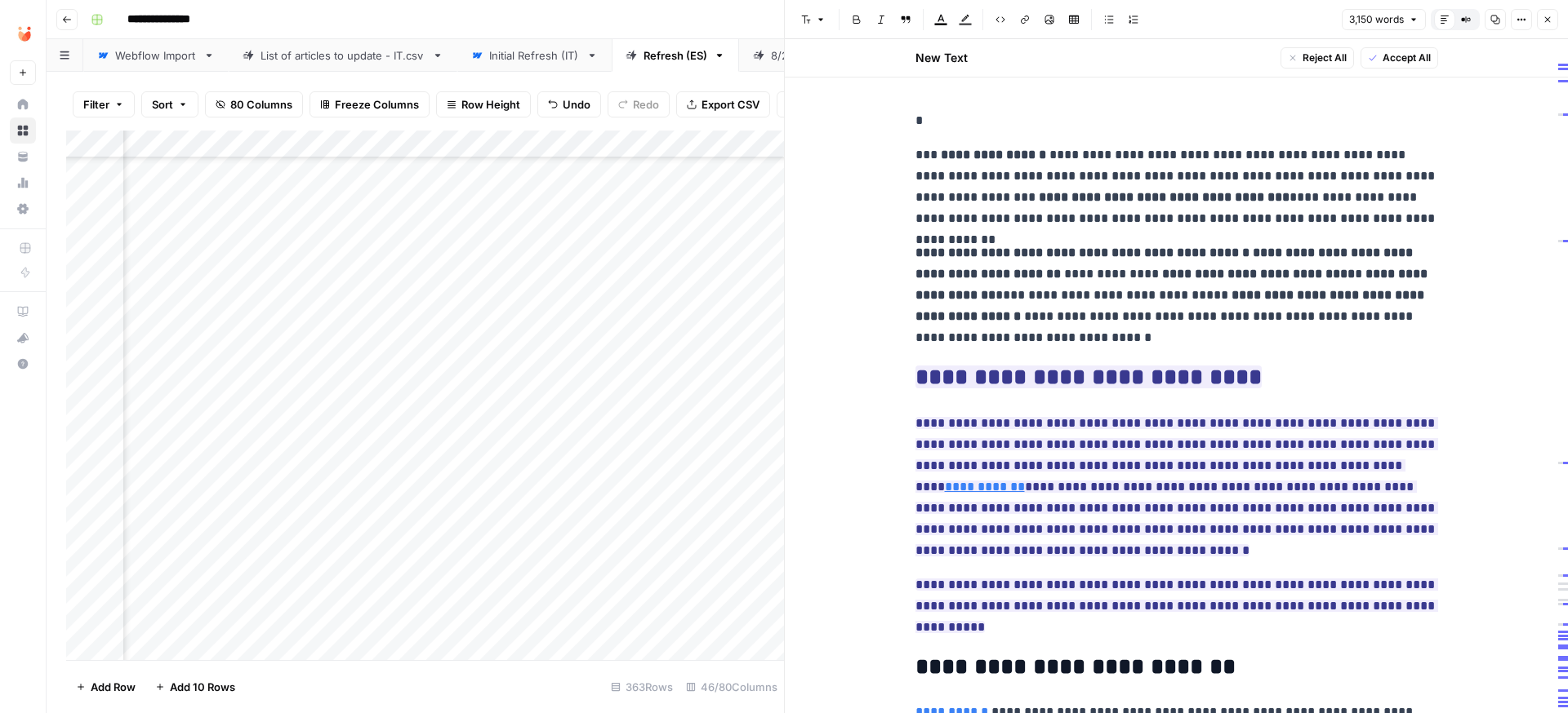
click at [1419, 67] on button "Accept All" at bounding box center [1398, 58] width 78 height 21
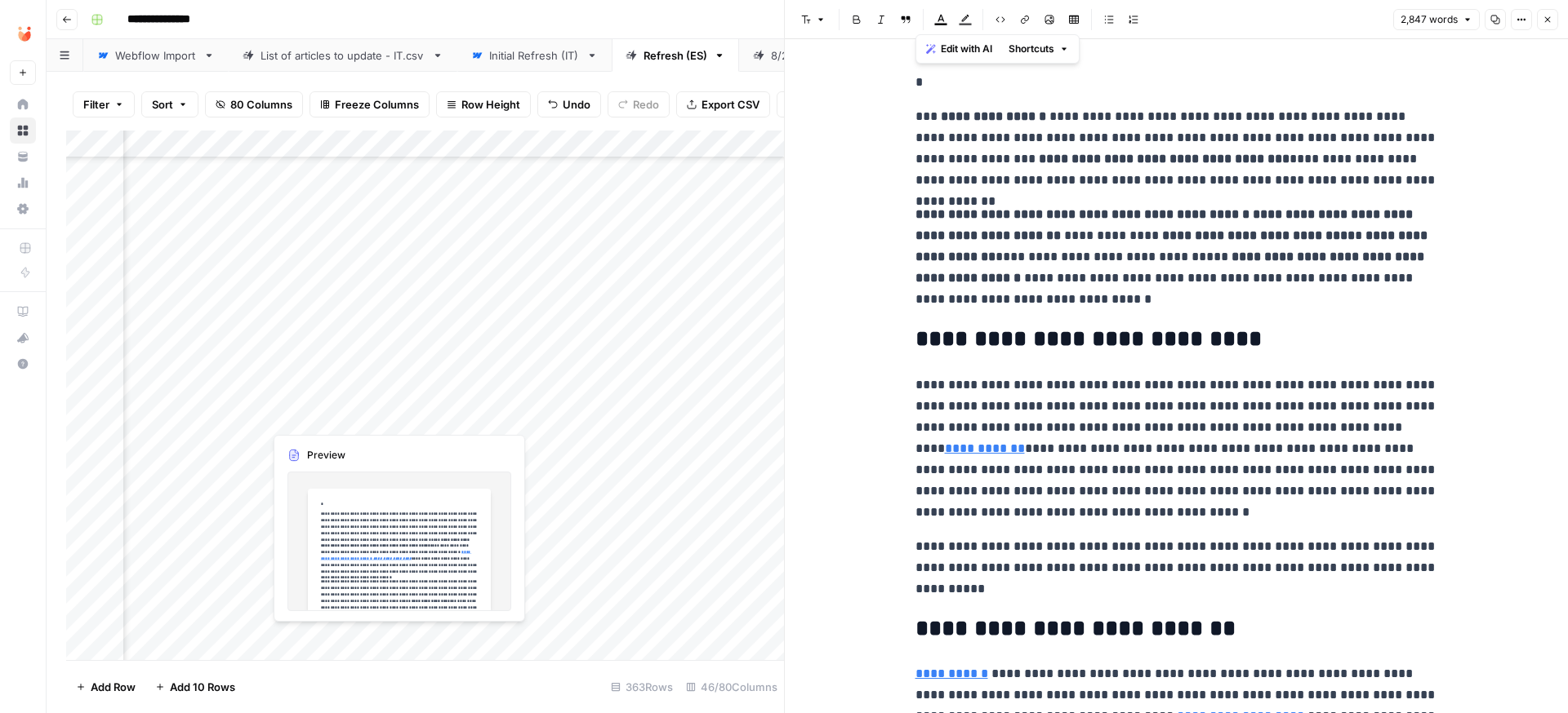
click at [331, 419] on div "Add Column" at bounding box center [425, 395] width 718 height 530
click at [311, 420] on div "Add Column" at bounding box center [425, 395] width 718 height 530
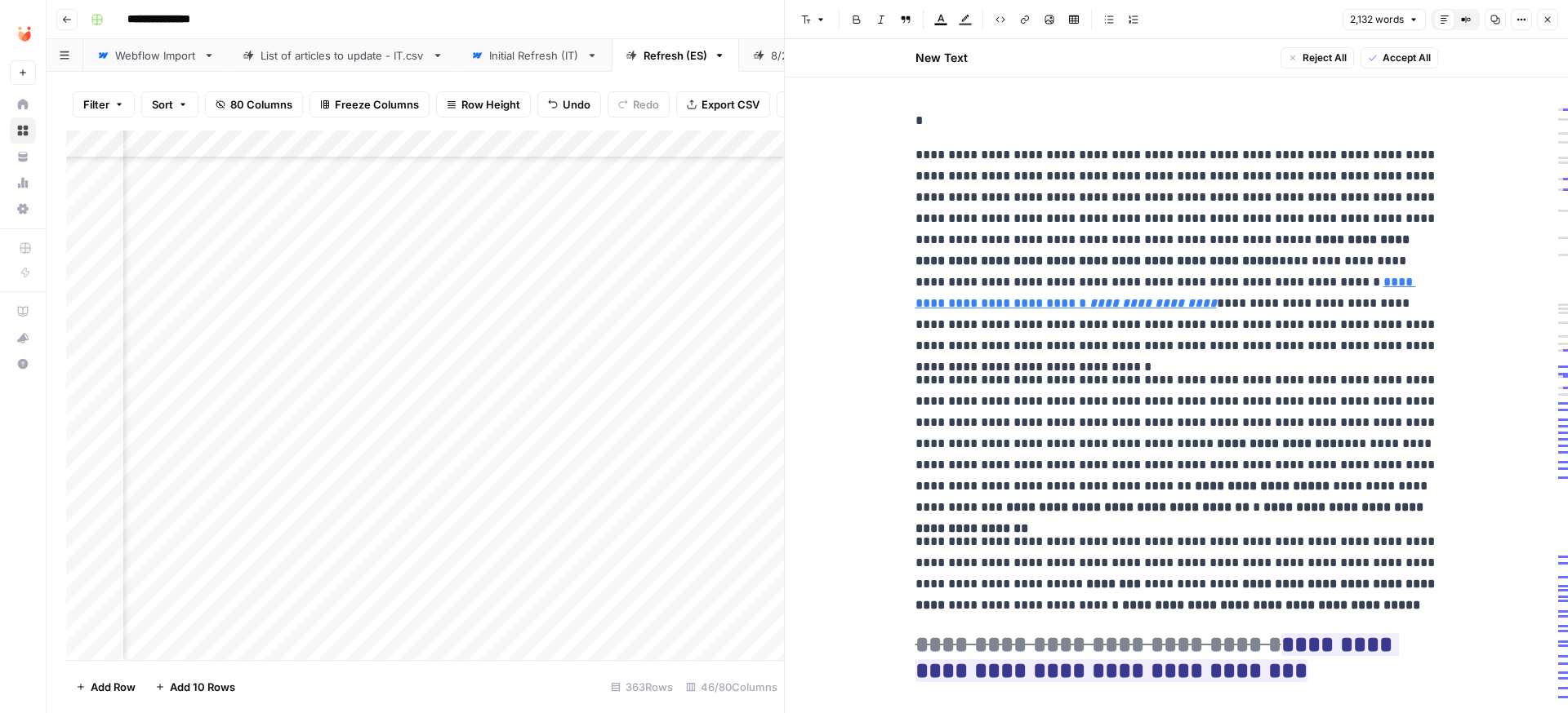
drag, startPoint x: 309, startPoint y: 419, endPoint x: 311, endPoint y: 407, distance: 12.2
click at [311, 419] on div at bounding box center [337, 415] width 149 height 30
click at [285, 426] on div at bounding box center [337, 415] width 149 height 30
click at [287, 411] on div at bounding box center [337, 415] width 149 height 30
drag, startPoint x: 315, startPoint y: 419, endPoint x: 330, endPoint y: 421, distance: 15.1
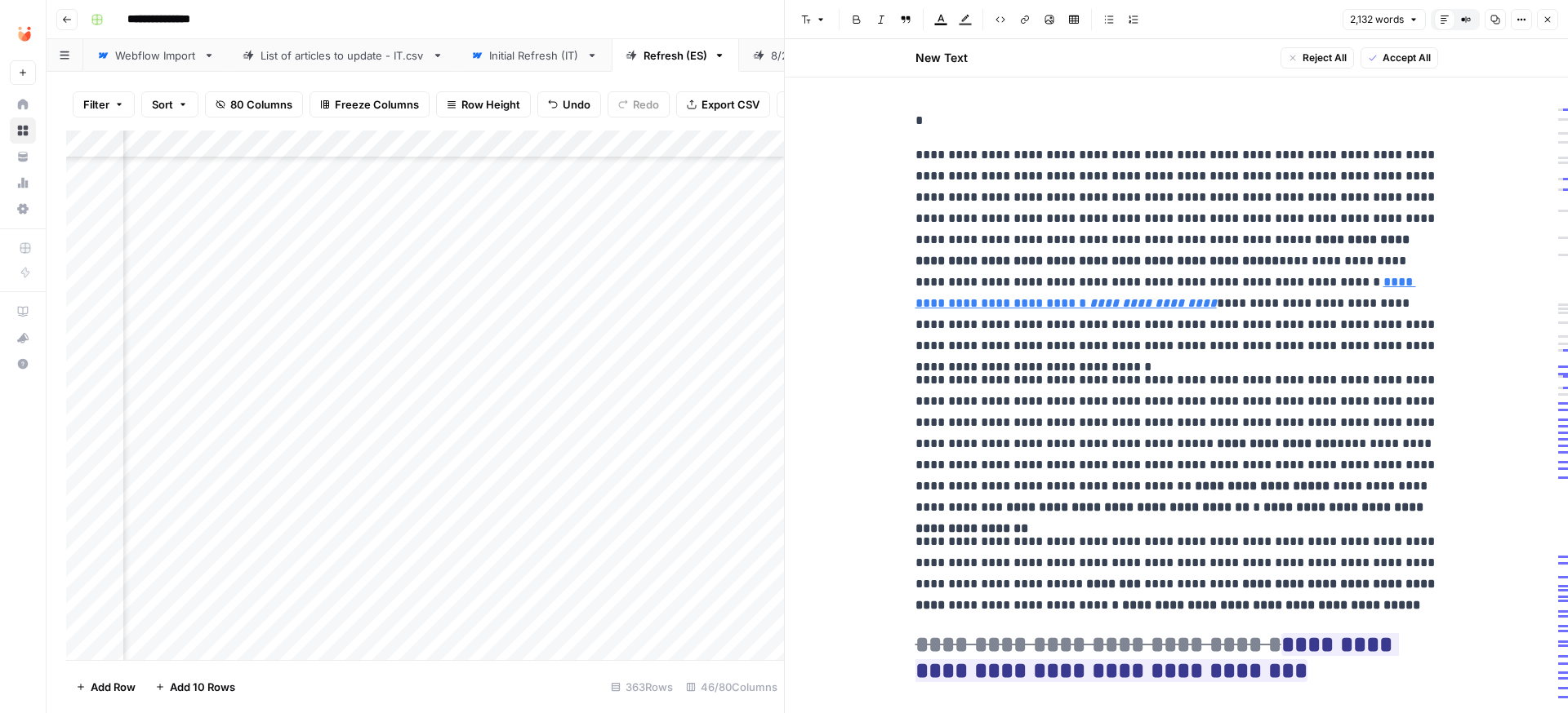
click at [327, 420] on div at bounding box center [337, 415] width 149 height 30
drag, startPoint x: 321, startPoint y: 421, endPoint x: 314, endPoint y: 429, distance: 10.6
click at [320, 423] on div at bounding box center [337, 415] width 149 height 30
drag, startPoint x: 300, startPoint y: 451, endPoint x: 301, endPoint y: 440, distance: 11.0
click at [301, 448] on div "Add Column" at bounding box center [425, 395] width 718 height 530
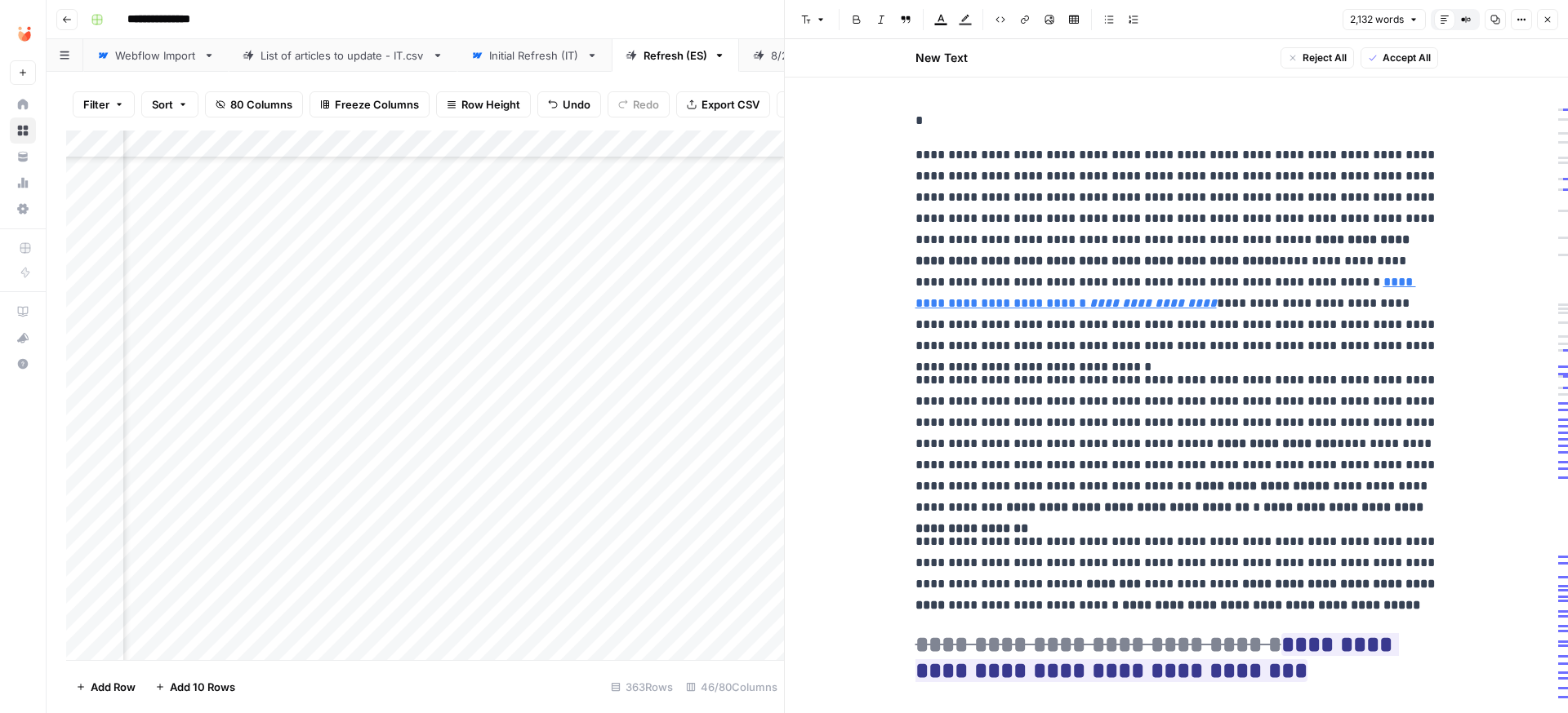
click at [625, 417] on div "Add Column" at bounding box center [425, 395] width 718 height 530
click at [1397, 58] on span "Accept All" at bounding box center [1406, 57] width 49 height 14
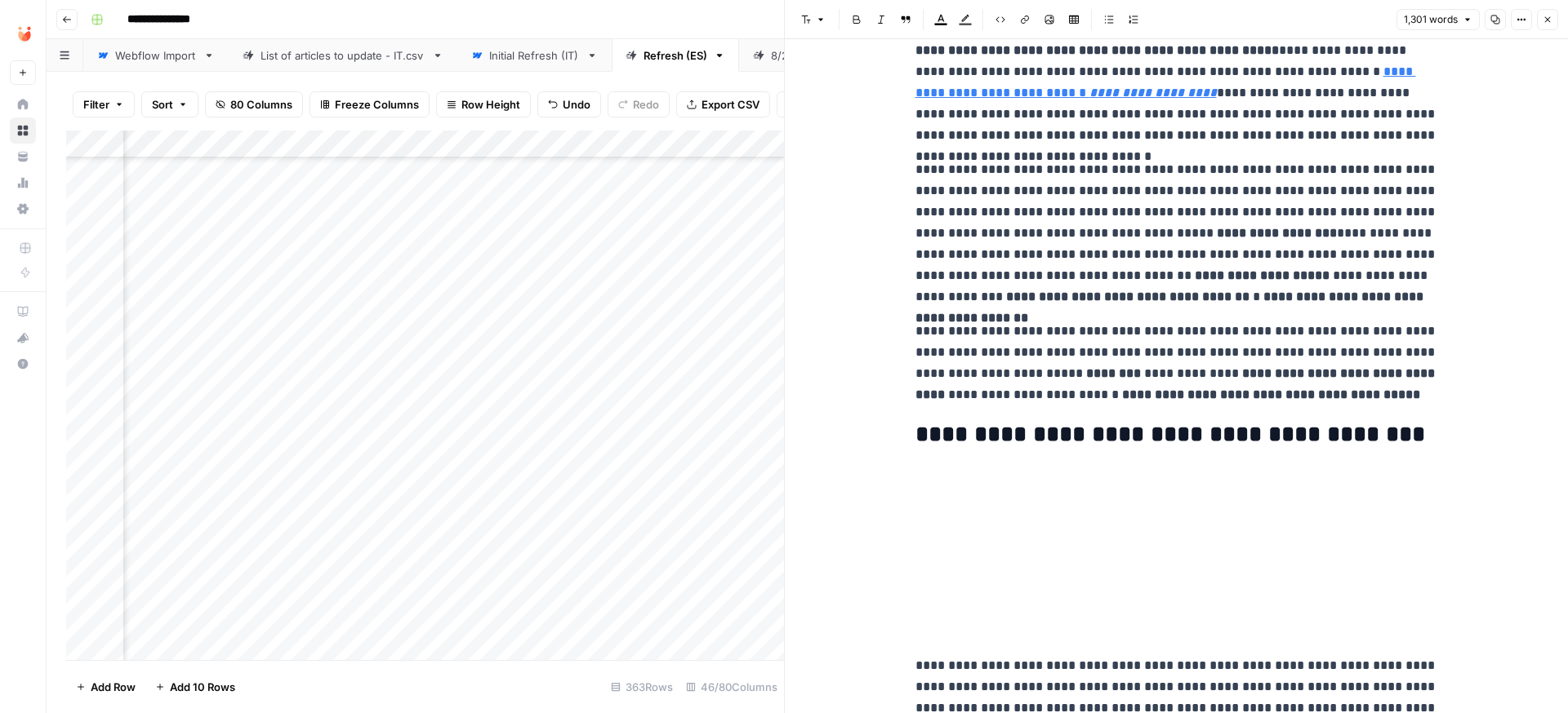
scroll to position [0, 0]
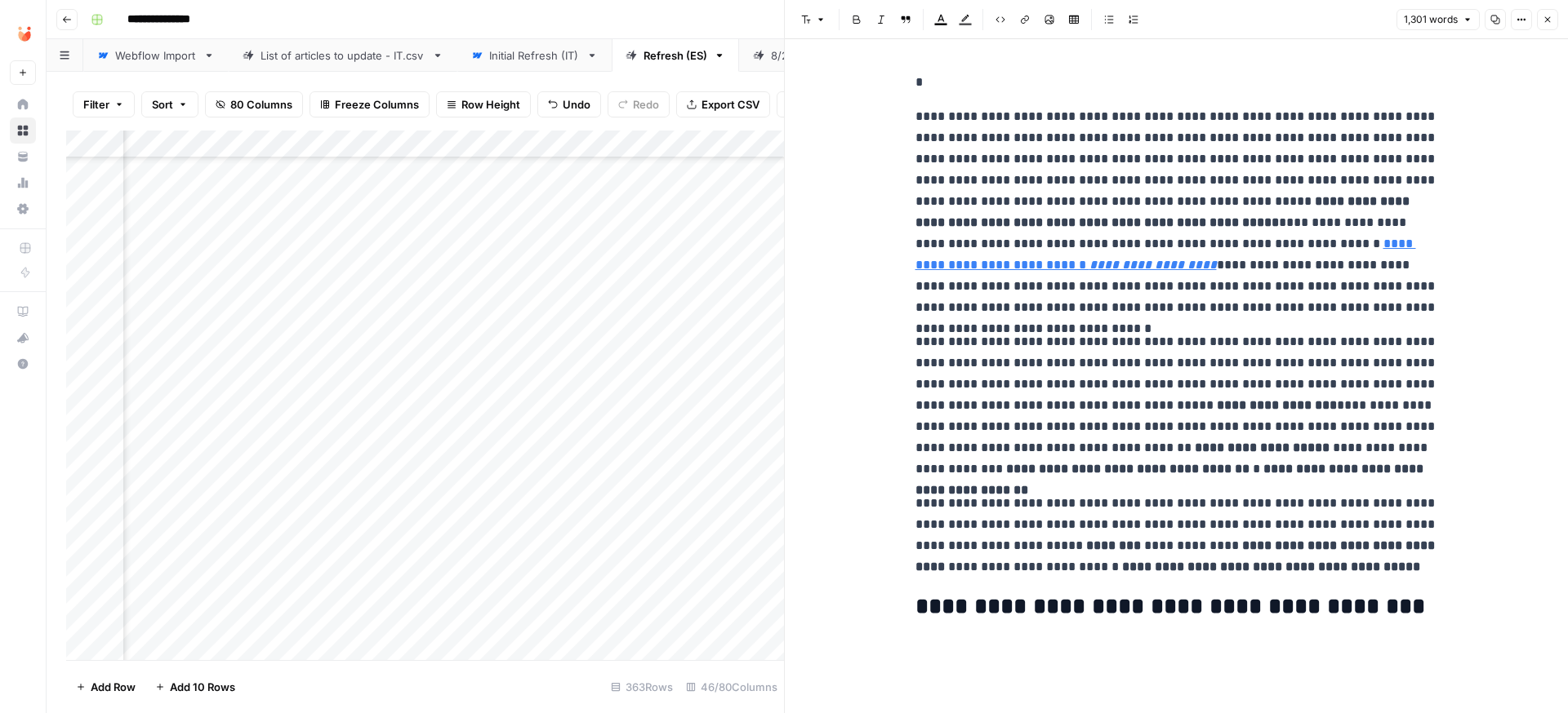
click at [927, 90] on p "*" at bounding box center [1176, 82] width 522 height 21
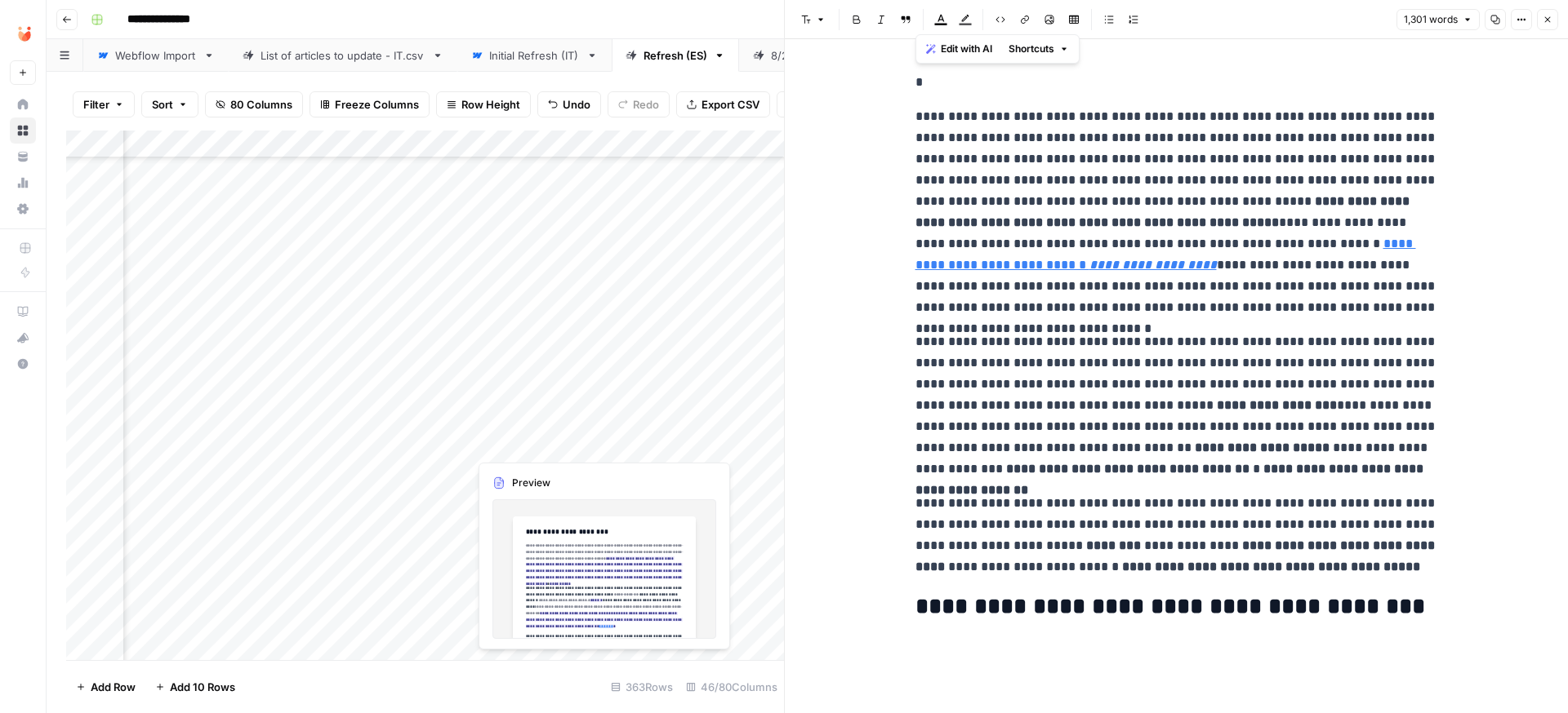
click at [527, 446] on div "Add Column" at bounding box center [425, 395] width 718 height 530
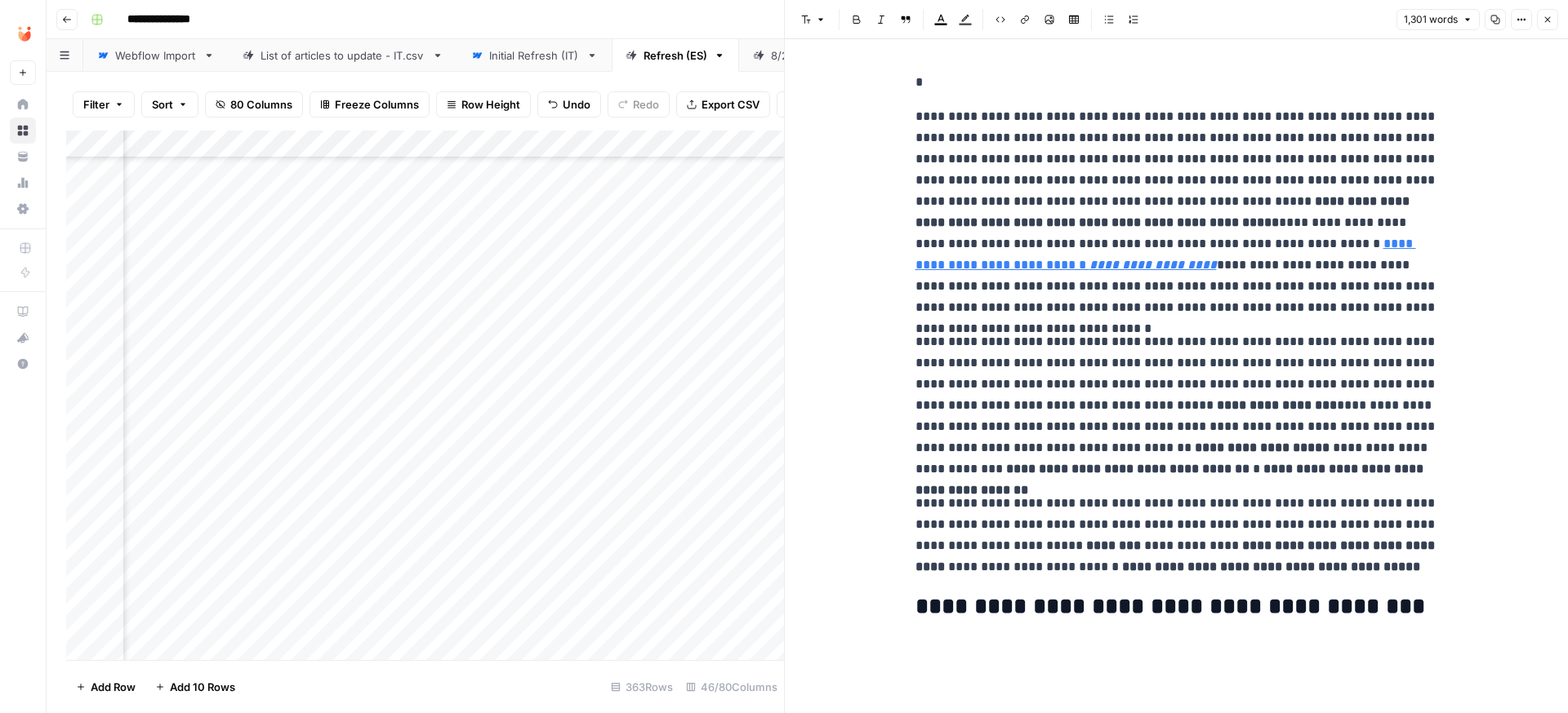
scroll to position [338, 3078]
click at [419, 445] on div "Add Column" at bounding box center [425, 395] width 718 height 530
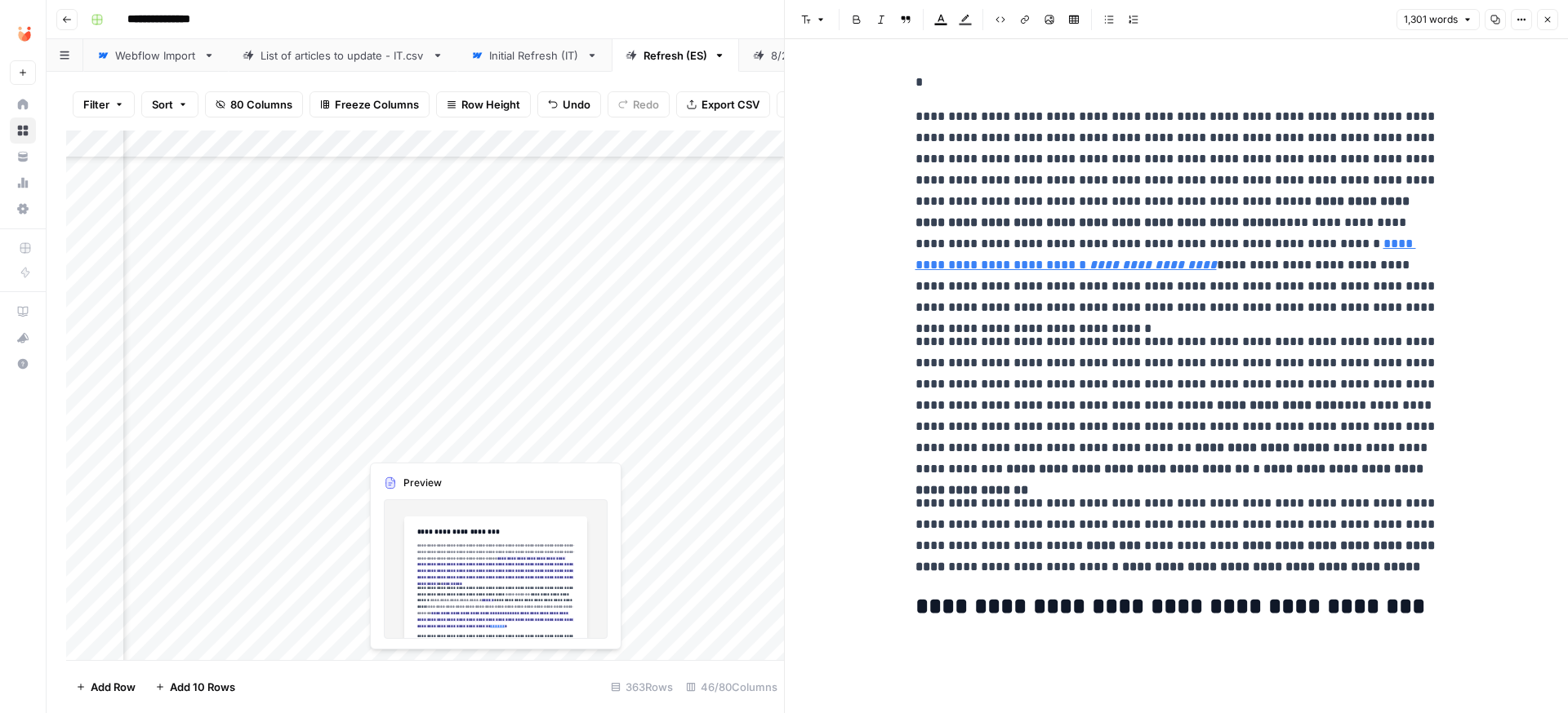
click at [408, 445] on div "Add Column" at bounding box center [425, 395] width 718 height 530
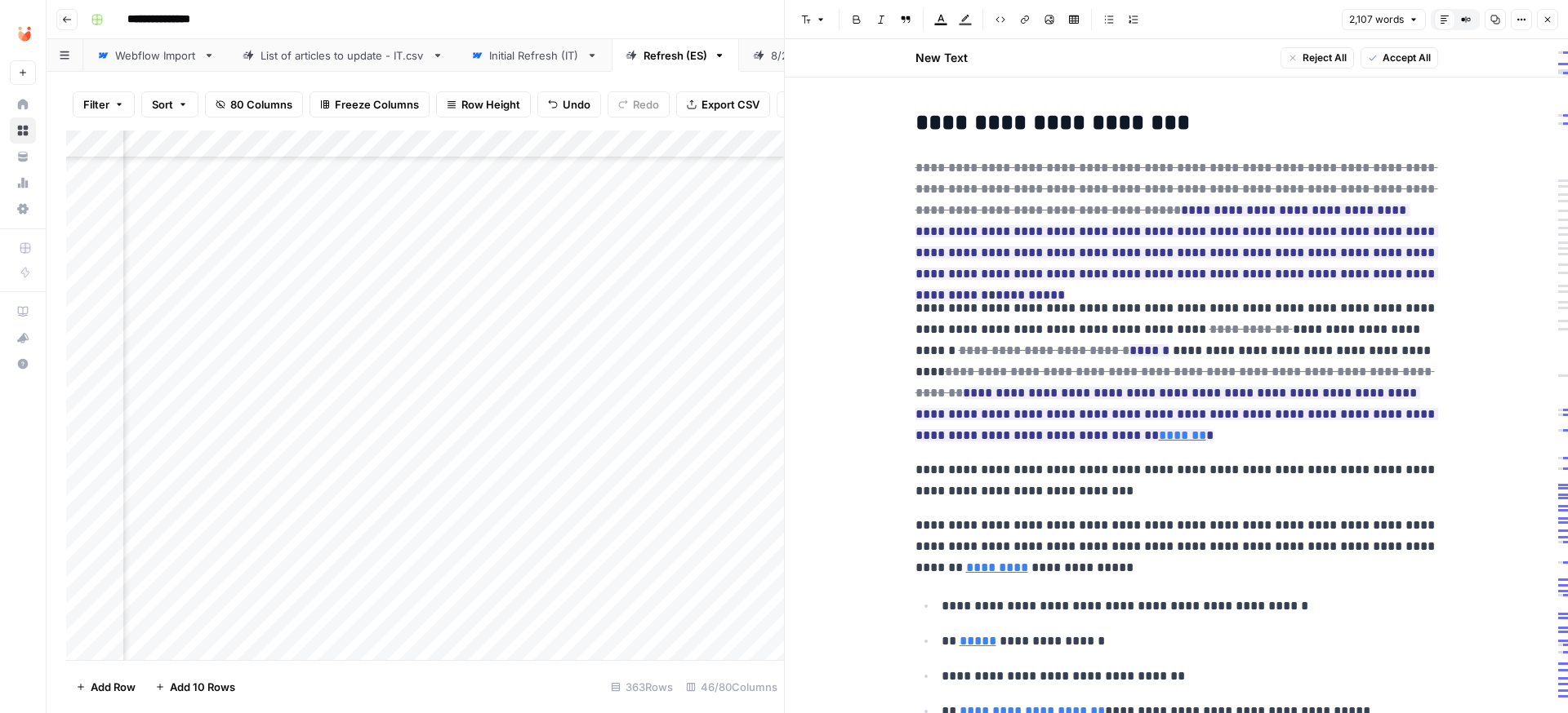
click at [1385, 53] on span "Accept All" at bounding box center [1406, 57] width 49 height 14
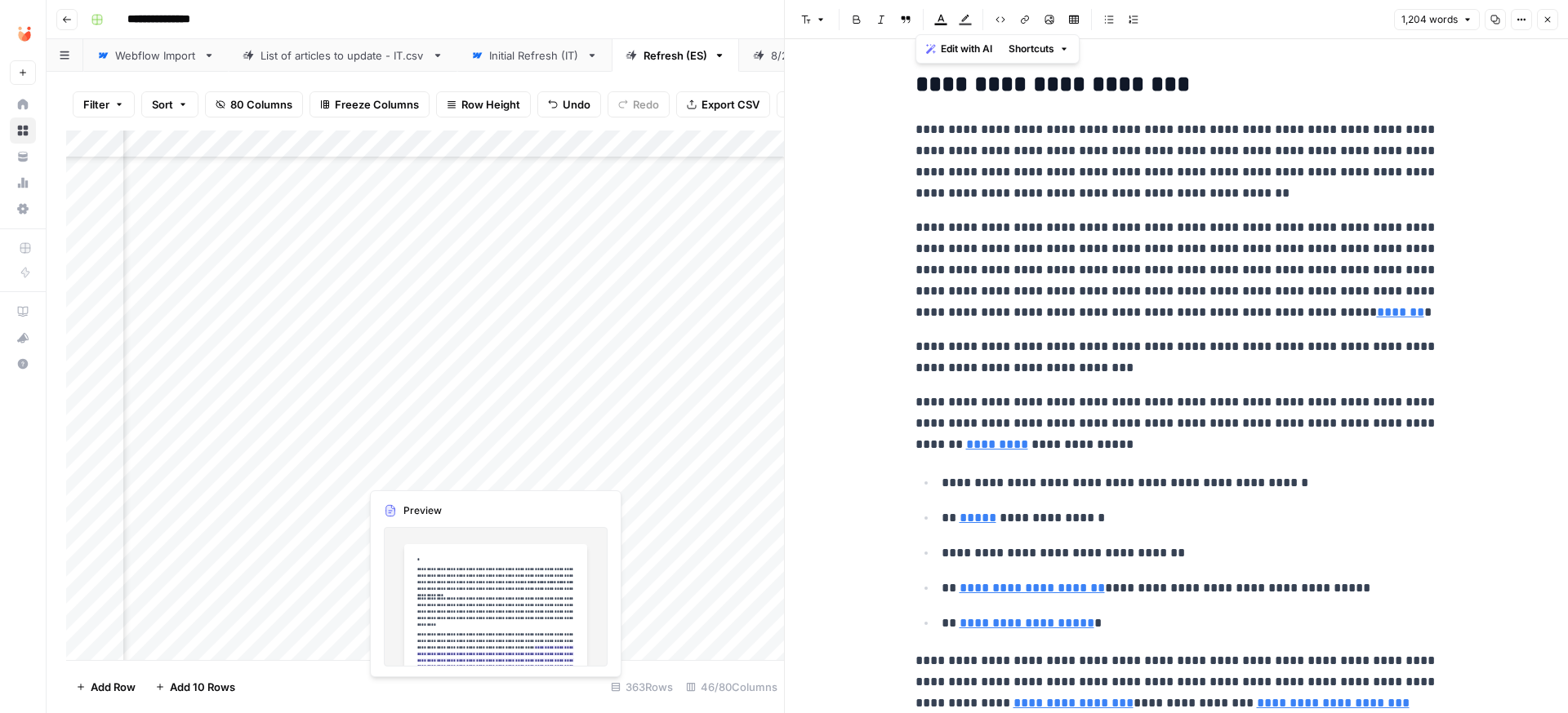
click at [418, 466] on div "Add Column" at bounding box center [425, 395] width 718 height 530
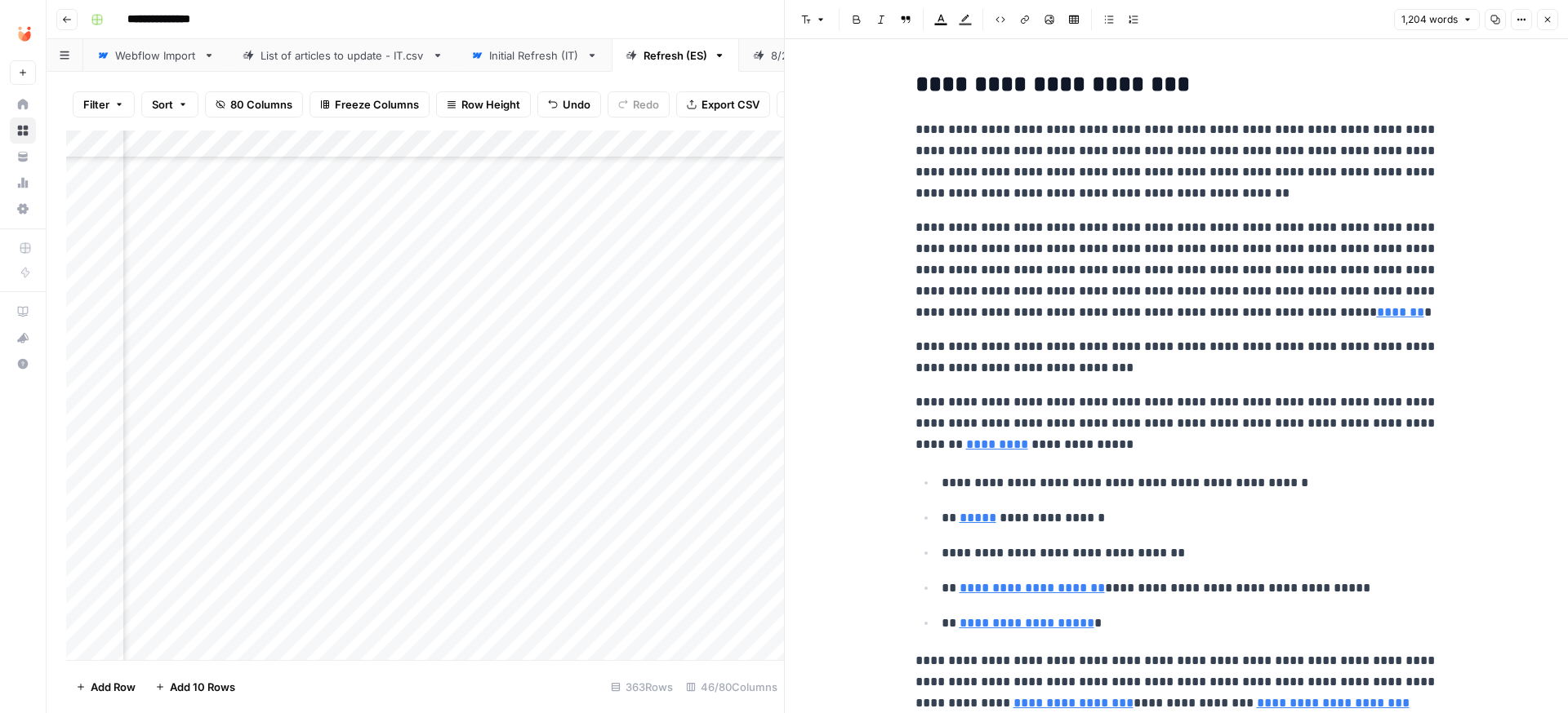
scroll to position [337, 4479]
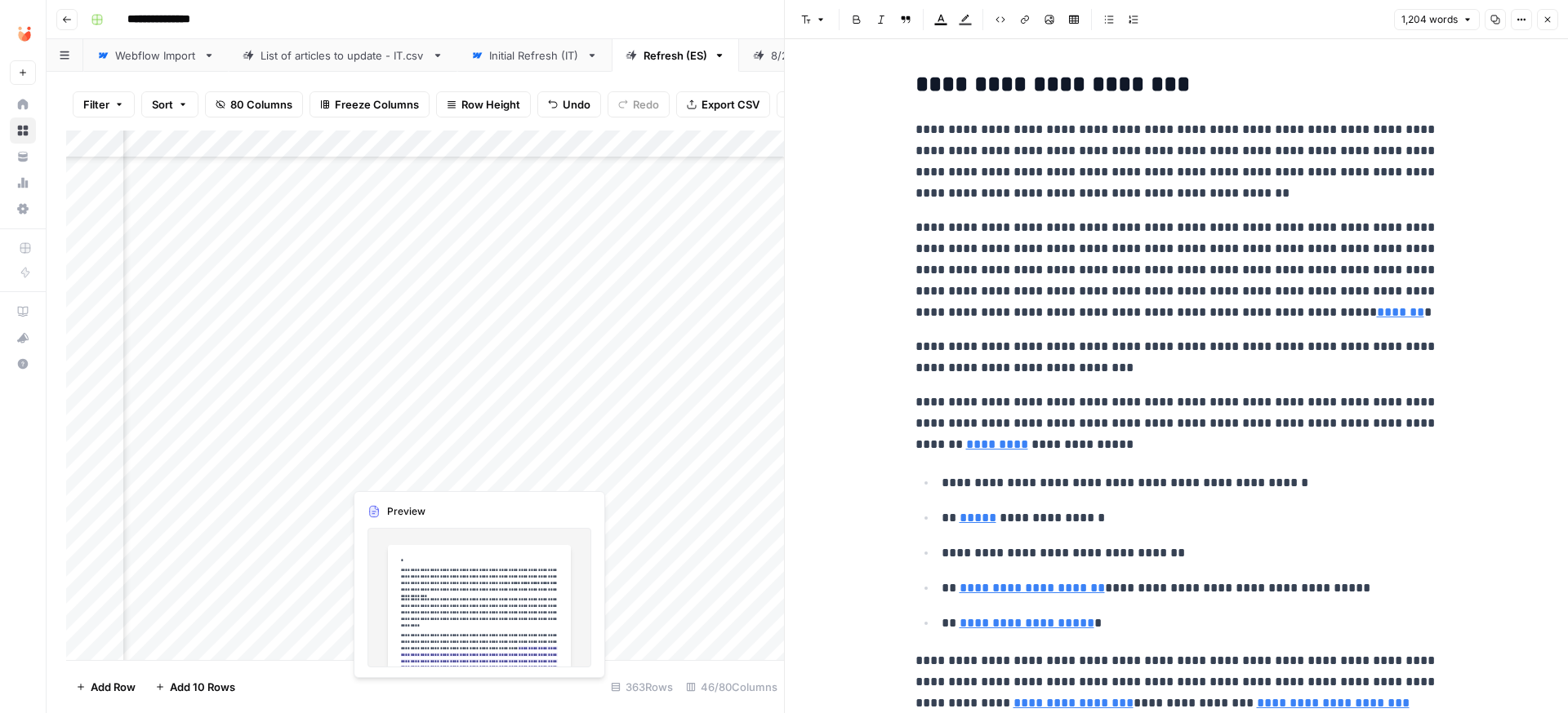
click at [419, 473] on div "Add Column" at bounding box center [425, 395] width 718 height 530
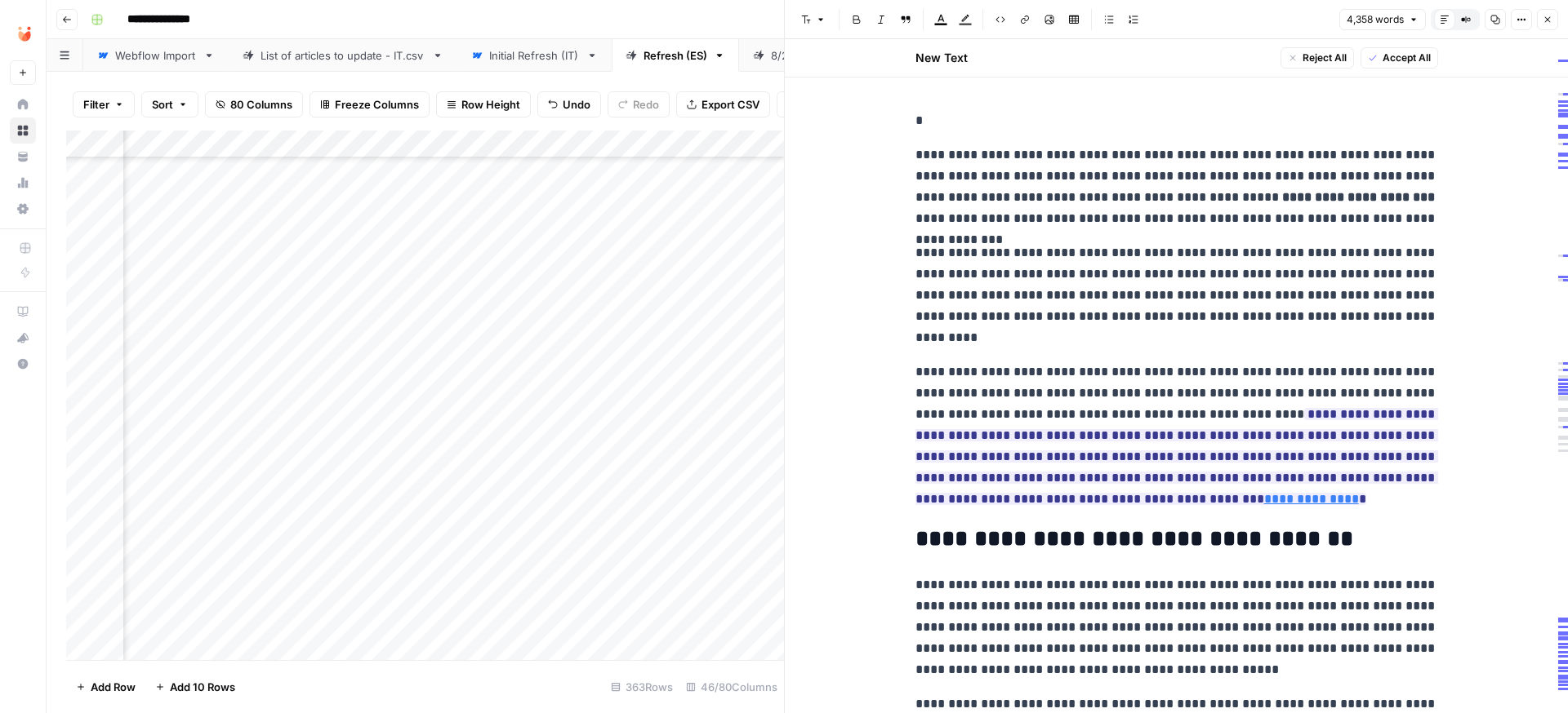
click at [964, 111] on p "*" at bounding box center [1176, 120] width 522 height 21
click at [1392, 57] on span "Accept All" at bounding box center [1406, 57] width 49 height 14
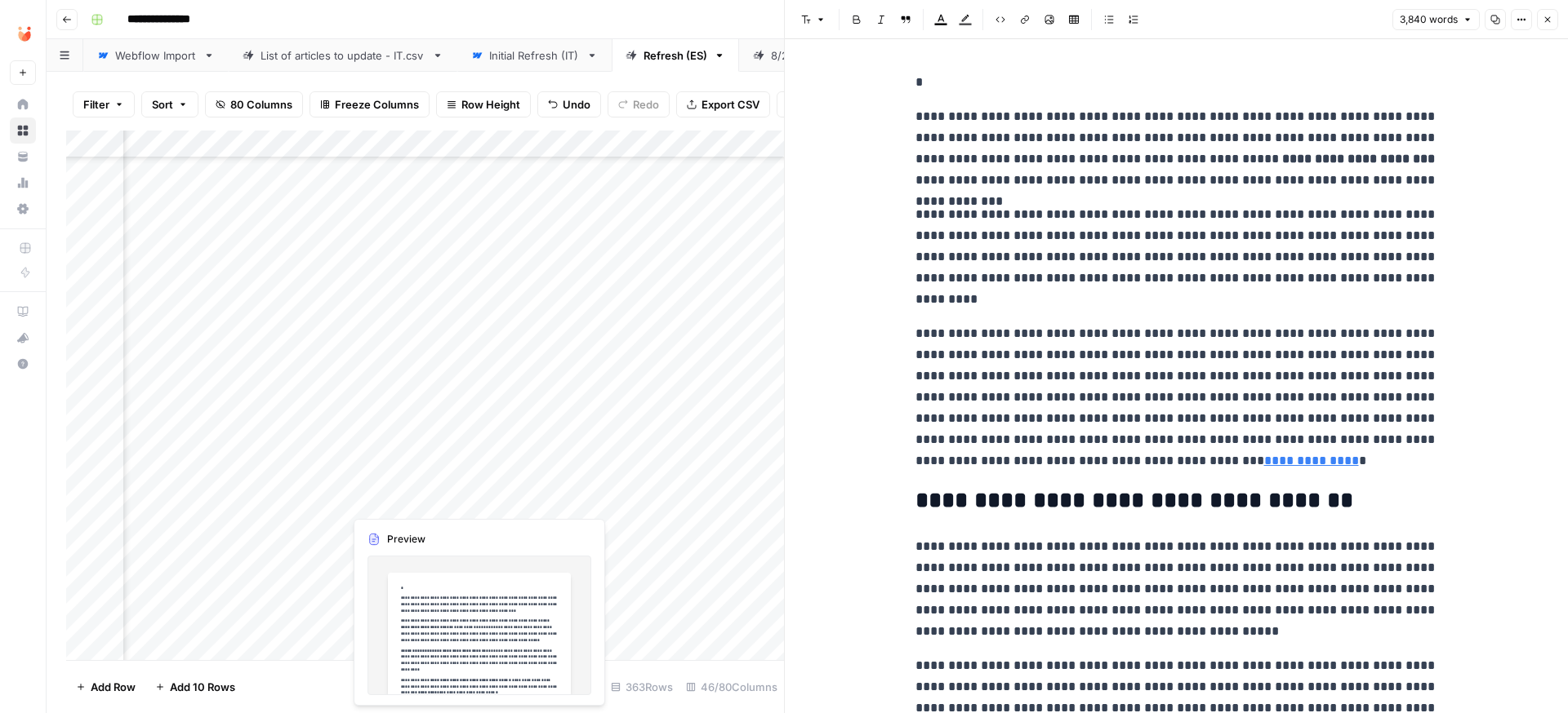
click at [371, 499] on div "Add Column" at bounding box center [425, 395] width 718 height 530
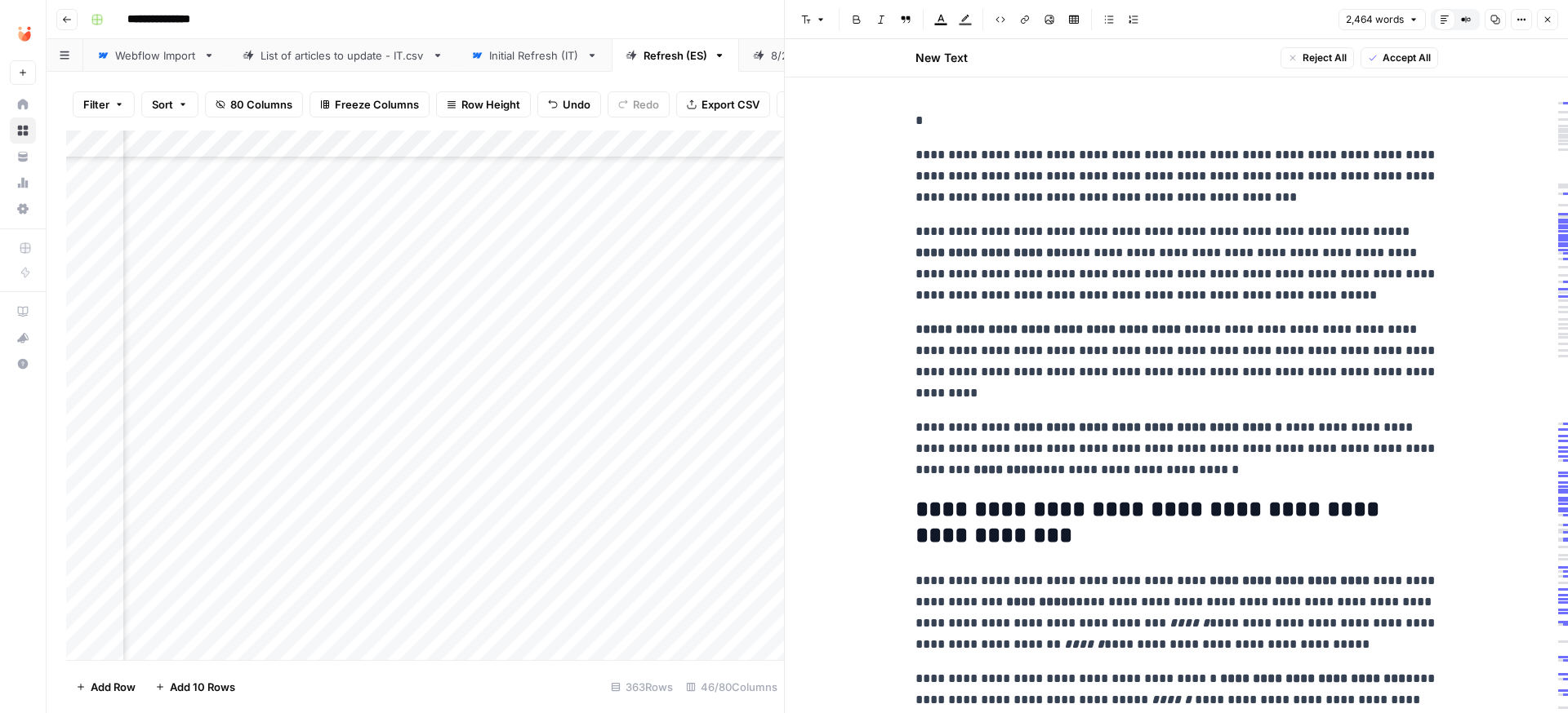
click at [390, 498] on div at bounding box center [417, 499] width 149 height 30
drag, startPoint x: 383, startPoint y: 497, endPoint x: 374, endPoint y: 497, distance: 9.0
click at [383, 497] on div at bounding box center [417, 499] width 149 height 30
click at [366, 496] on div at bounding box center [417, 499] width 149 height 30
click at [376, 500] on div at bounding box center [417, 499] width 149 height 30
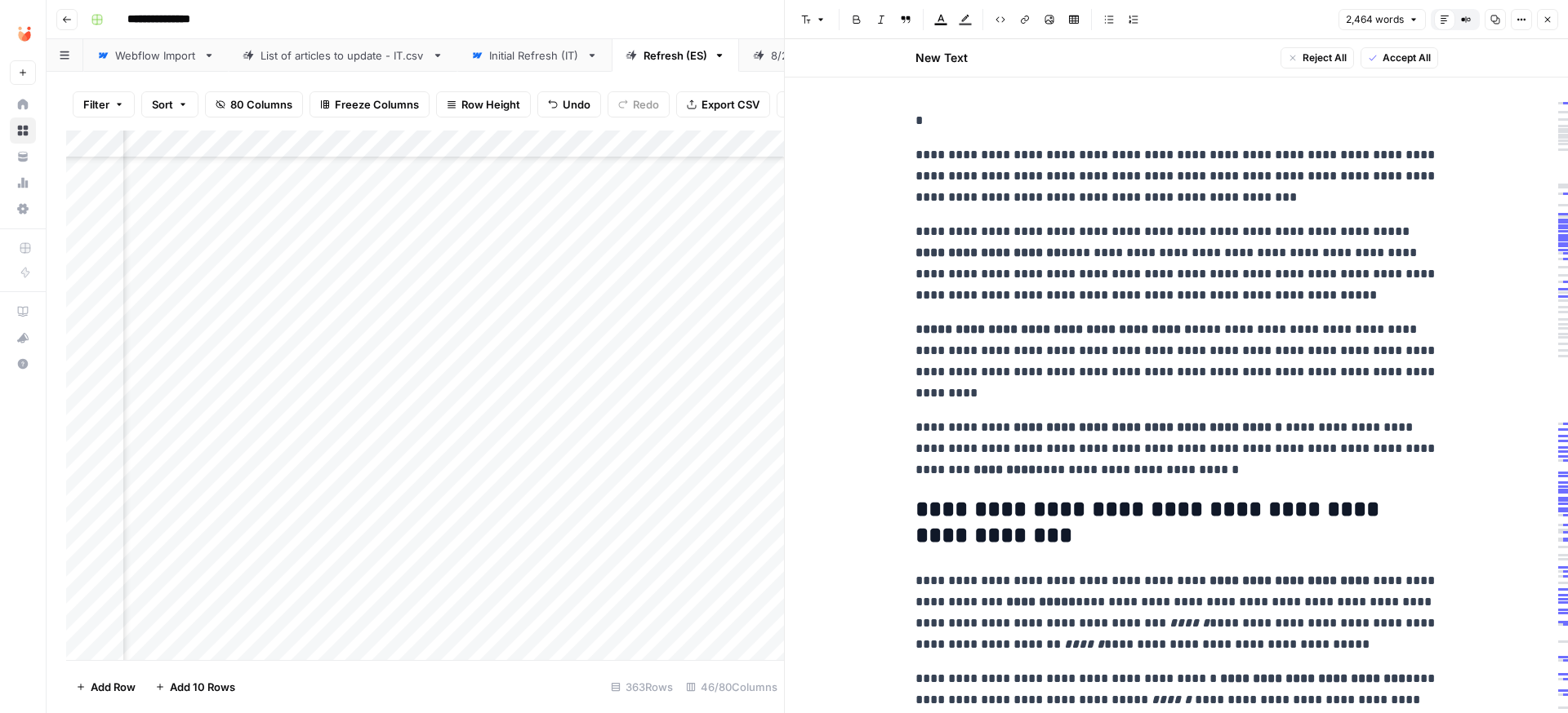
click at [395, 496] on div at bounding box center [417, 499] width 149 height 30
click at [389, 471] on div "Add Column" at bounding box center [425, 395] width 718 height 530
click at [391, 500] on div "Add Column" at bounding box center [425, 395] width 718 height 530
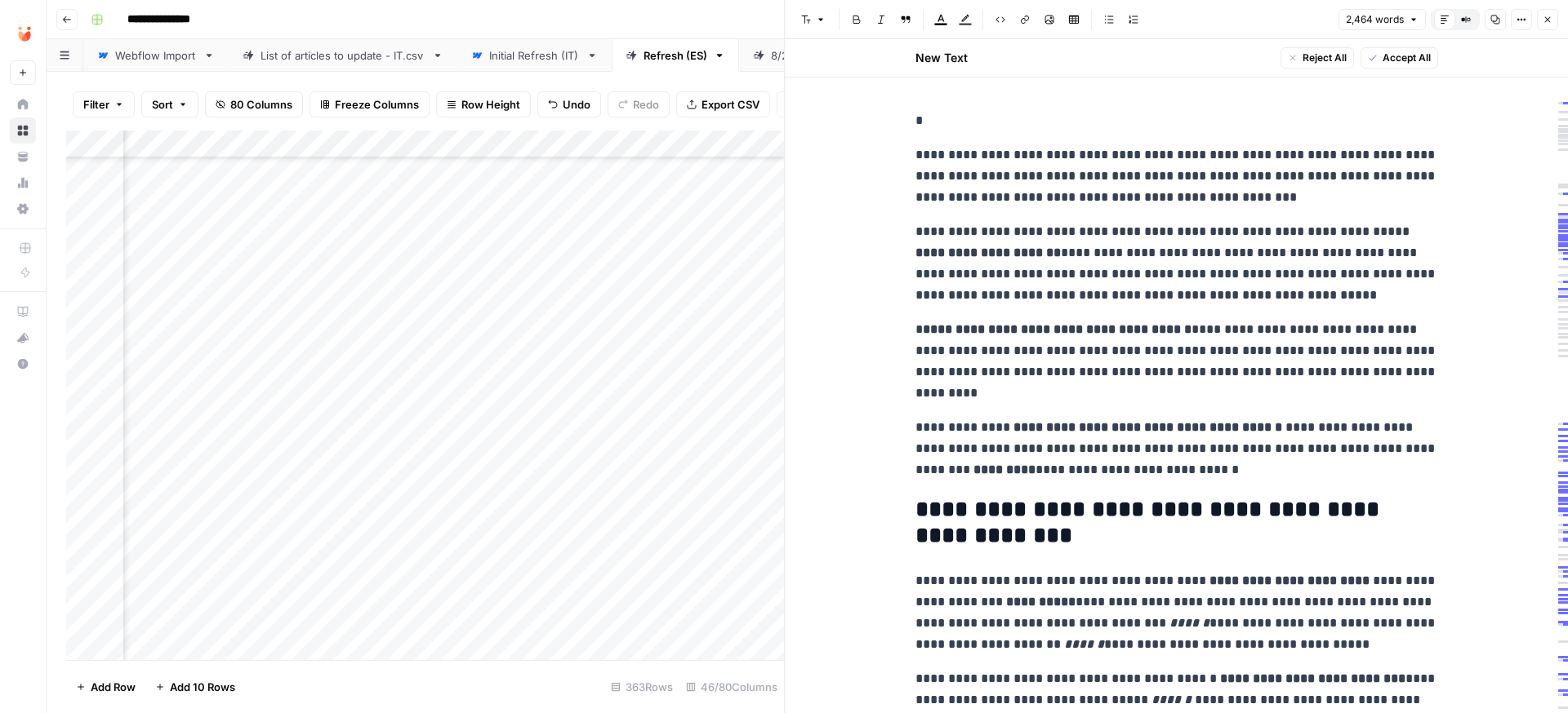
click at [391, 500] on div "Add Column" at bounding box center [425, 395] width 718 height 530
click at [1414, 56] on span "Accept All" at bounding box center [1406, 57] width 49 height 14
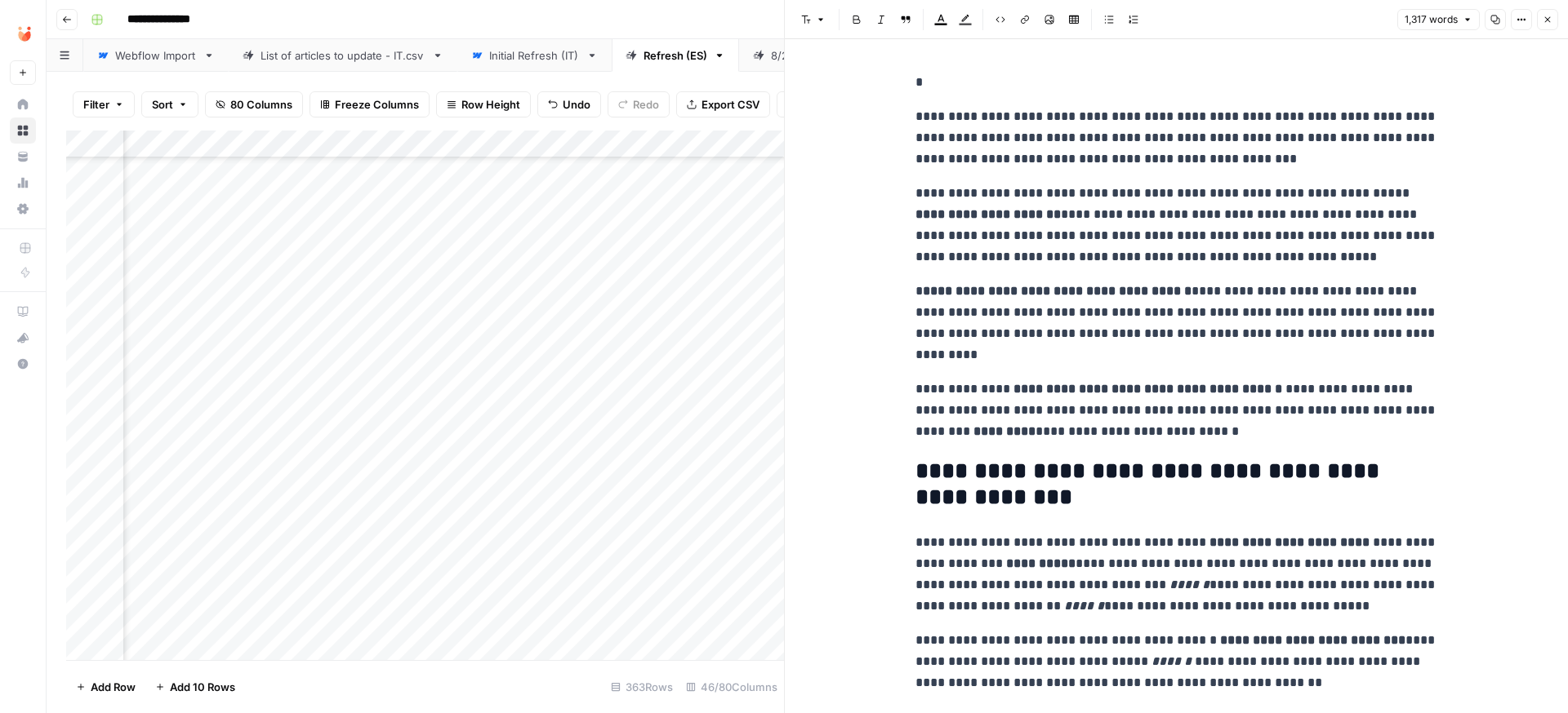
click at [412, 532] on div "Add Column" at bounding box center [425, 395] width 718 height 530
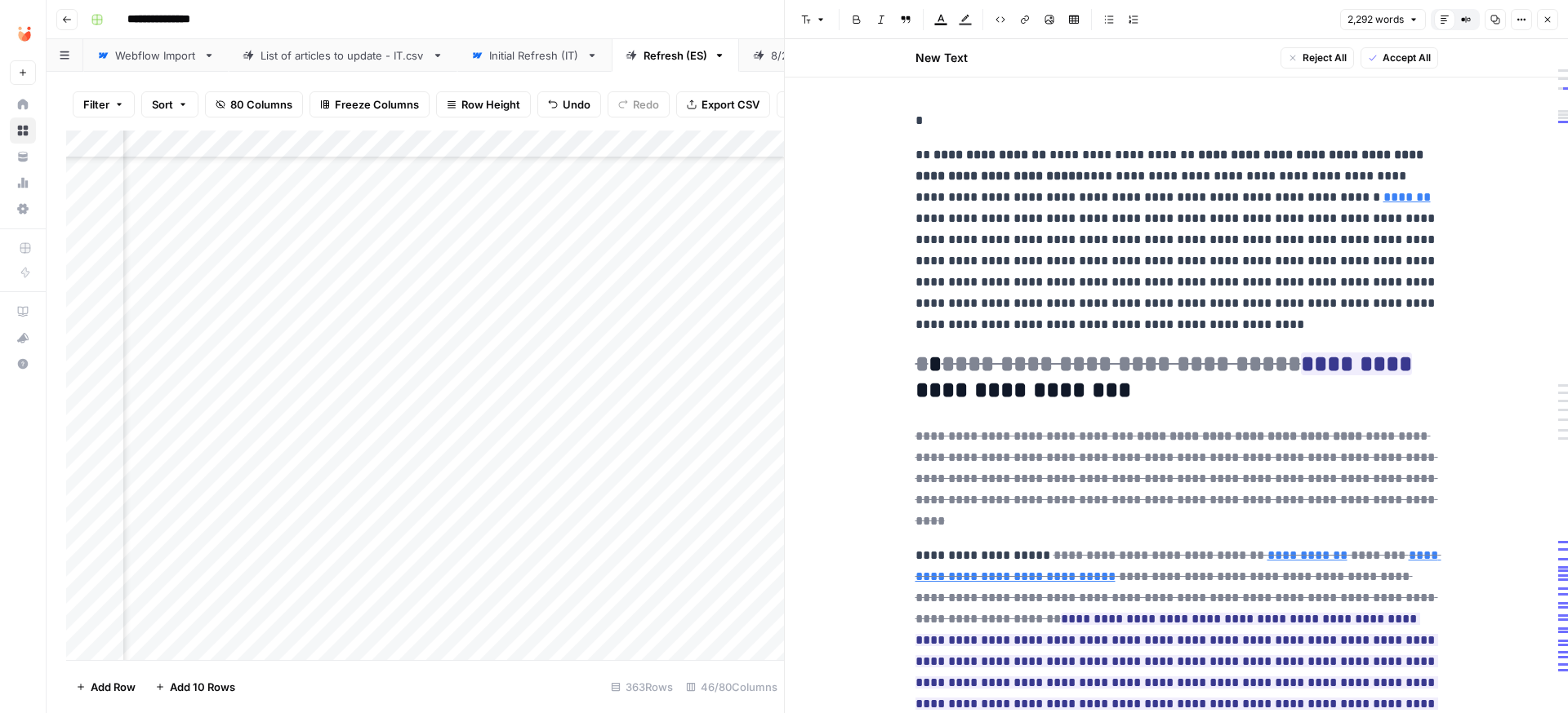
click at [1406, 62] on span "Accept All" at bounding box center [1406, 57] width 49 height 14
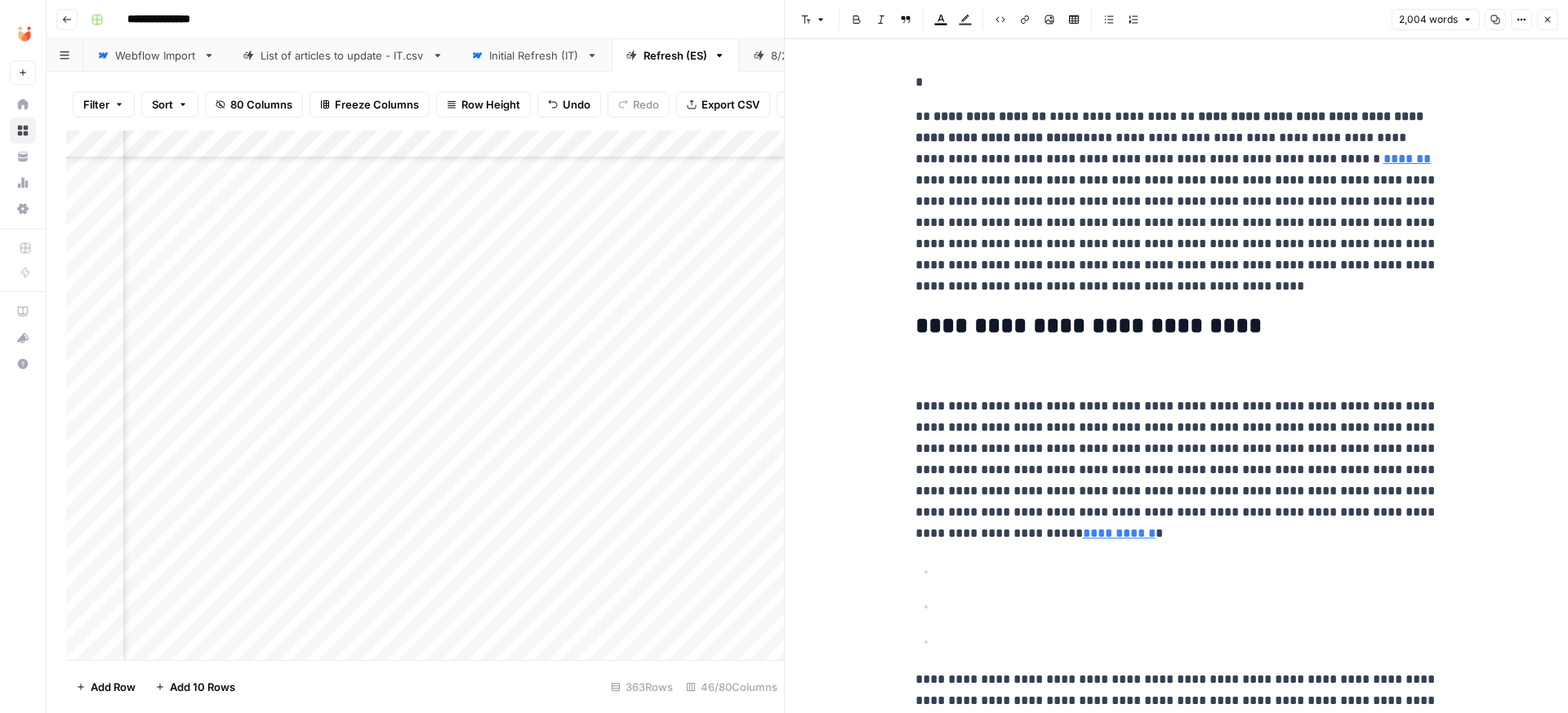
click at [992, 87] on p "*" at bounding box center [1176, 82] width 522 height 21
click at [450, 557] on div "Add Column" at bounding box center [425, 395] width 718 height 530
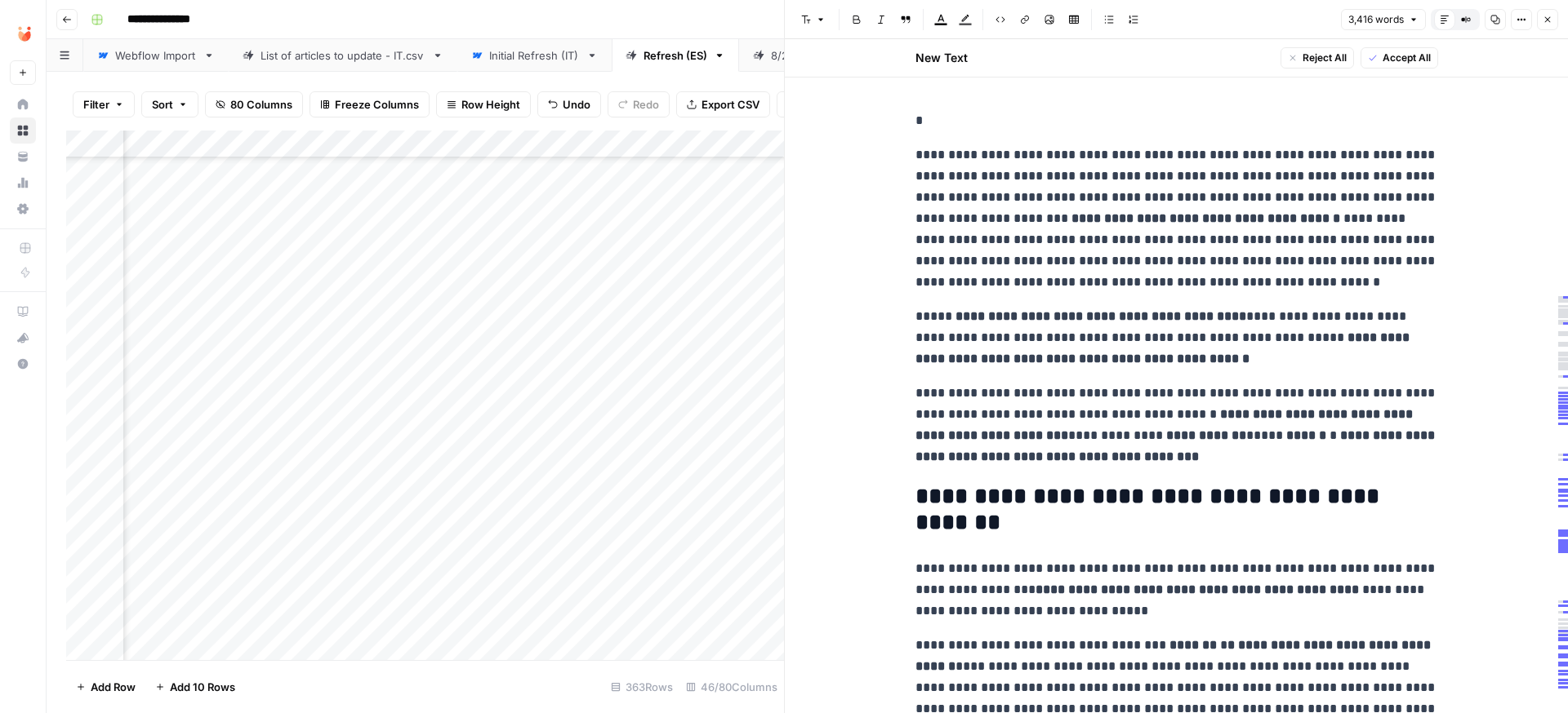
click at [1405, 56] on span "Accept All" at bounding box center [1406, 57] width 49 height 14
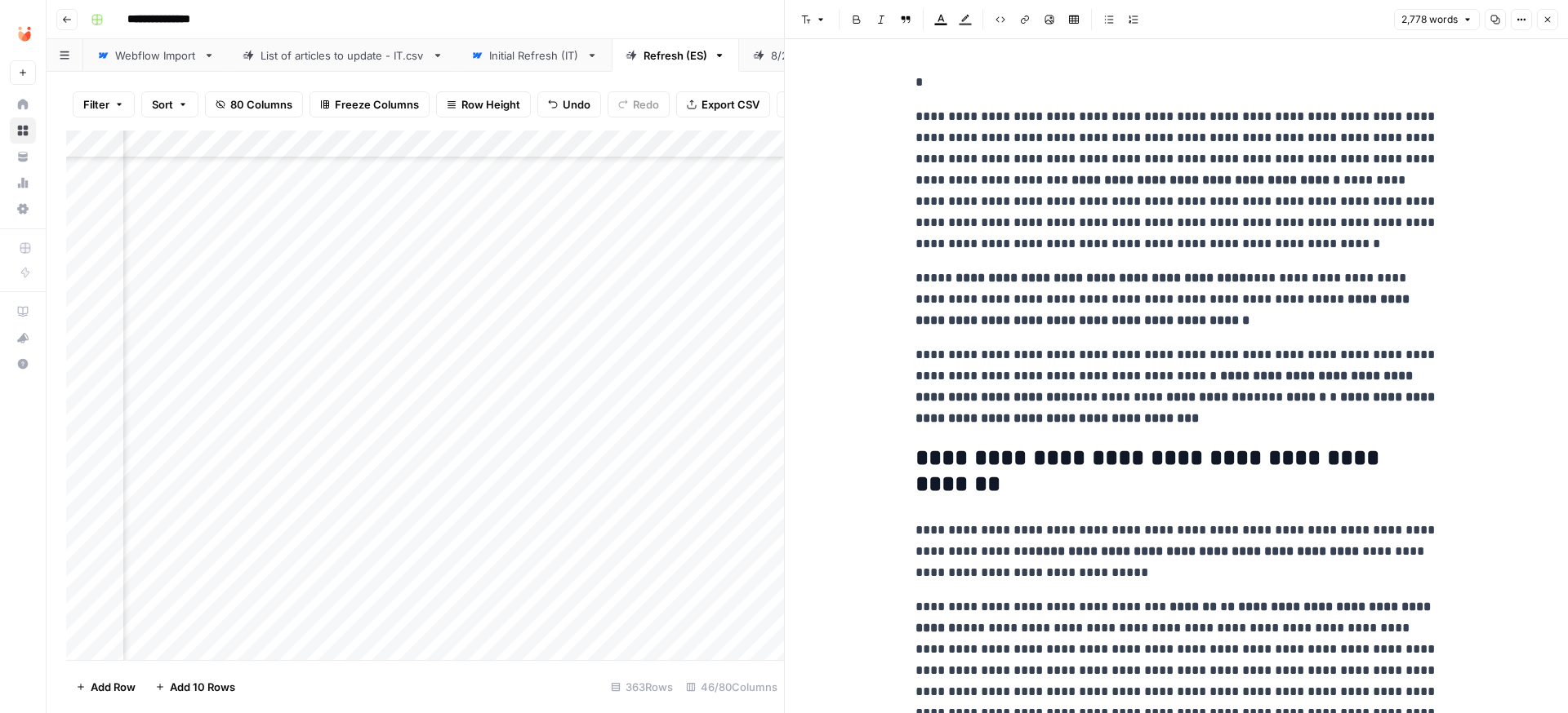
click at [931, 84] on p "*" at bounding box center [1176, 82] width 522 height 21
click at [451, 589] on div "Add Column" at bounding box center [425, 395] width 718 height 530
click at [428, 584] on div "Add Column" at bounding box center [425, 395] width 718 height 530
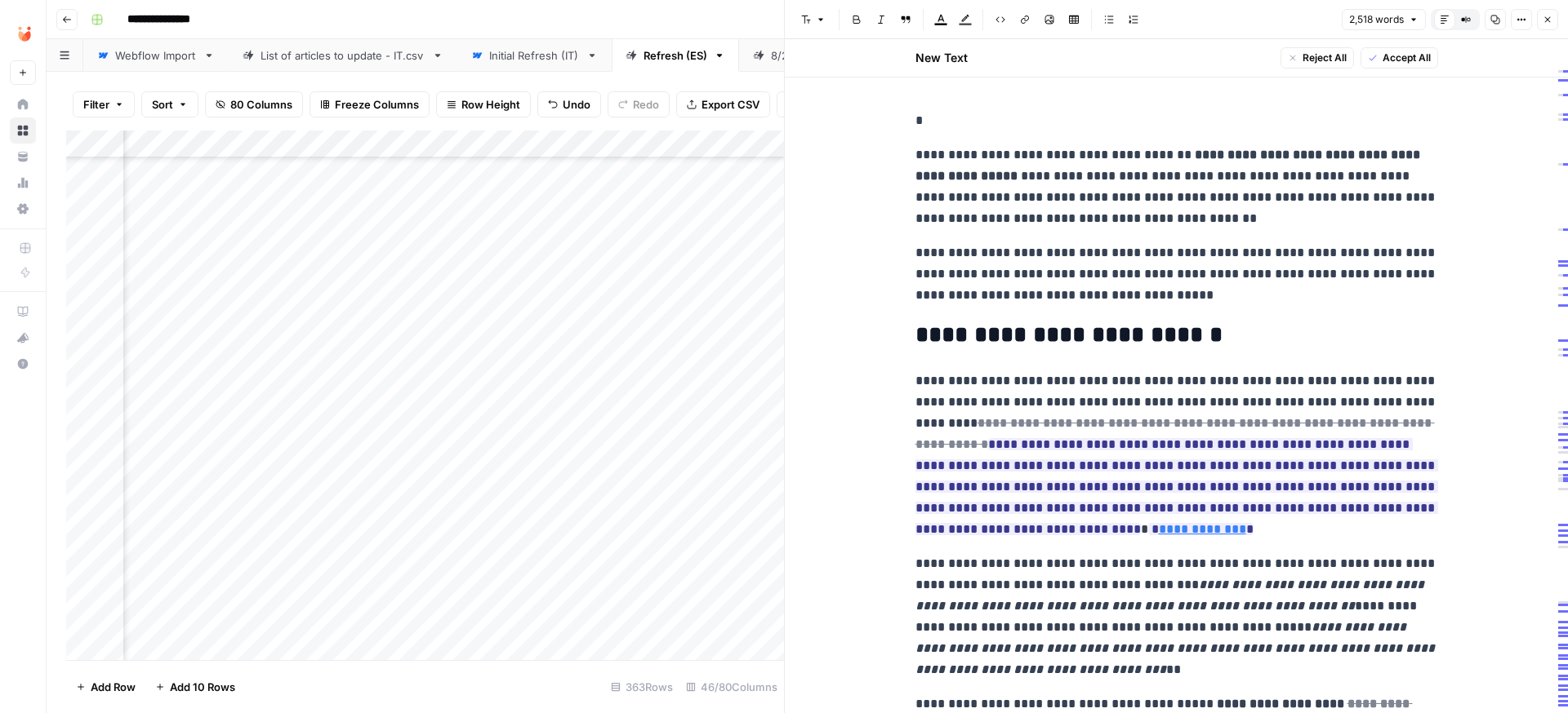
click at [1396, 60] on span "Accept All" at bounding box center [1406, 57] width 49 height 14
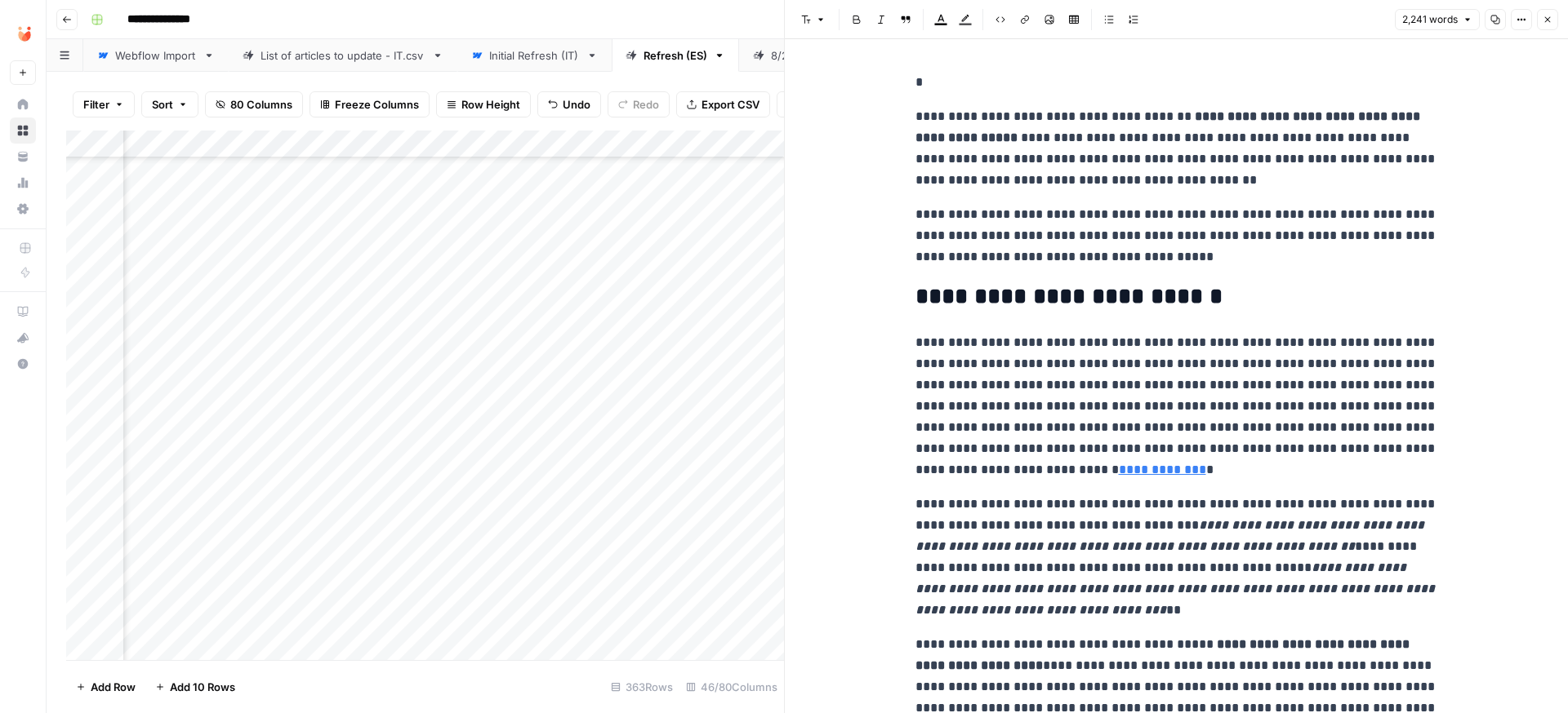
click at [955, 89] on p "*" at bounding box center [1176, 82] width 522 height 21
click at [511, 305] on div "Add Column" at bounding box center [425, 395] width 718 height 530
click at [504, 309] on div "Add Column" at bounding box center [425, 395] width 718 height 530
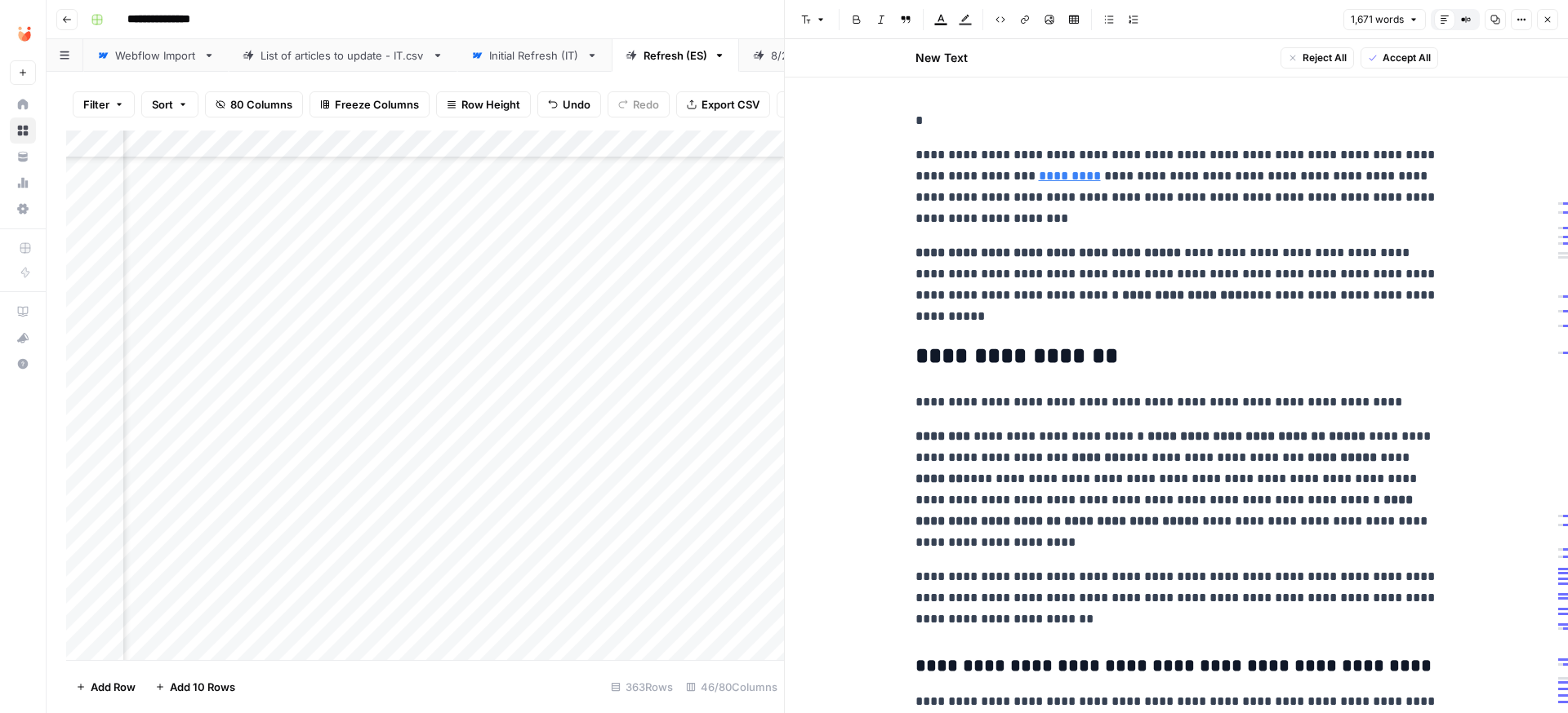
click at [1396, 63] on span "Accept All" at bounding box center [1406, 57] width 49 height 14
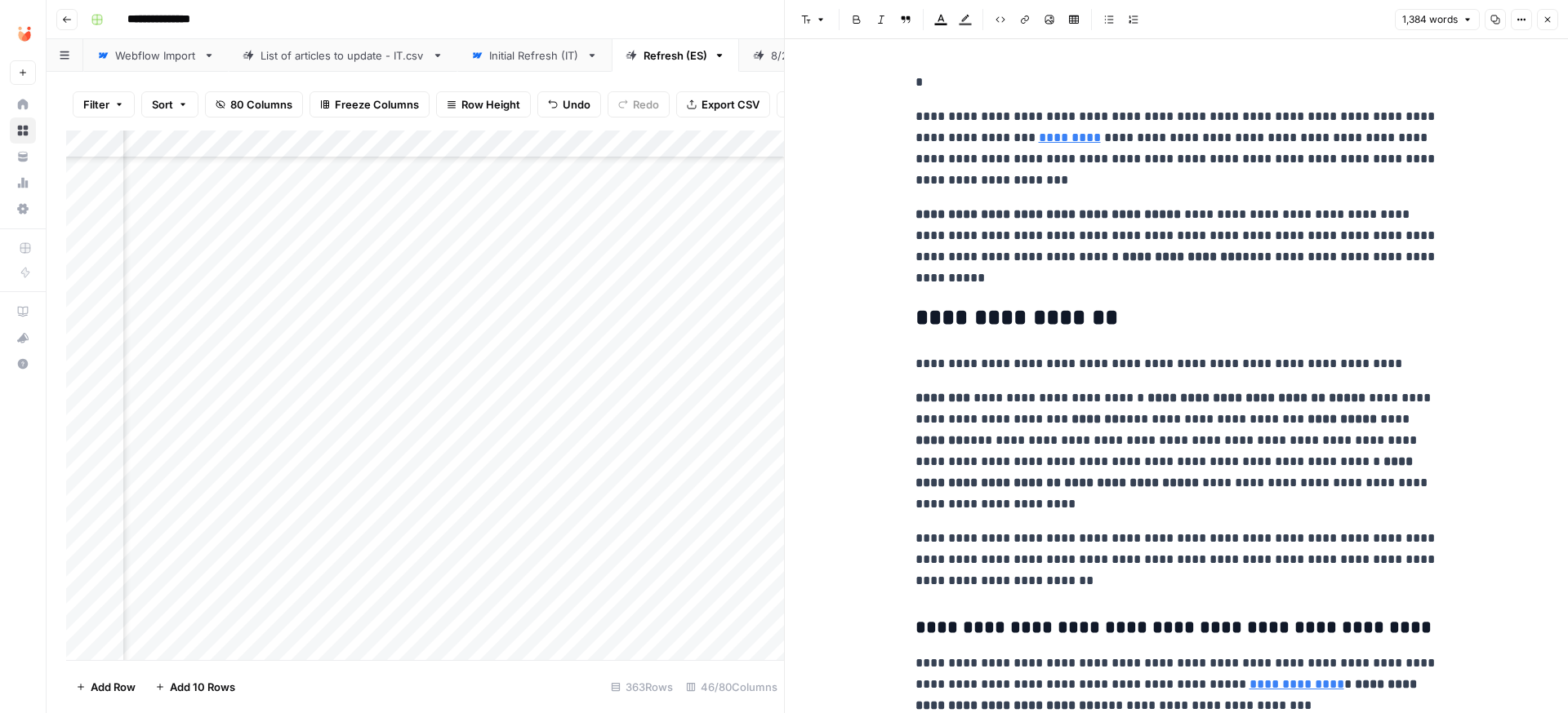
click at [993, 83] on p "*" at bounding box center [1176, 82] width 522 height 21
click at [498, 341] on div "Add Column" at bounding box center [425, 395] width 718 height 530
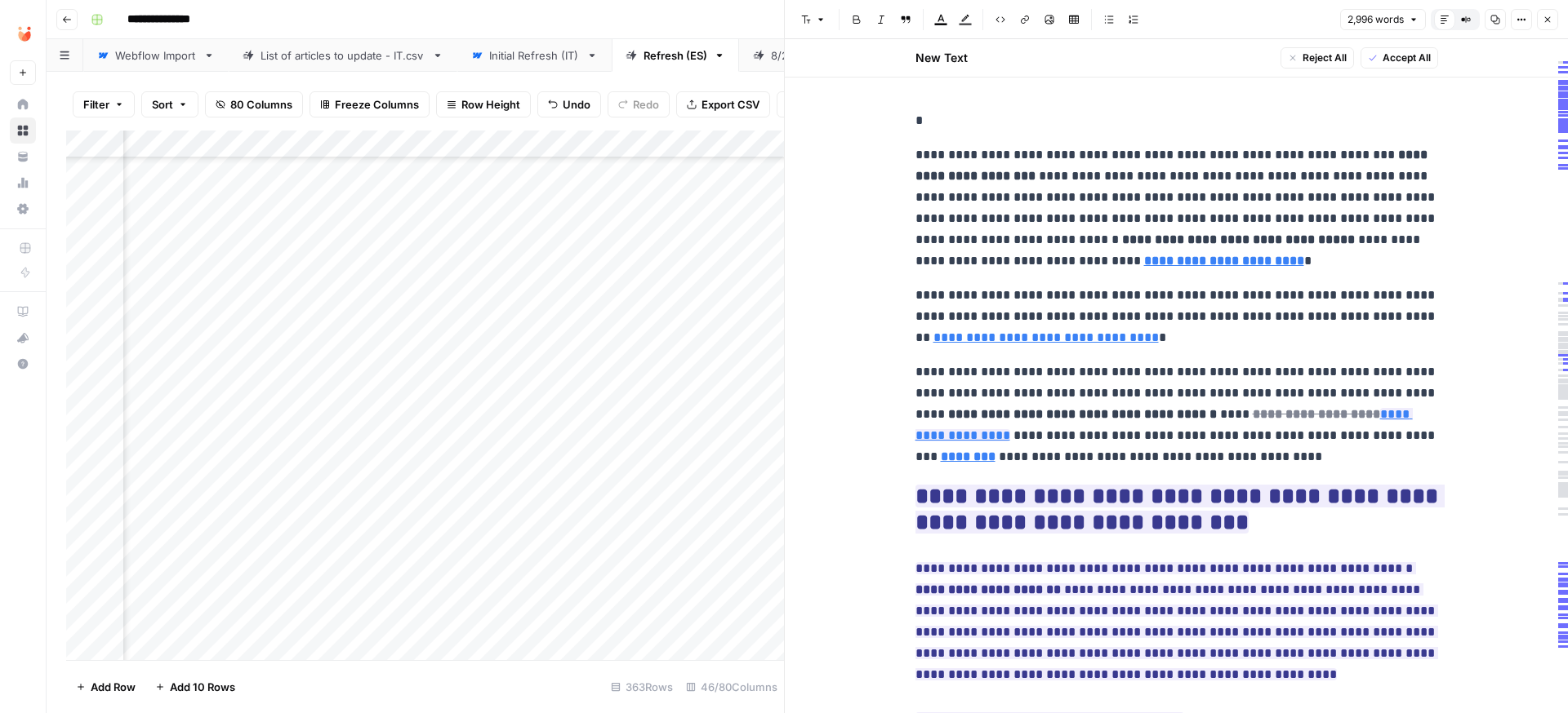
scroll to position [668, 4460]
click at [1415, 52] on span "Accept All" at bounding box center [1406, 57] width 49 height 14
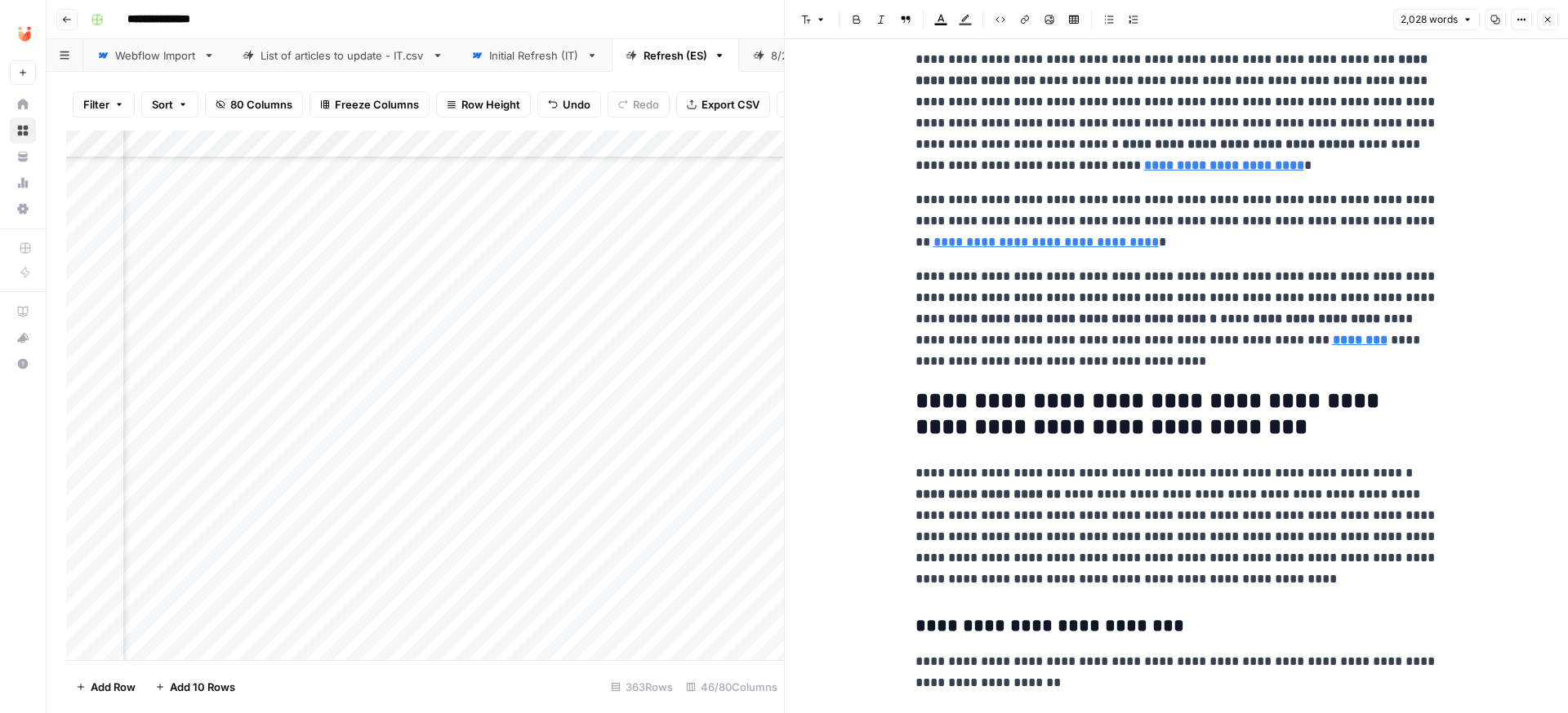
scroll to position [0, 0]
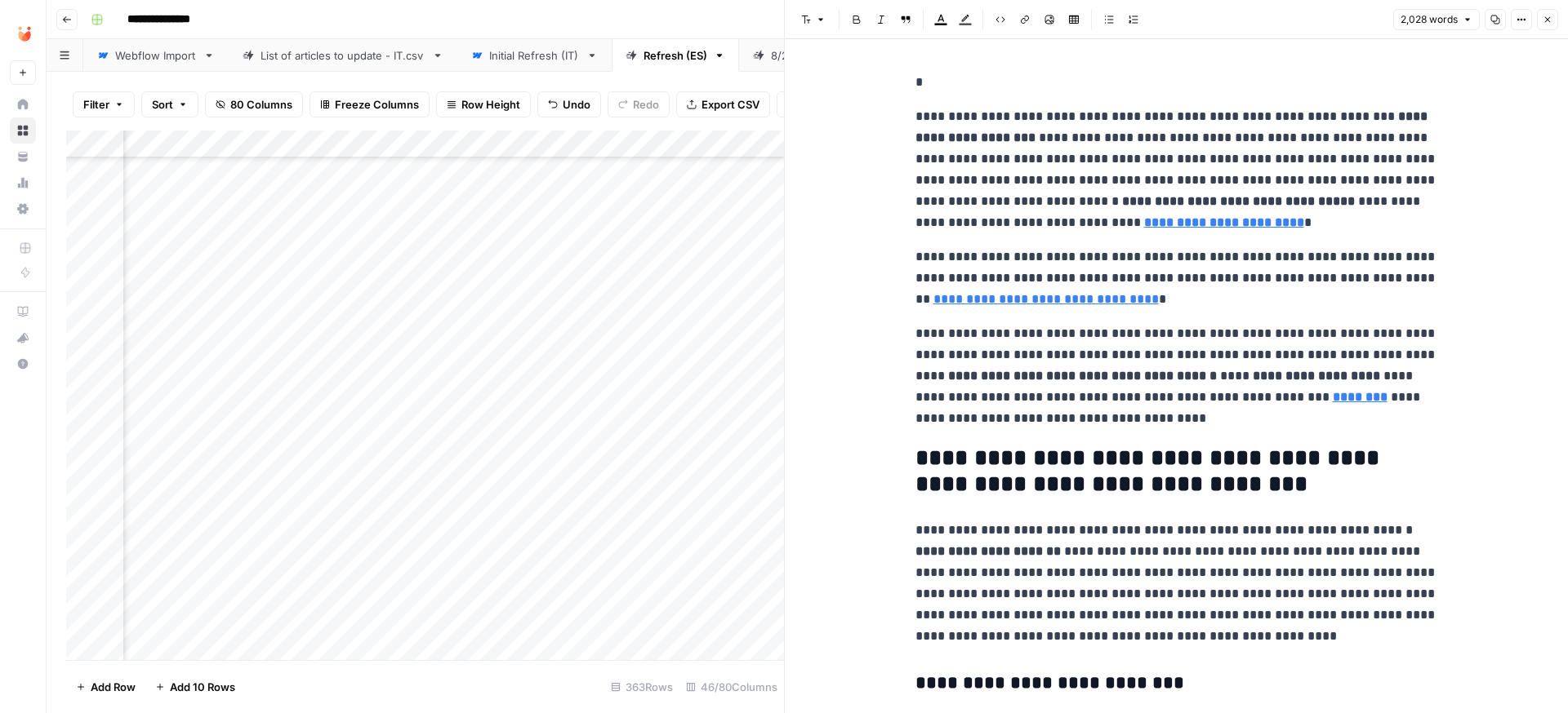
click at [977, 78] on p "*" at bounding box center [1176, 82] width 522 height 21
click at [403, 366] on div "Add Column" at bounding box center [425, 395] width 718 height 530
click at [393, 365] on div "Add Column" at bounding box center [425, 395] width 718 height 530
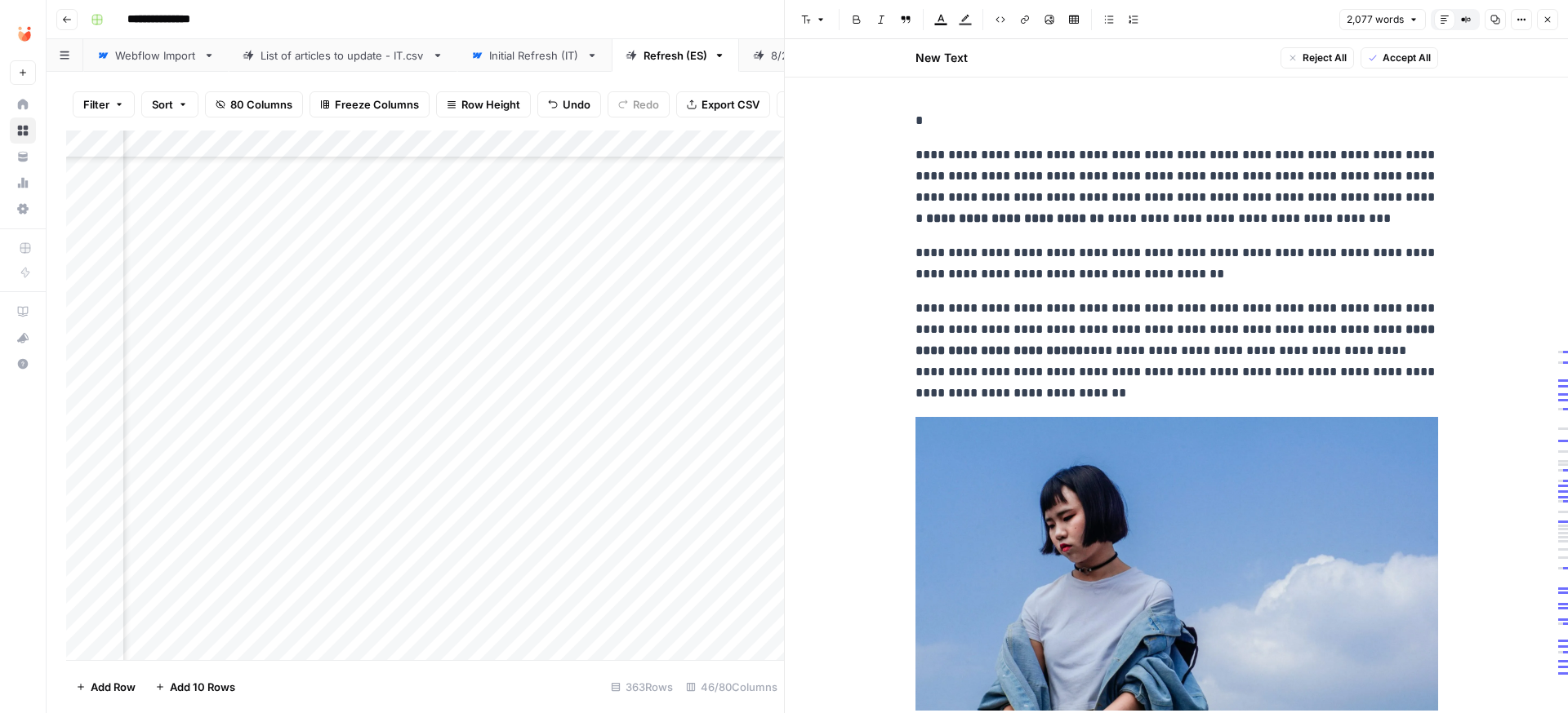
click at [1399, 57] on span "Accept All" at bounding box center [1406, 57] width 49 height 14
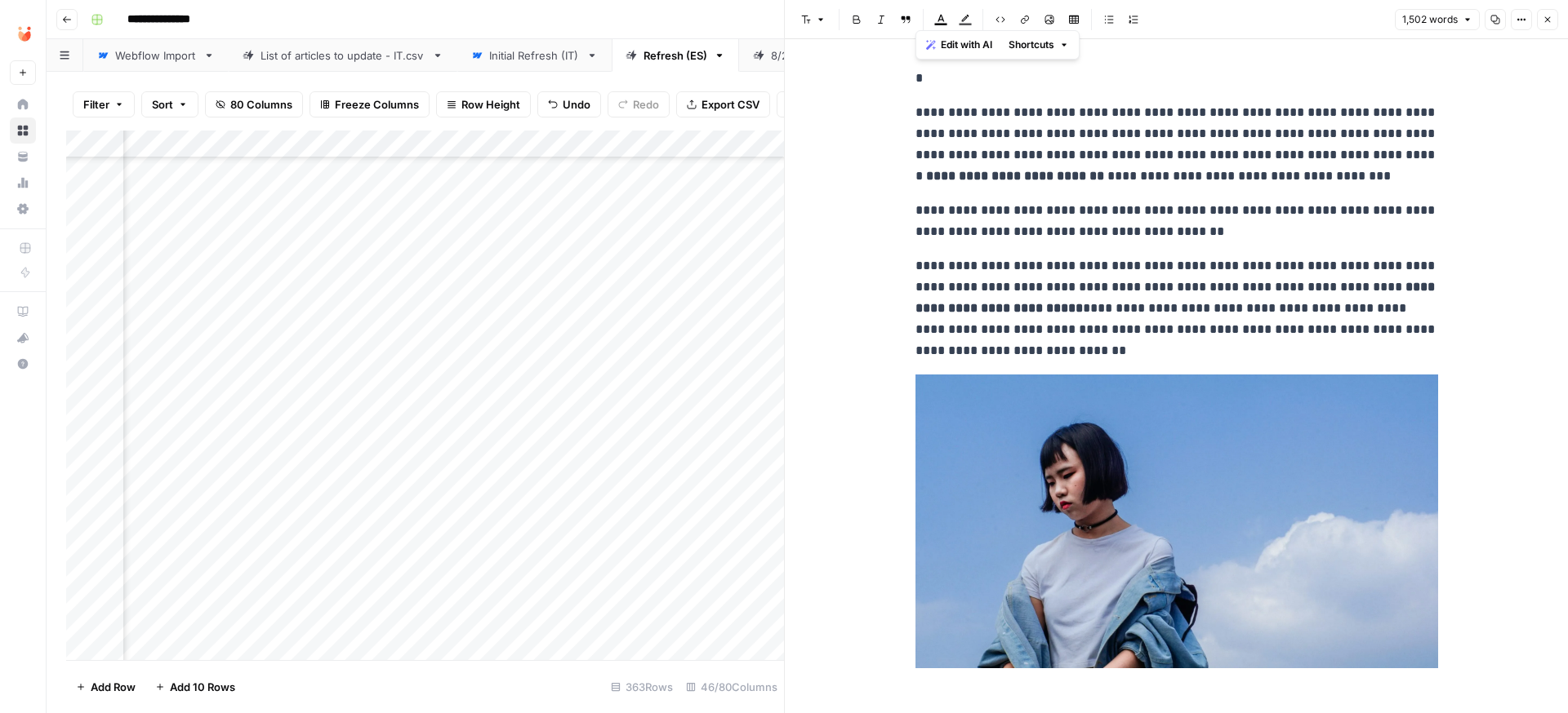
scroll to position [668, 4556]
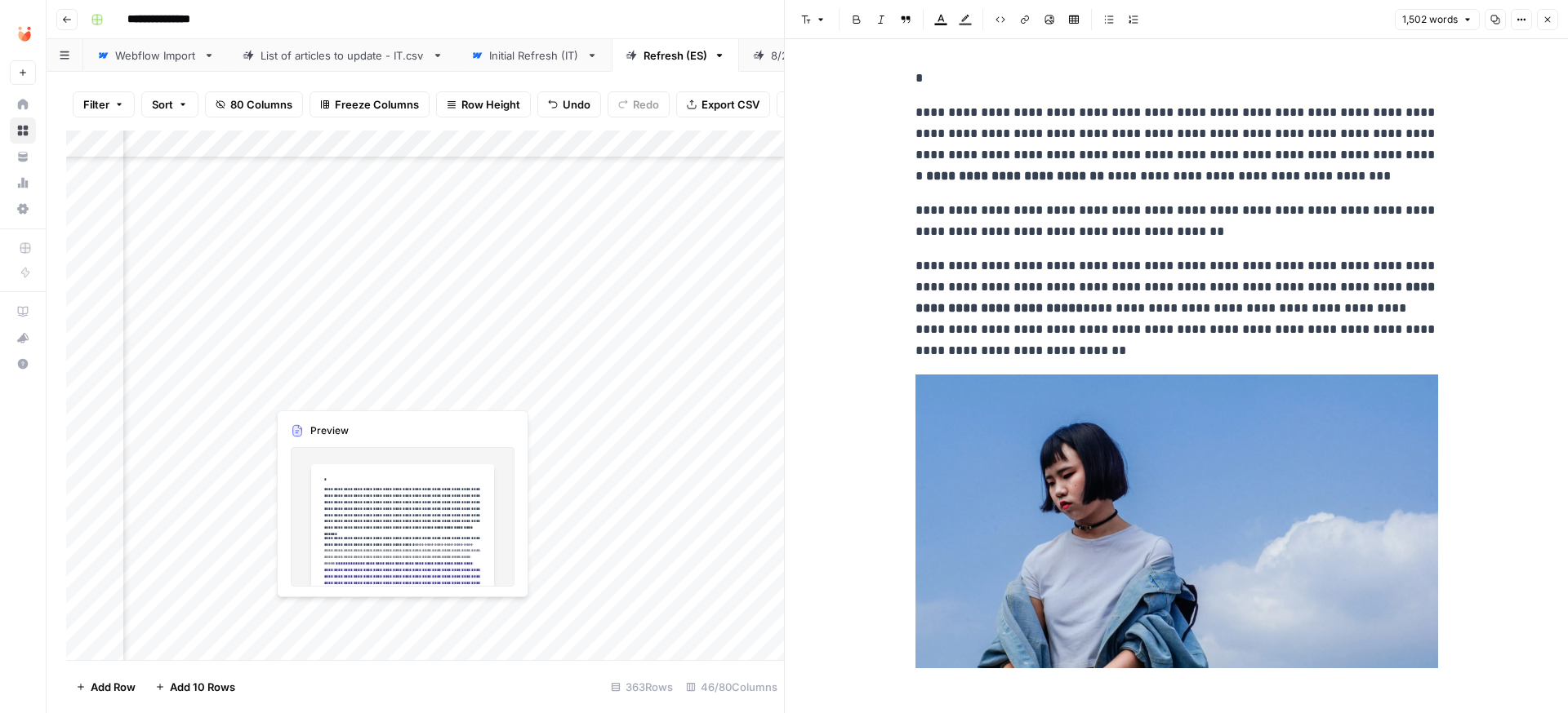
click at [348, 396] on div "Add Column" at bounding box center [425, 395] width 718 height 530
click at [322, 394] on div "Add Column" at bounding box center [425, 395] width 718 height 530
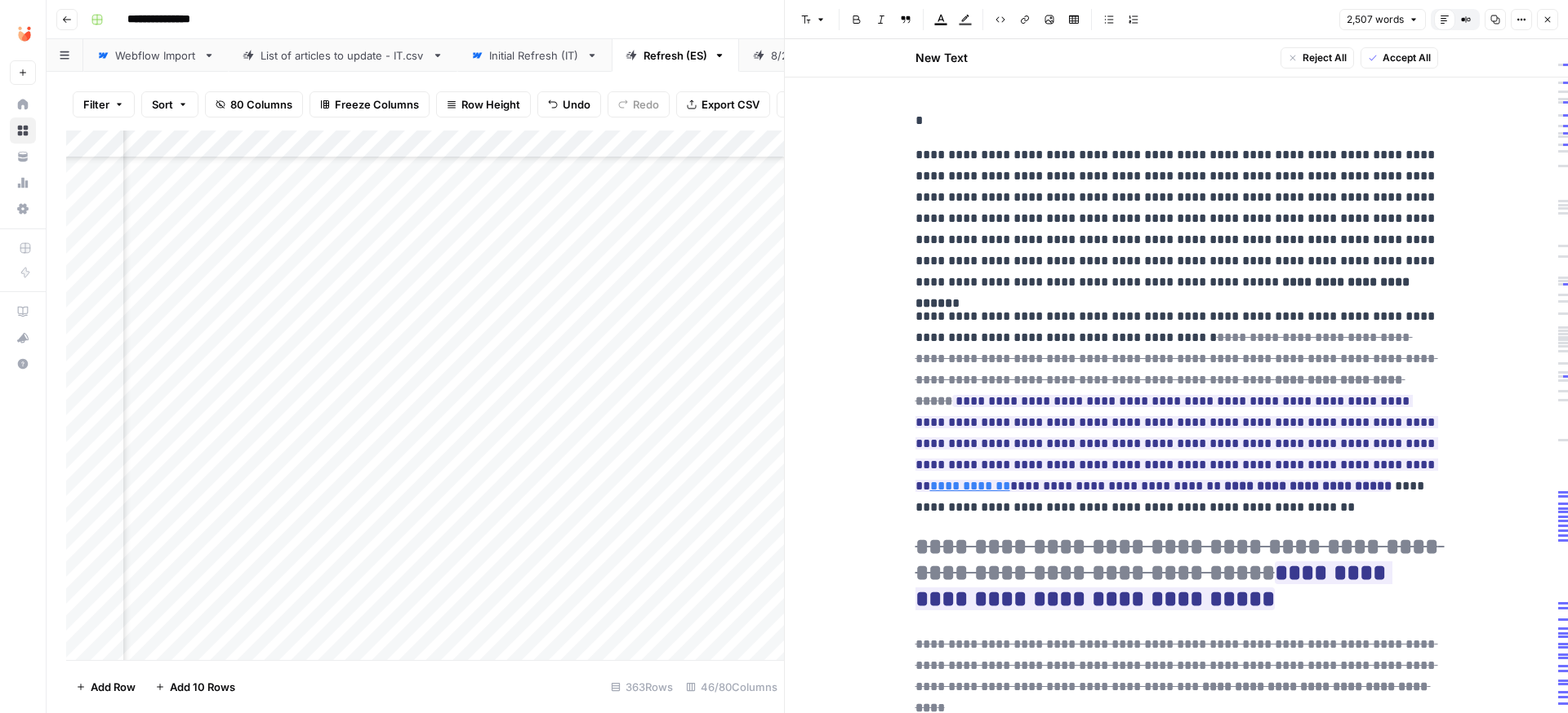
click at [1404, 64] on span "Accept All" at bounding box center [1406, 57] width 49 height 14
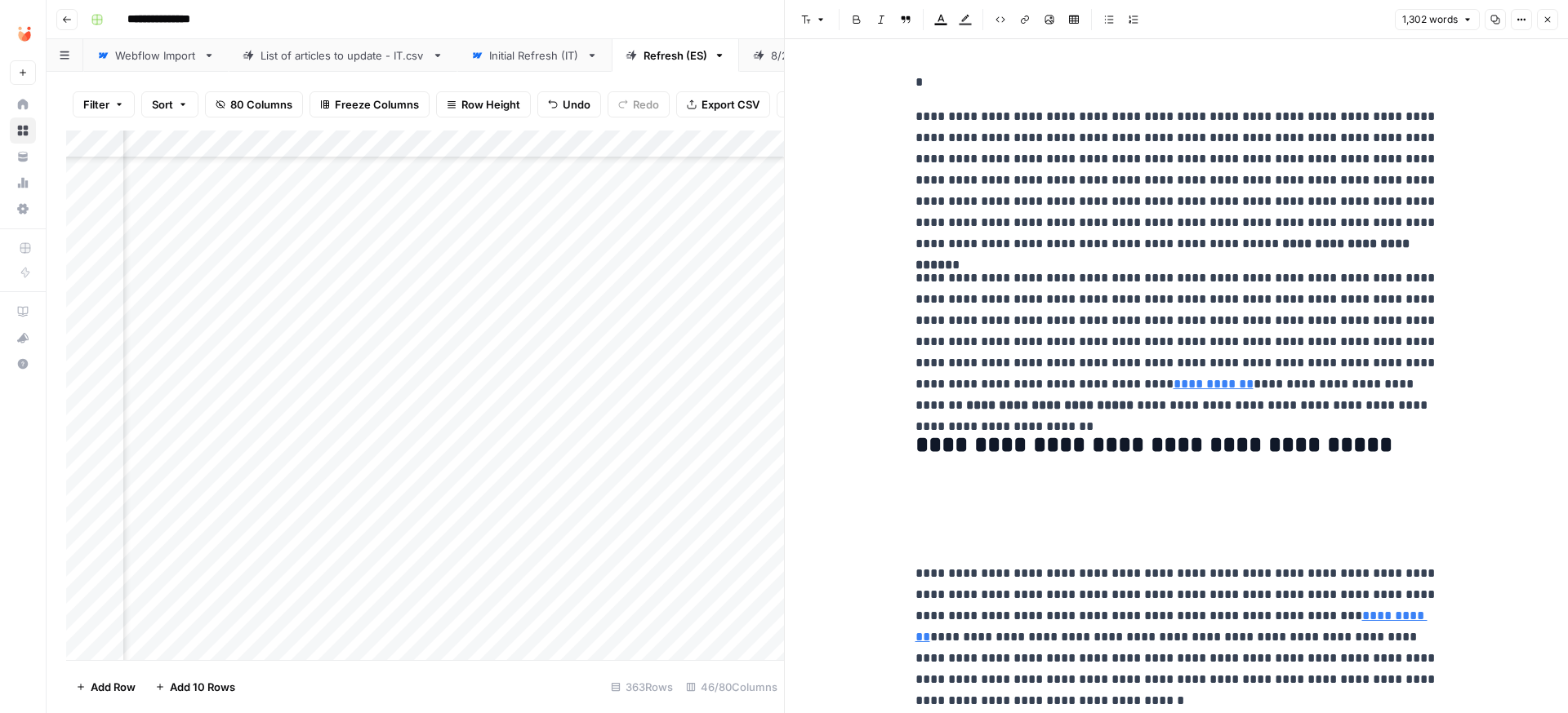
click at [1007, 90] on p "*" at bounding box center [1176, 82] width 522 height 21
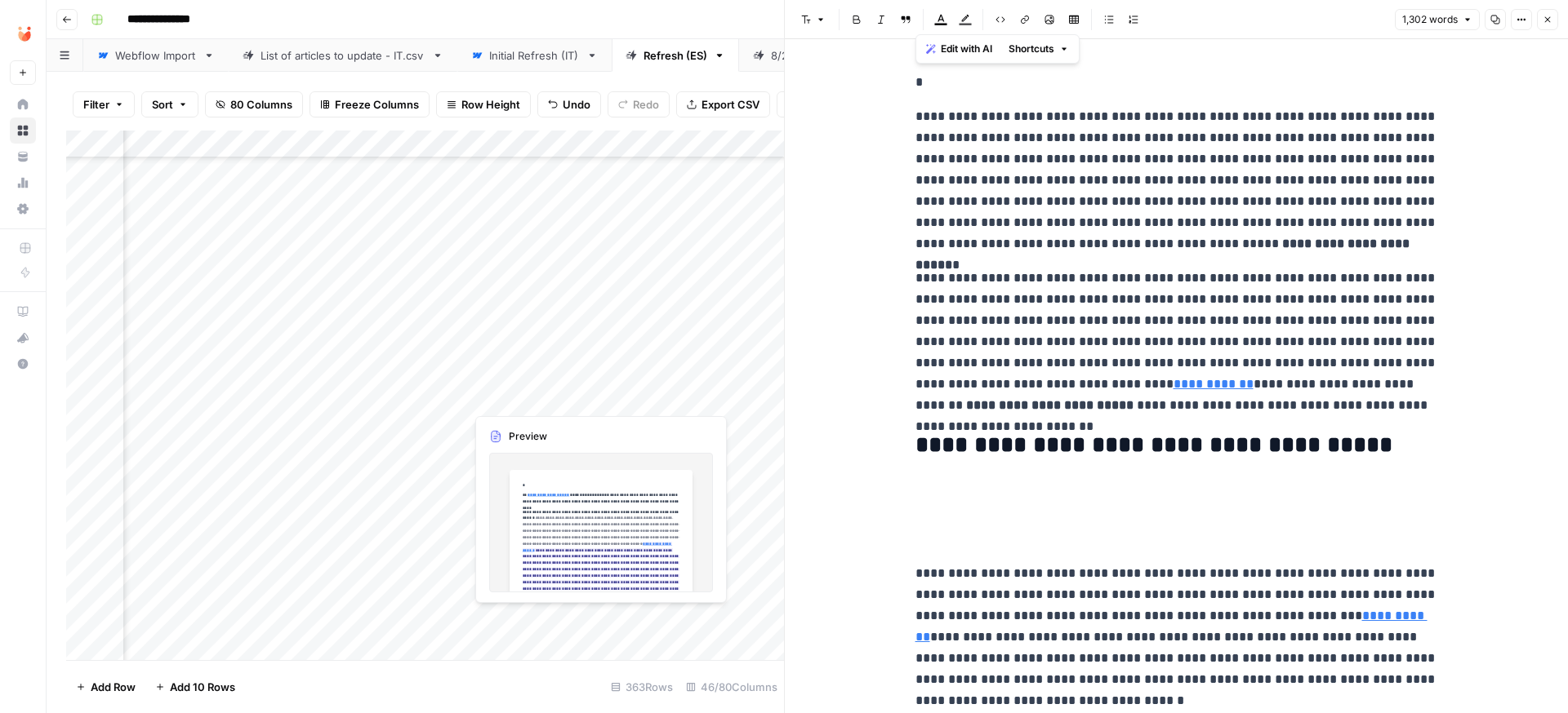
click at [544, 397] on div "Add Column" at bounding box center [425, 395] width 718 height 530
click at [520, 395] on div "Add Column" at bounding box center [425, 395] width 718 height 530
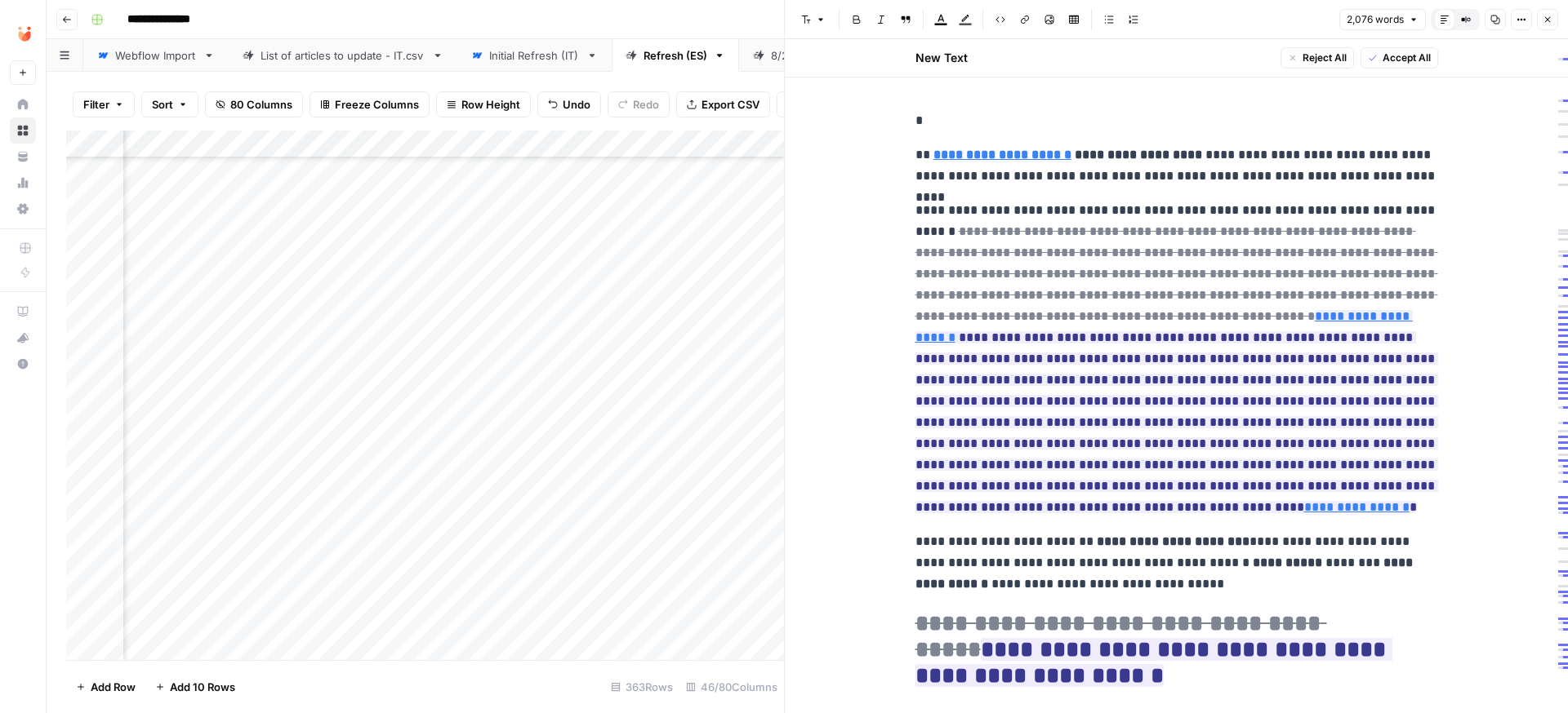
click at [1420, 60] on span "Accept All" at bounding box center [1406, 57] width 49 height 14
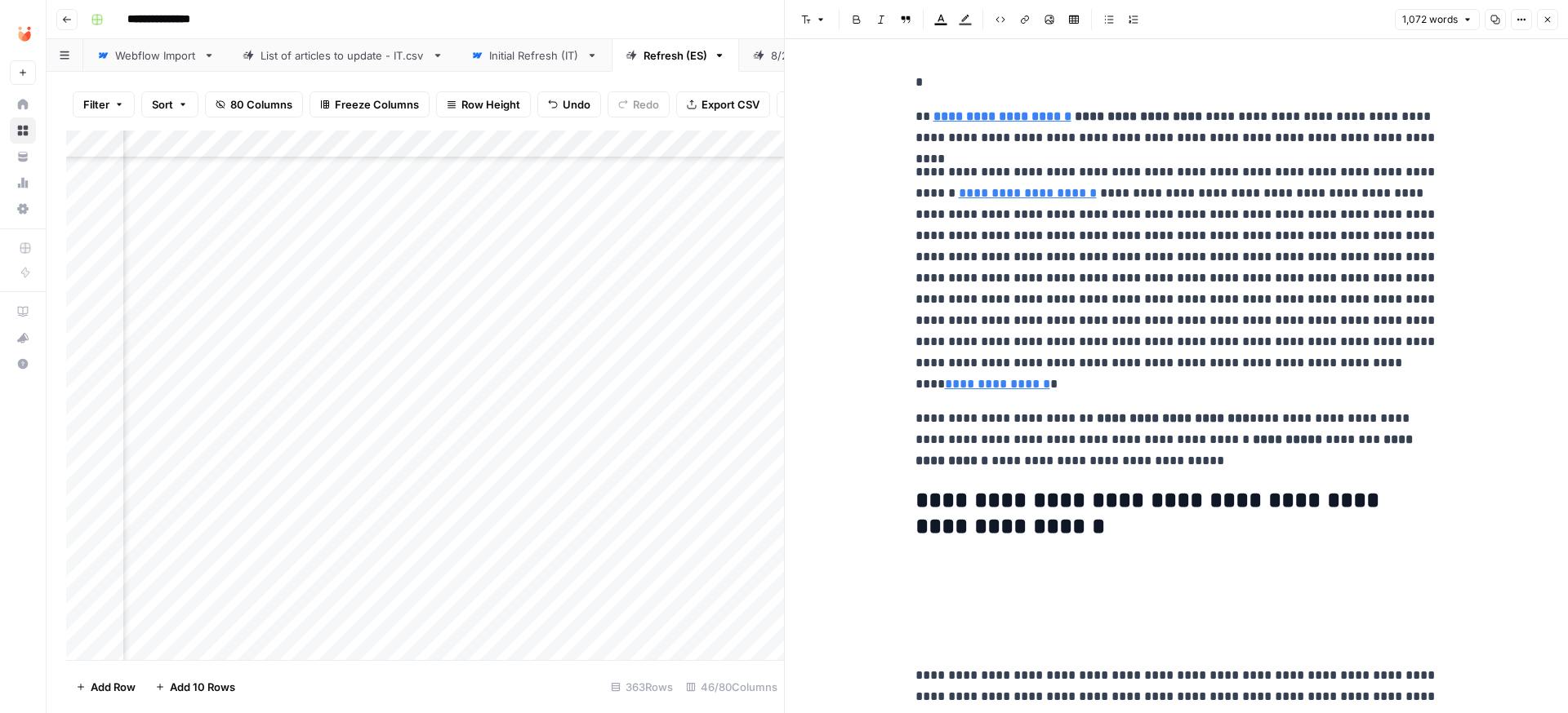
click at [932, 91] on p "*" at bounding box center [1176, 82] width 522 height 21
